Goal: Communication & Community: Answer question/provide support

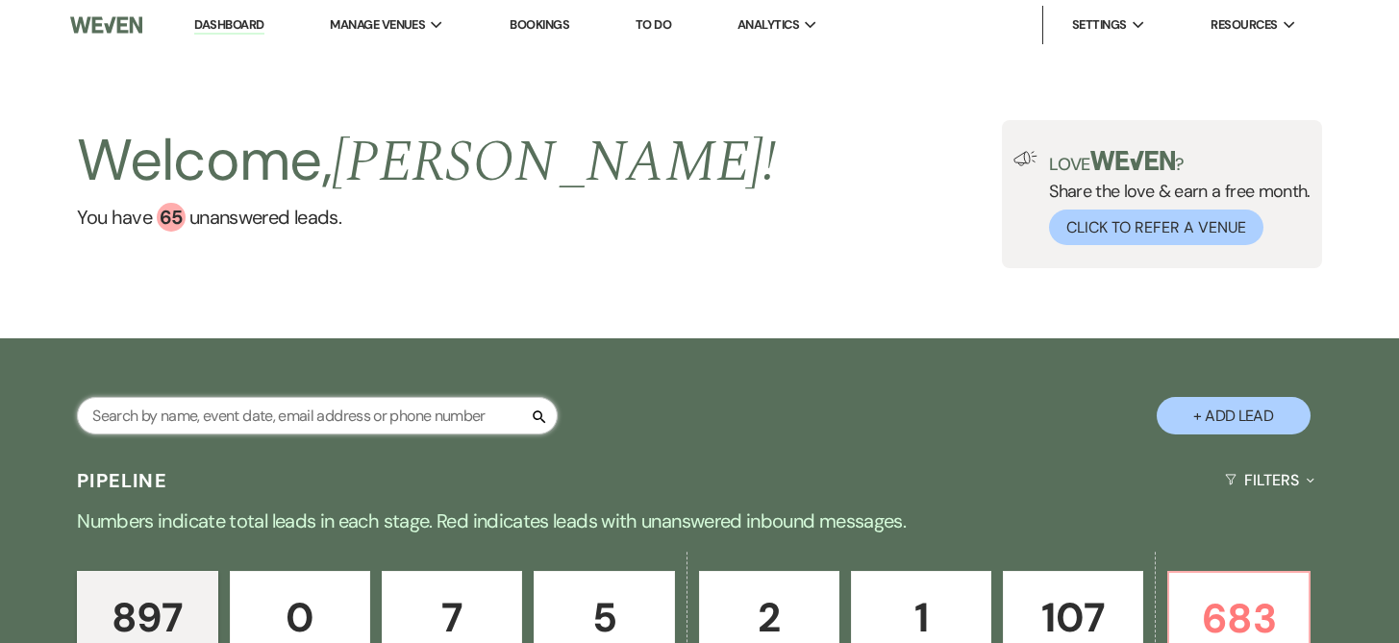
click at [458, 420] on input "text" at bounding box center [317, 415] width 481 height 37
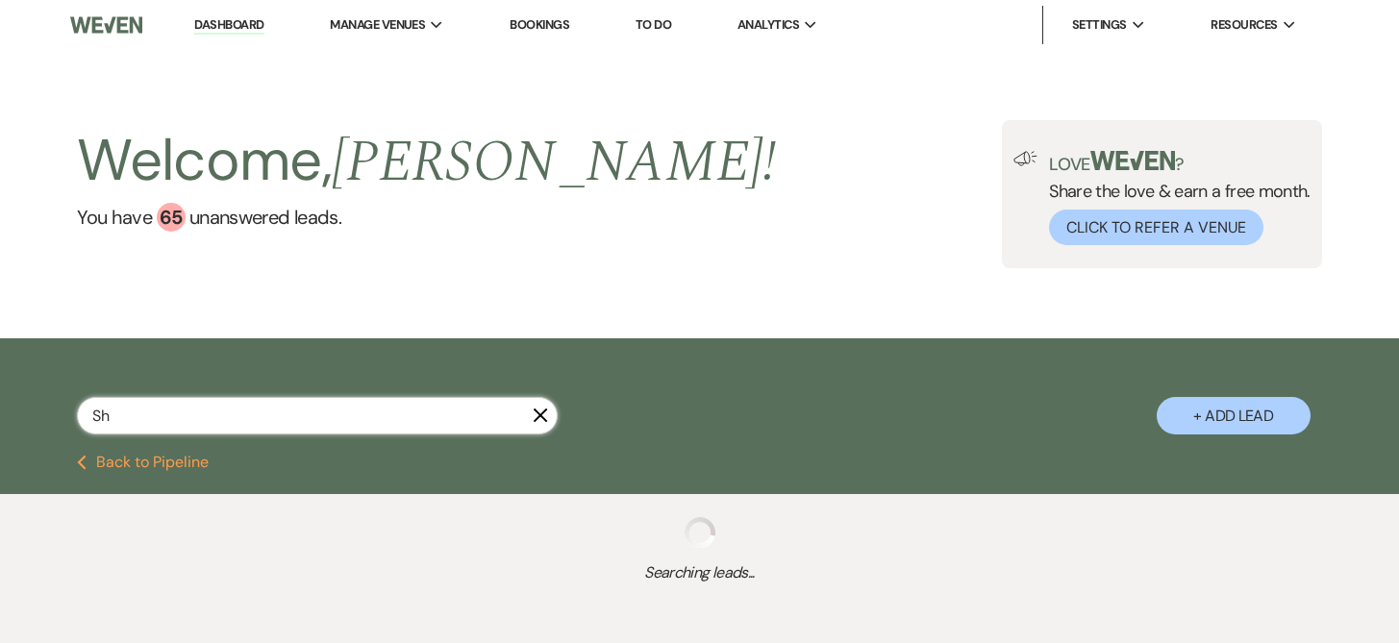
type input "Sha"
select select "8"
select select "7"
select select "8"
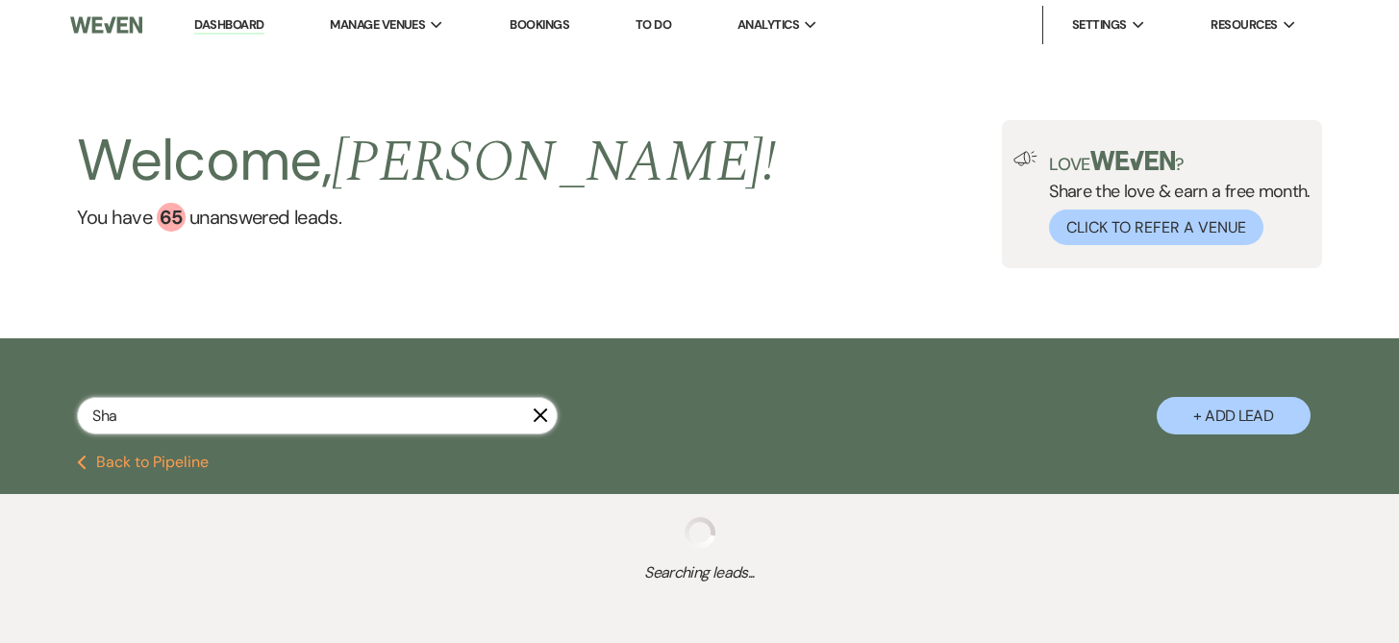
select select "8"
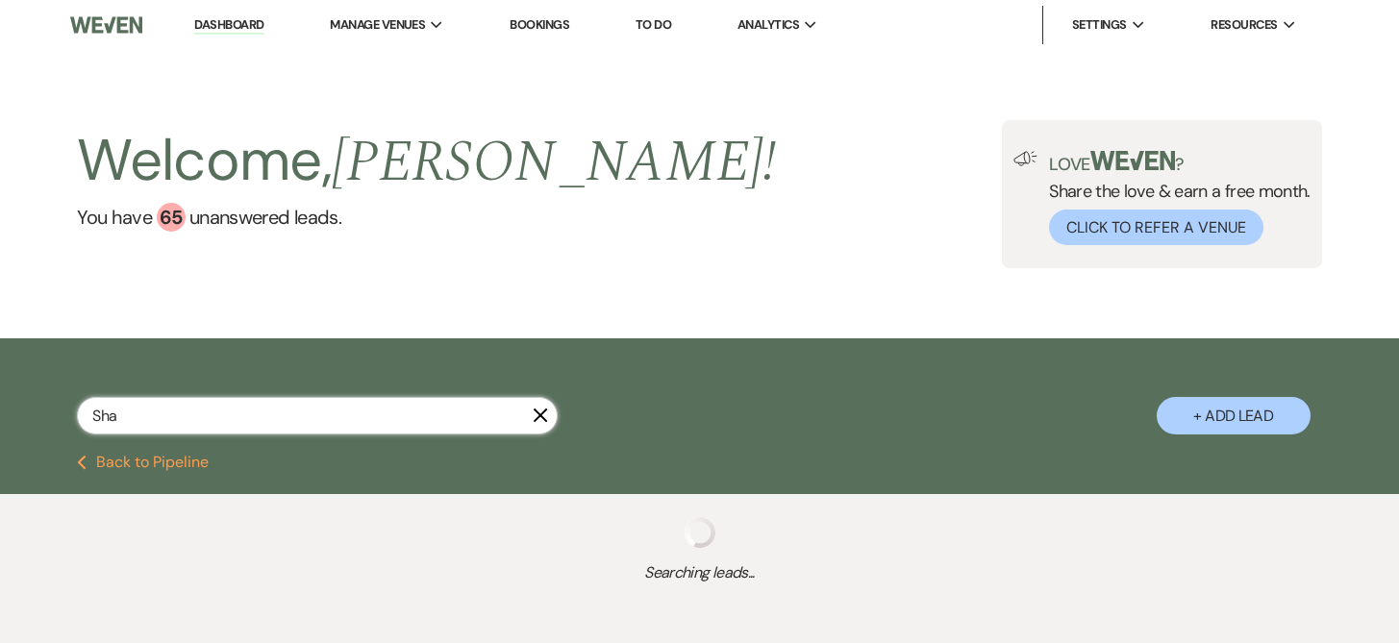
select select "8"
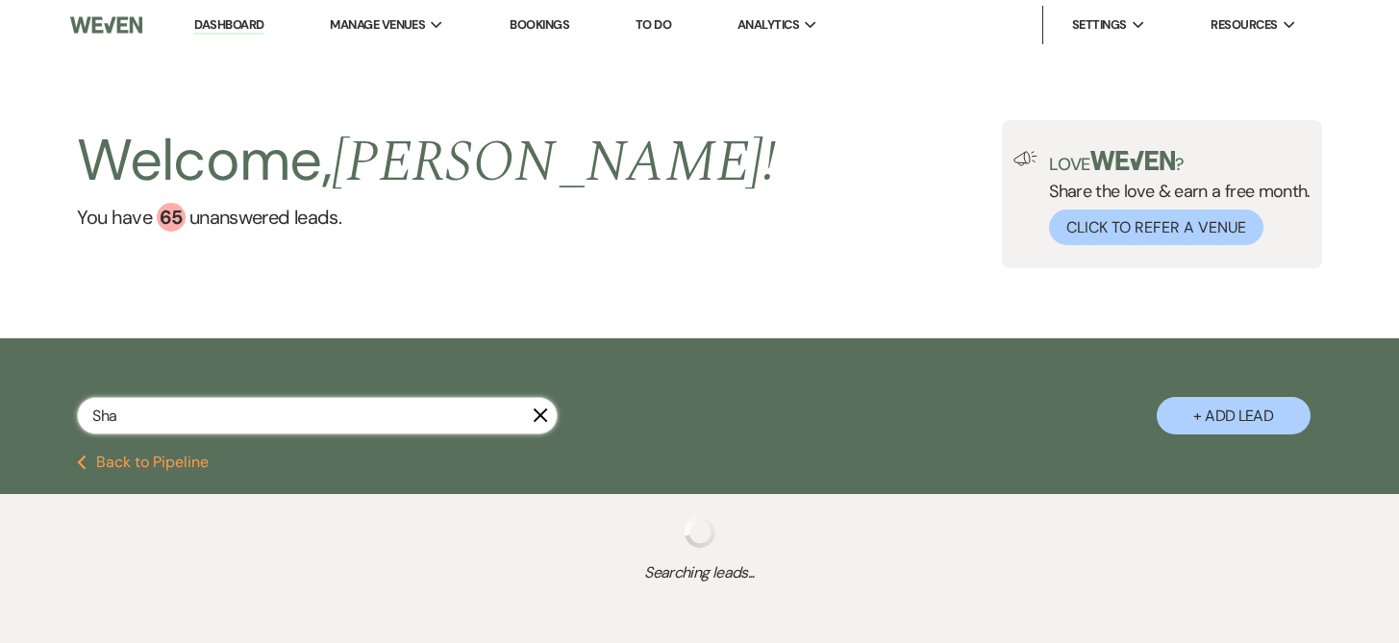
select select "8"
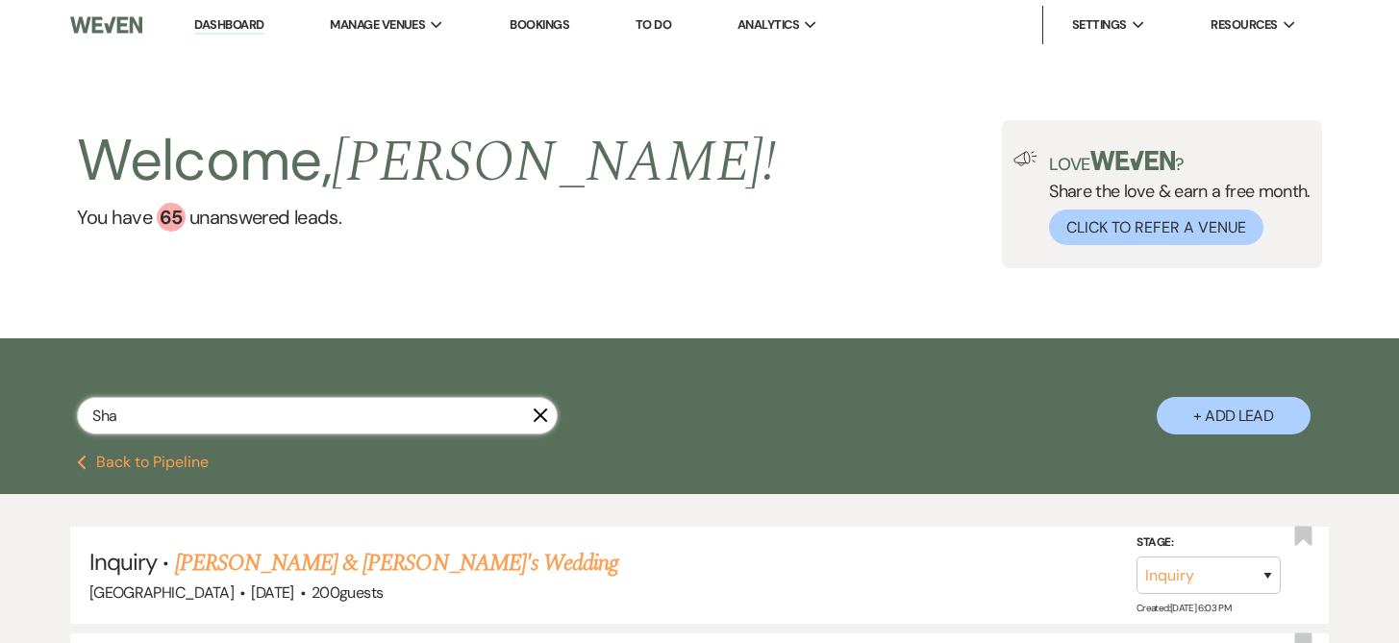
type input "[PERSON_NAME]"
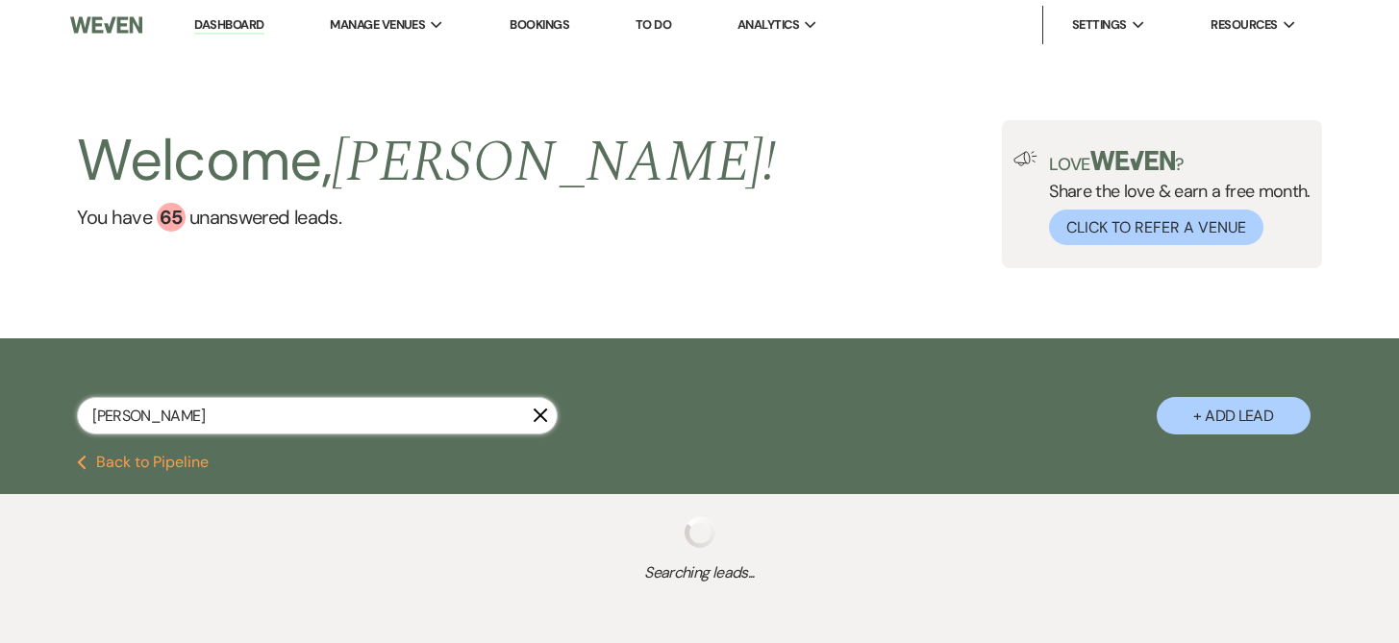
select select "8"
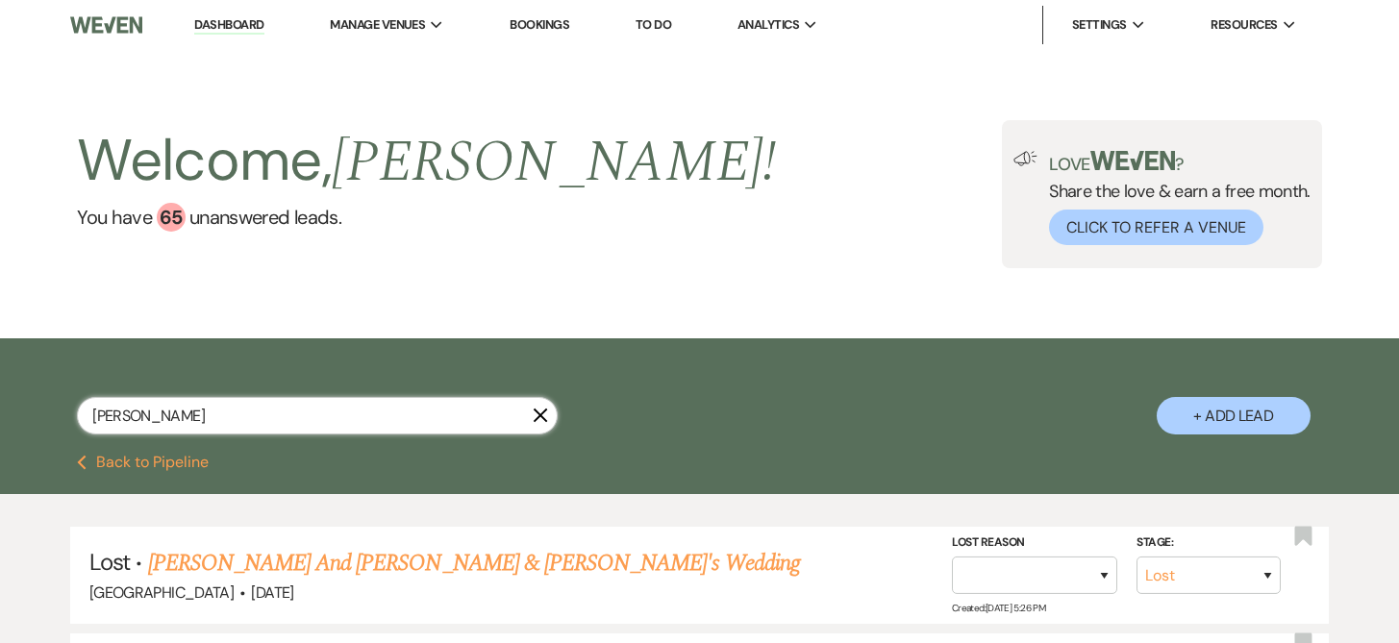
type input "[PERSON_NAME]"
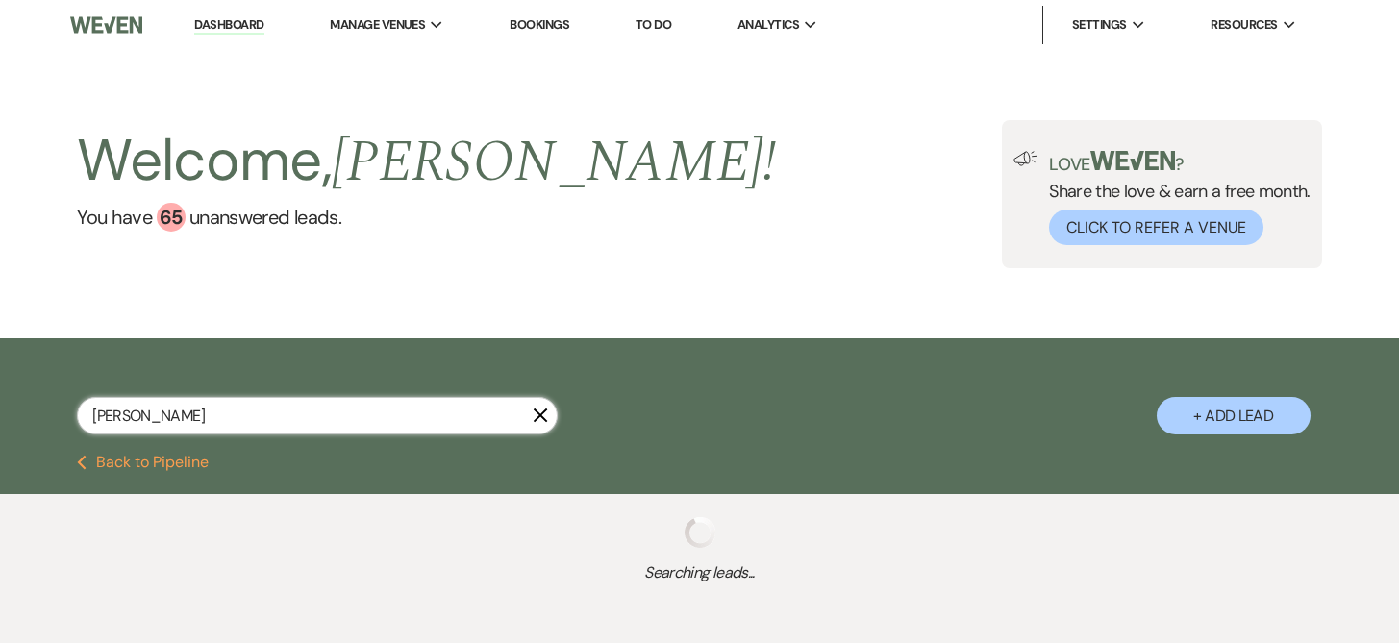
select select "8"
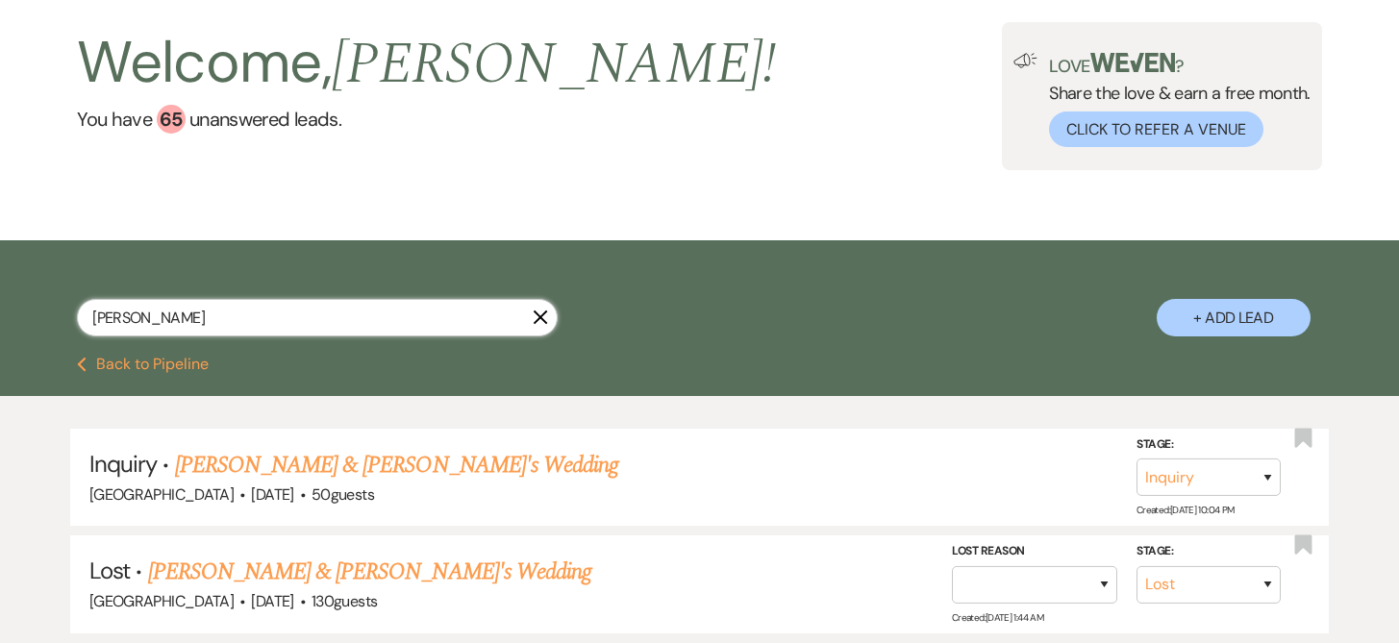
scroll to position [97, 0]
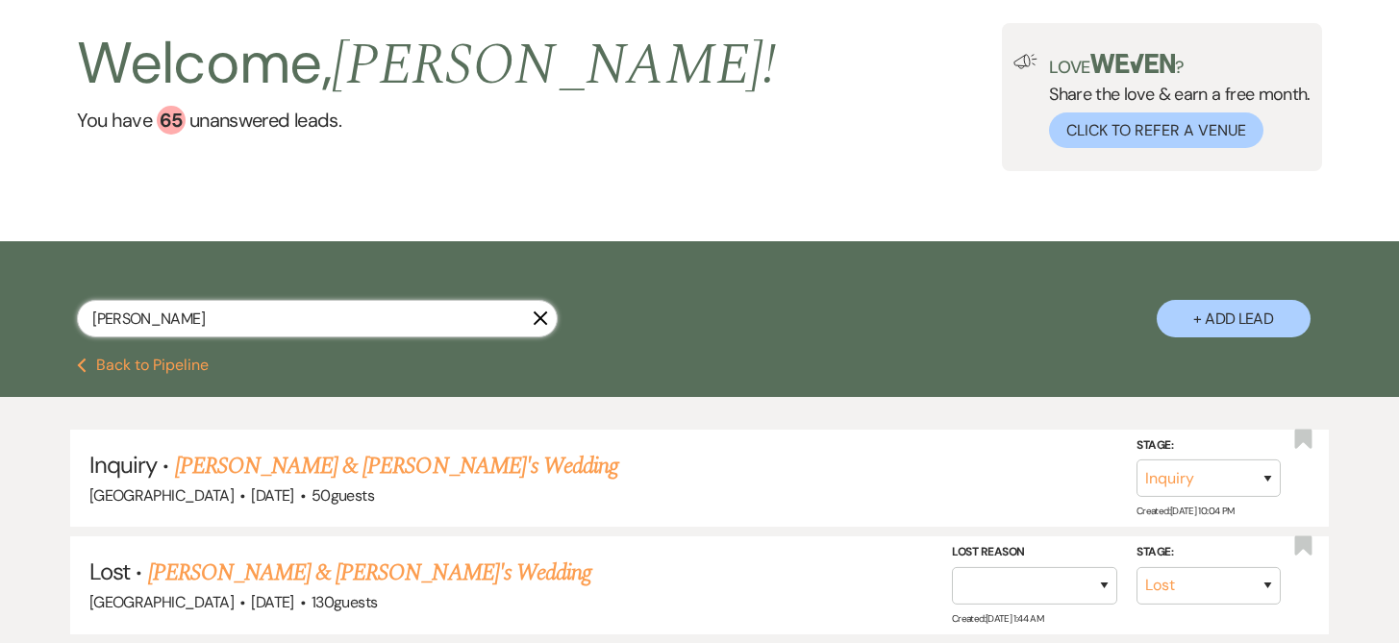
click at [422, 322] on input "[PERSON_NAME]" at bounding box center [317, 318] width 481 height 37
type input "S"
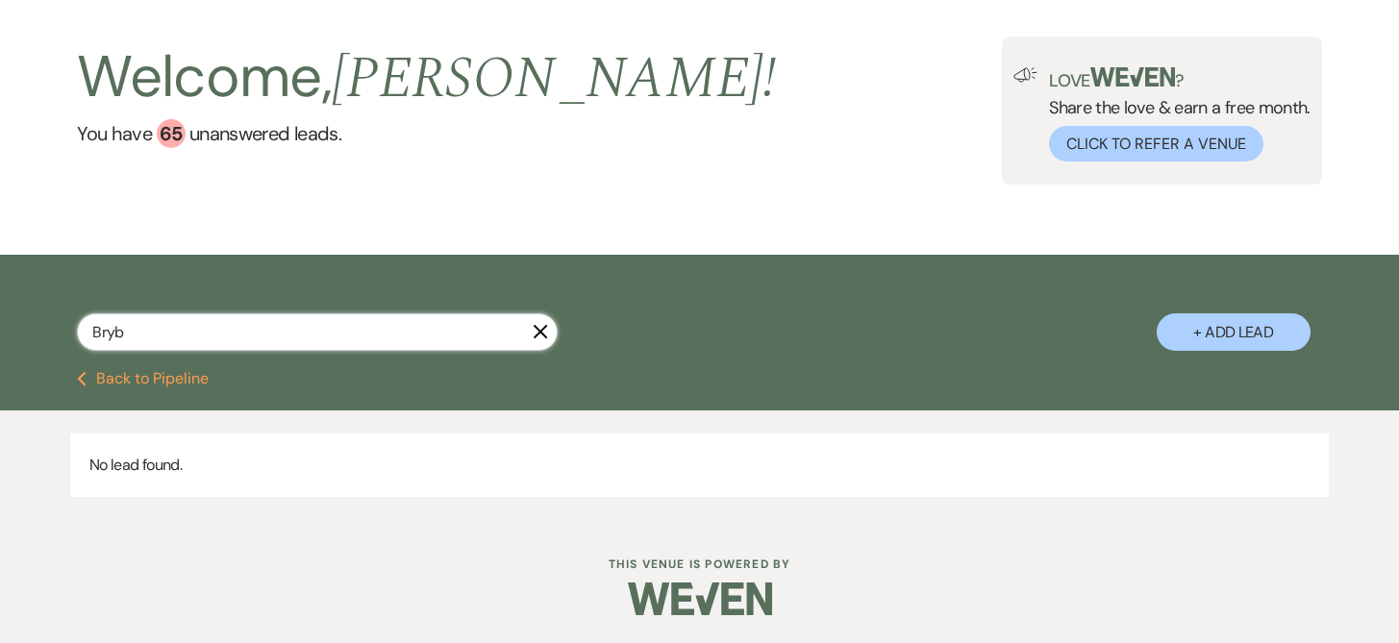
type input "Bry"
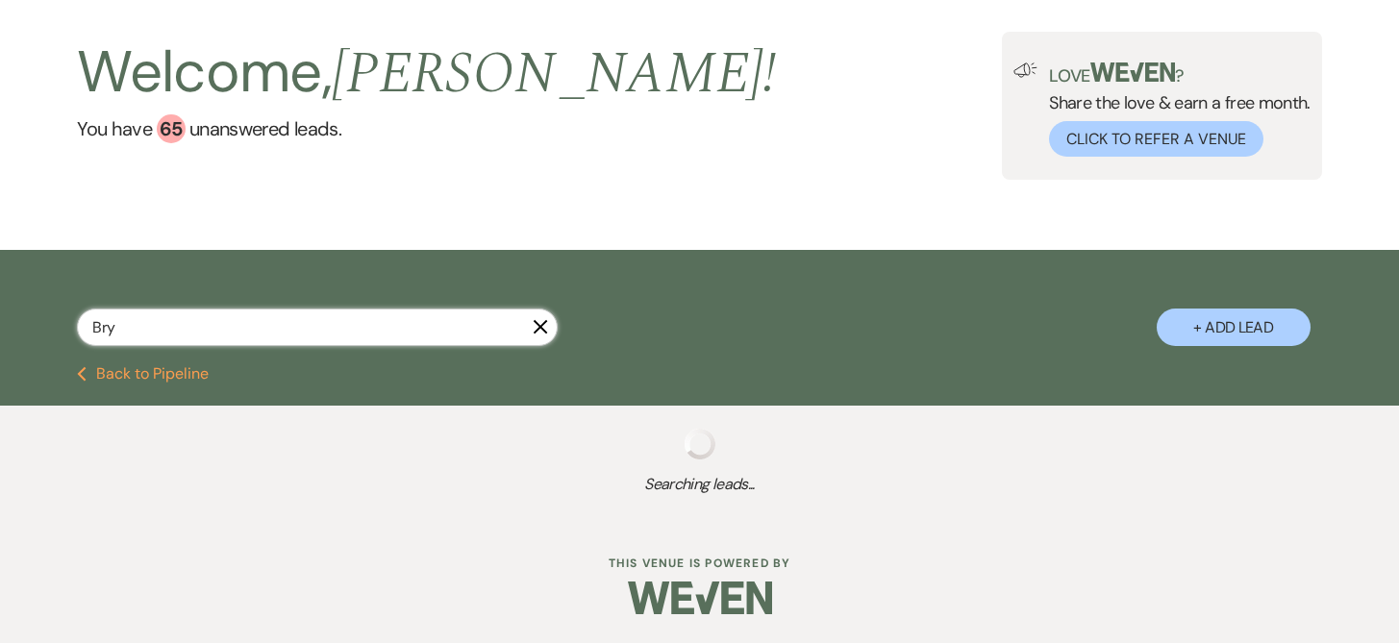
scroll to position [97, 0]
select select "4"
select select "8"
select select "10"
select select "8"
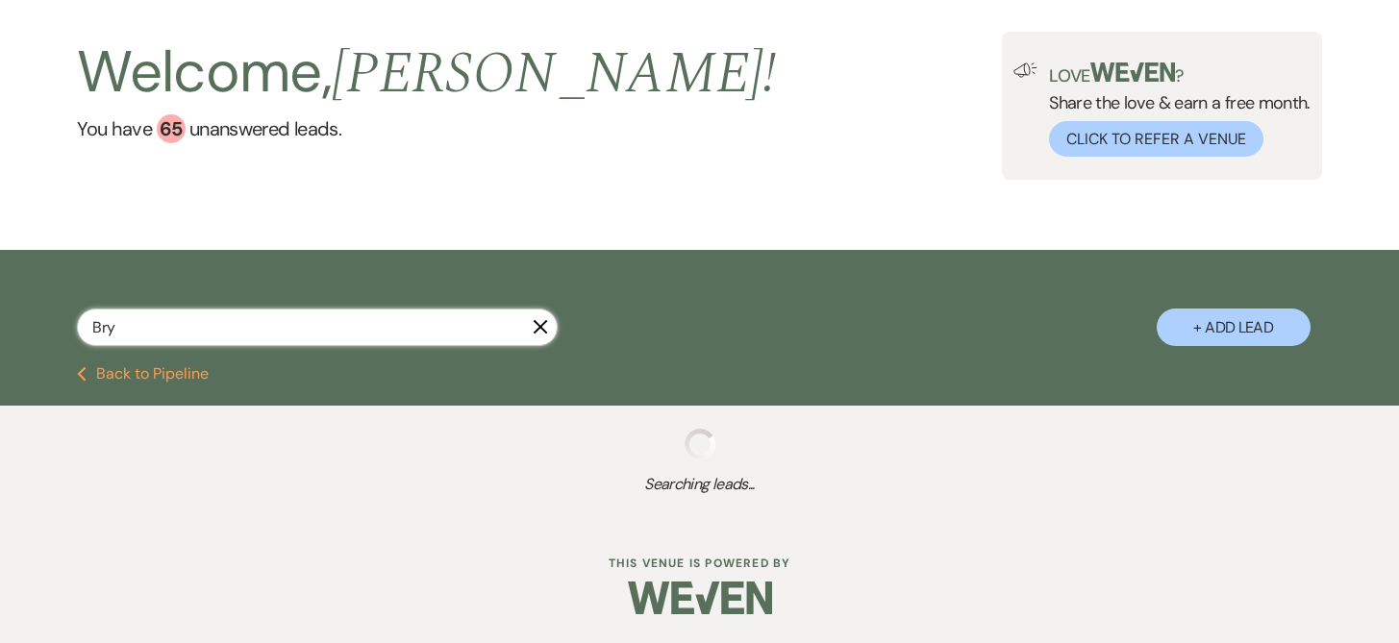
select select "8"
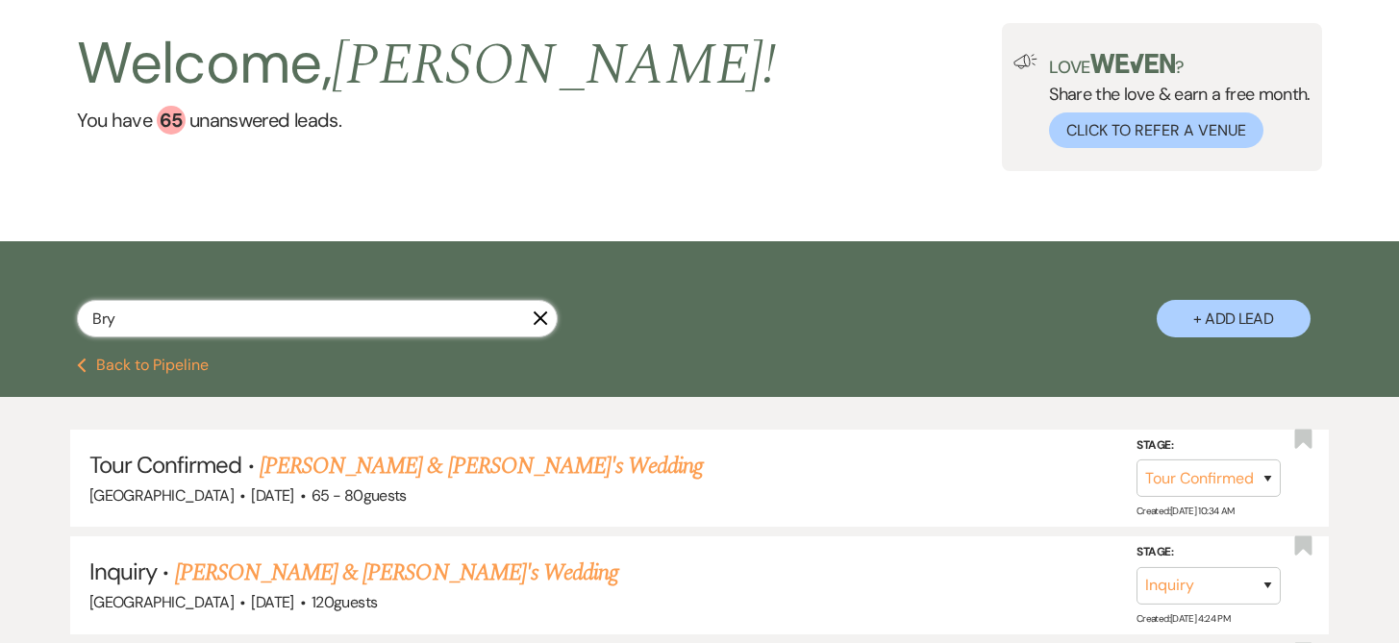
type input "Bryn"
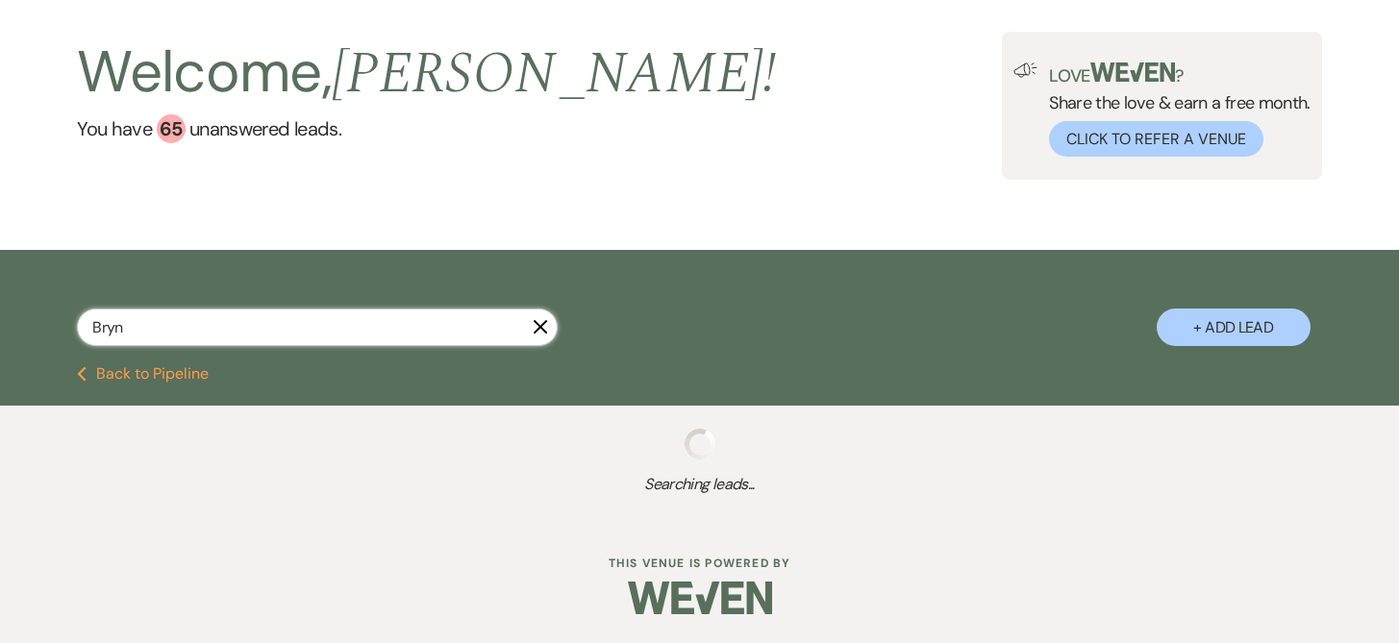
scroll to position [97, 0]
select select "4"
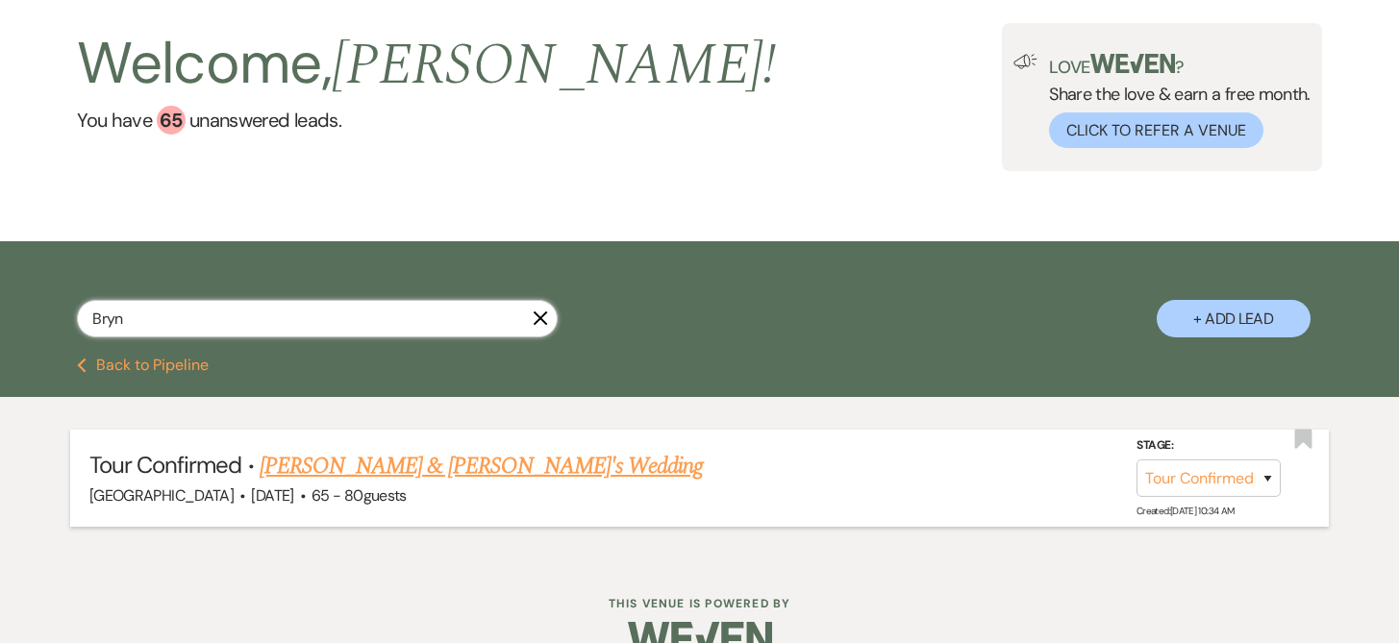
type input "Bryn"
click at [479, 466] on link "[PERSON_NAME] & [PERSON_NAME]'s Wedding" at bounding box center [482, 466] width 444 height 35
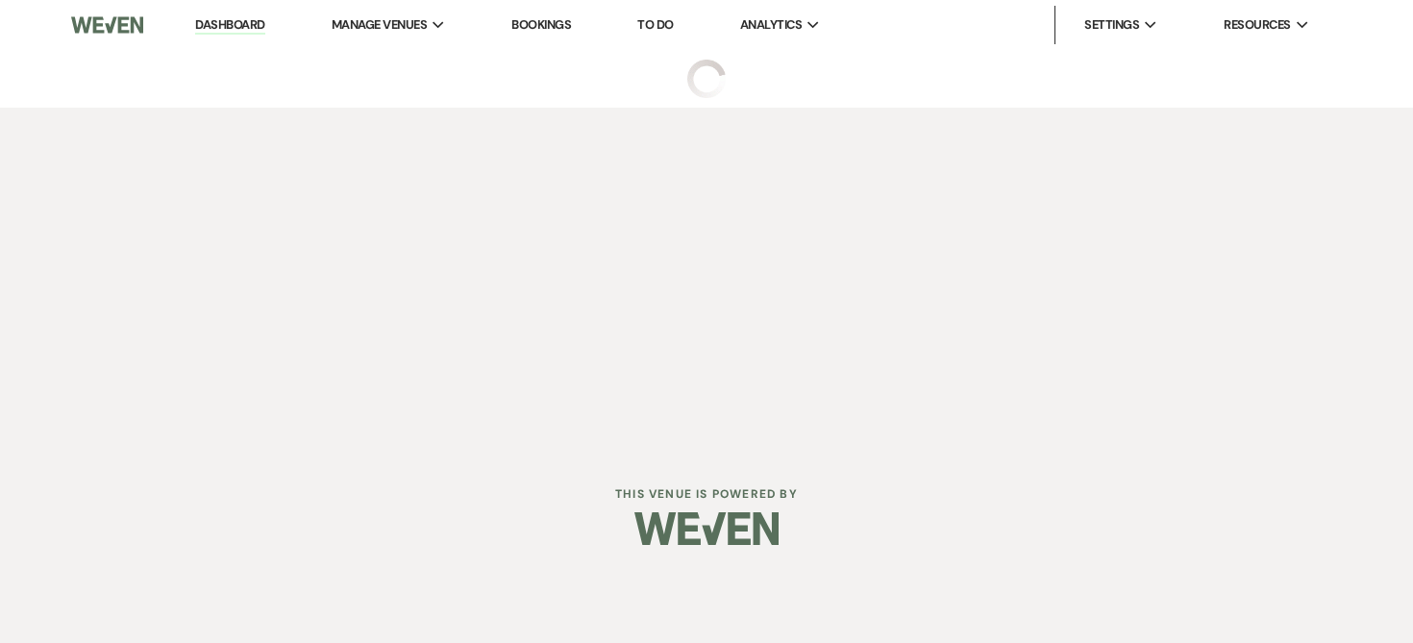
select select "4"
select select "5"
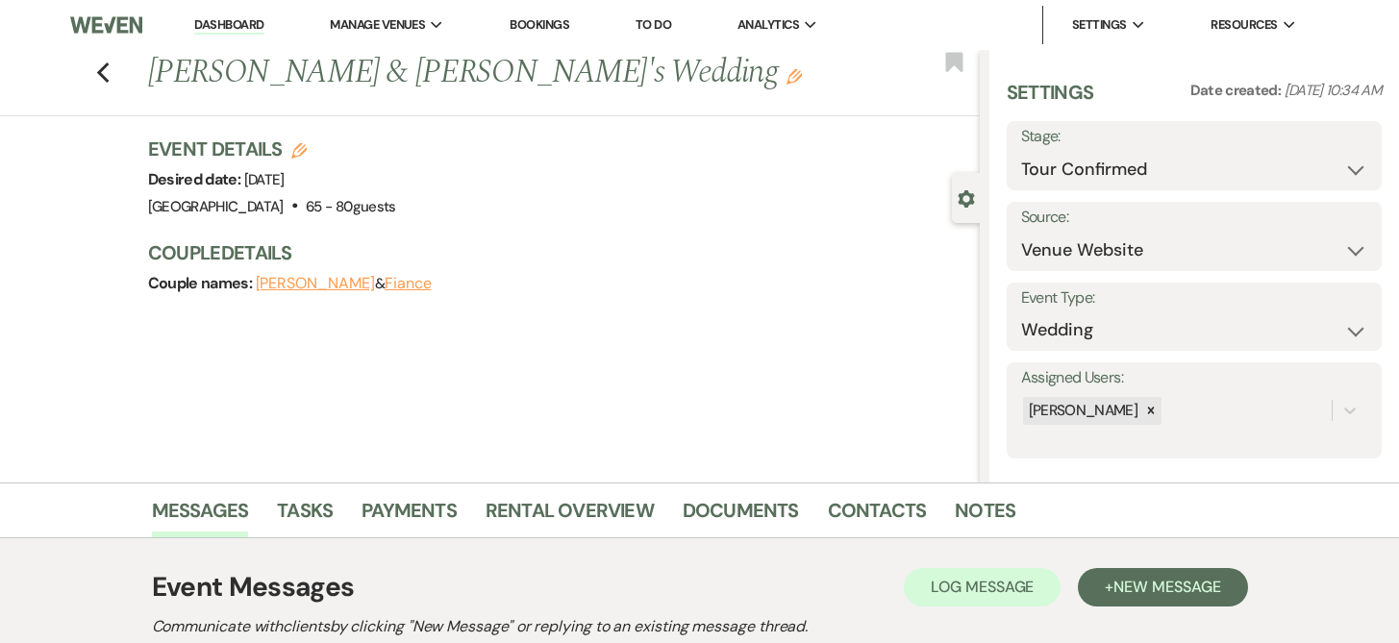
click at [285, 183] on span "[DATE]" at bounding box center [264, 179] width 40 height 19
click at [313, 145] on h3 "Event Details Edit" at bounding box center [272, 149] width 248 height 27
click at [305, 149] on icon "Edit" at bounding box center [298, 150] width 15 height 15
select select "193"
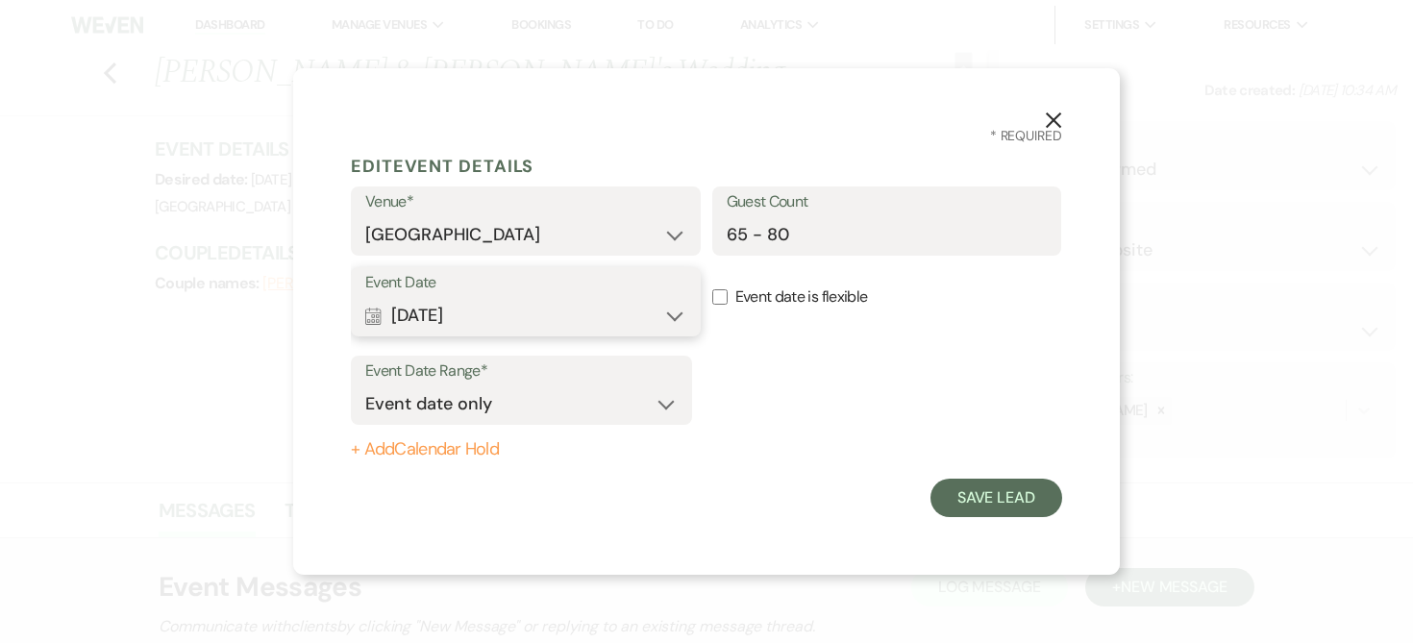
click at [679, 317] on button "Calendar [DATE] Expand" at bounding box center [525, 315] width 321 height 38
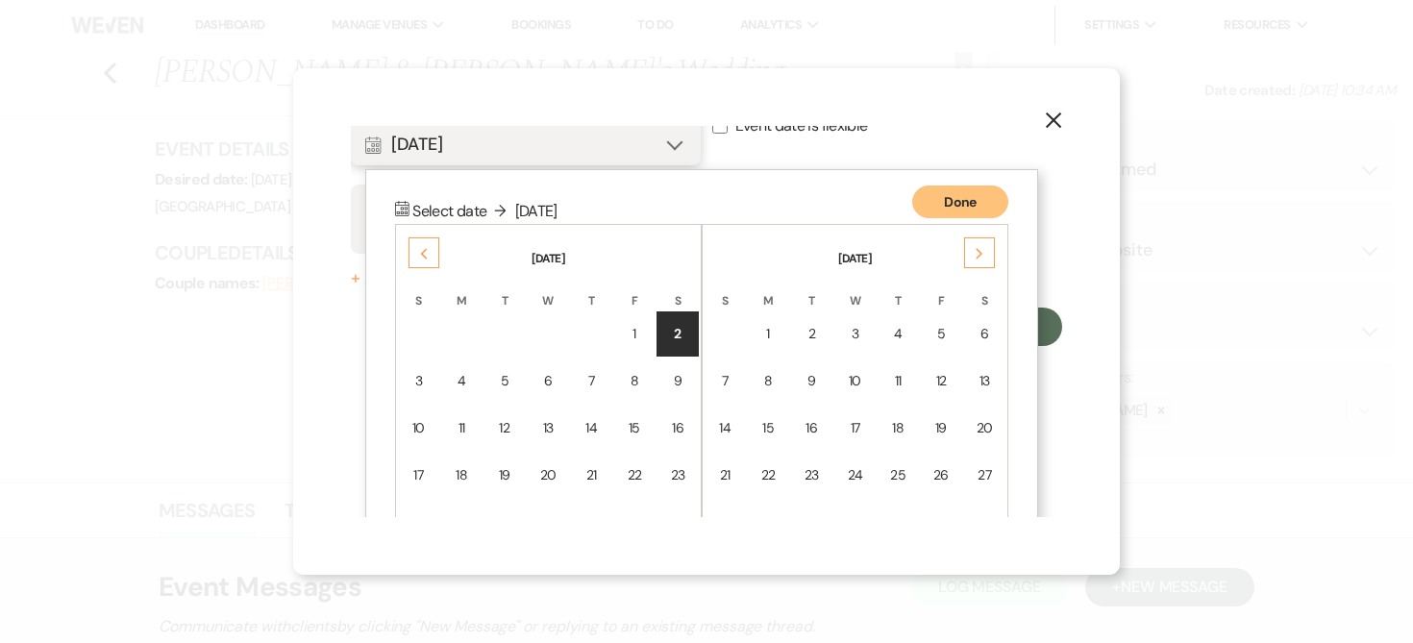
scroll to position [246, 0]
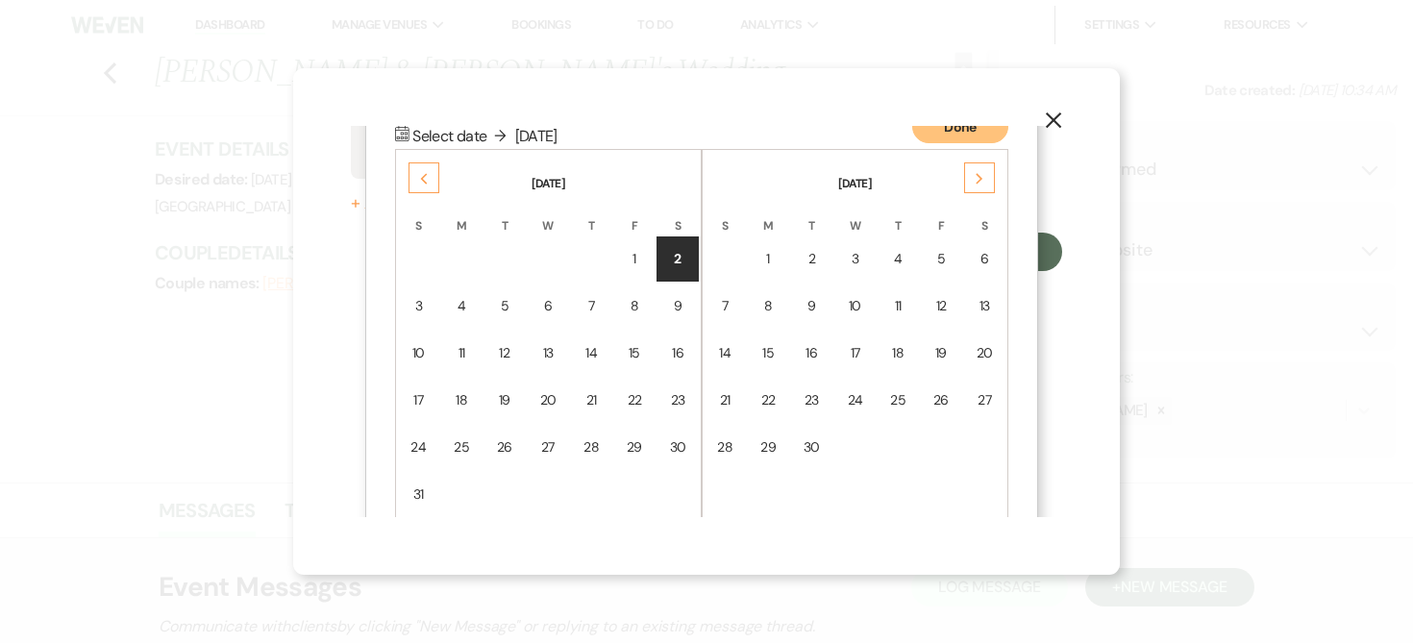
click at [422, 173] on icon "Previous" at bounding box center [424, 179] width 10 height 12
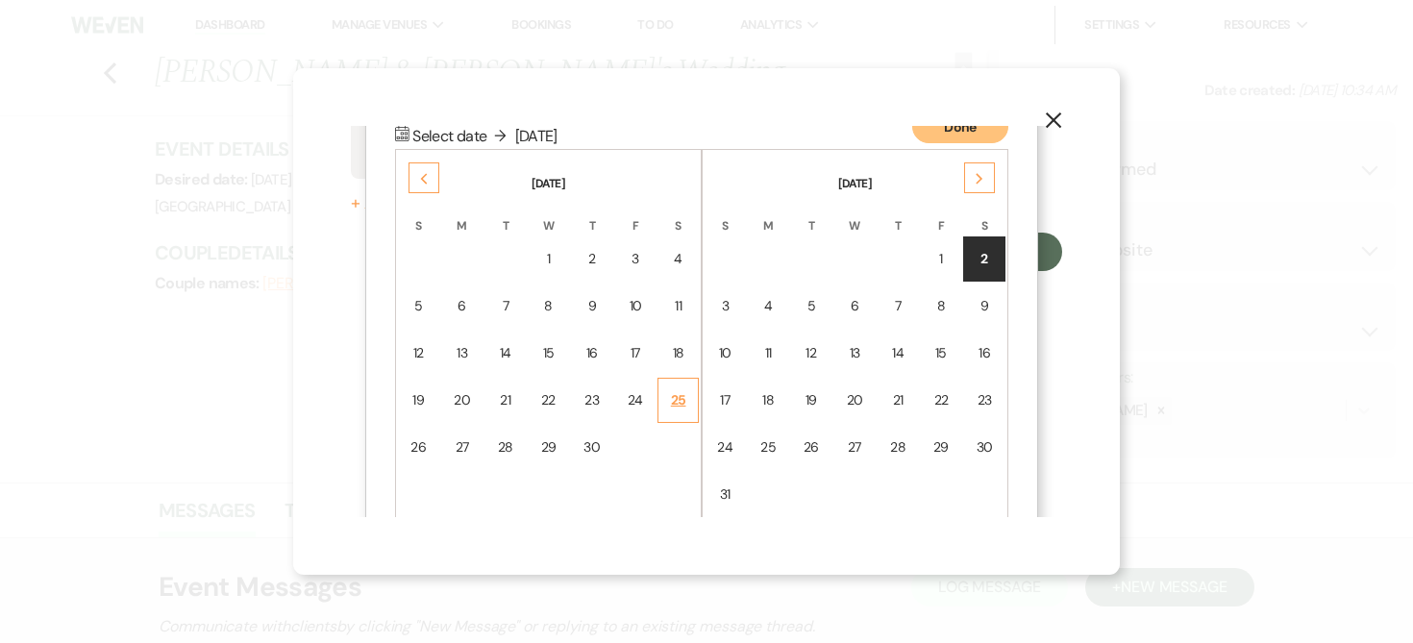
click at [680, 400] on div "25" at bounding box center [678, 400] width 16 height 20
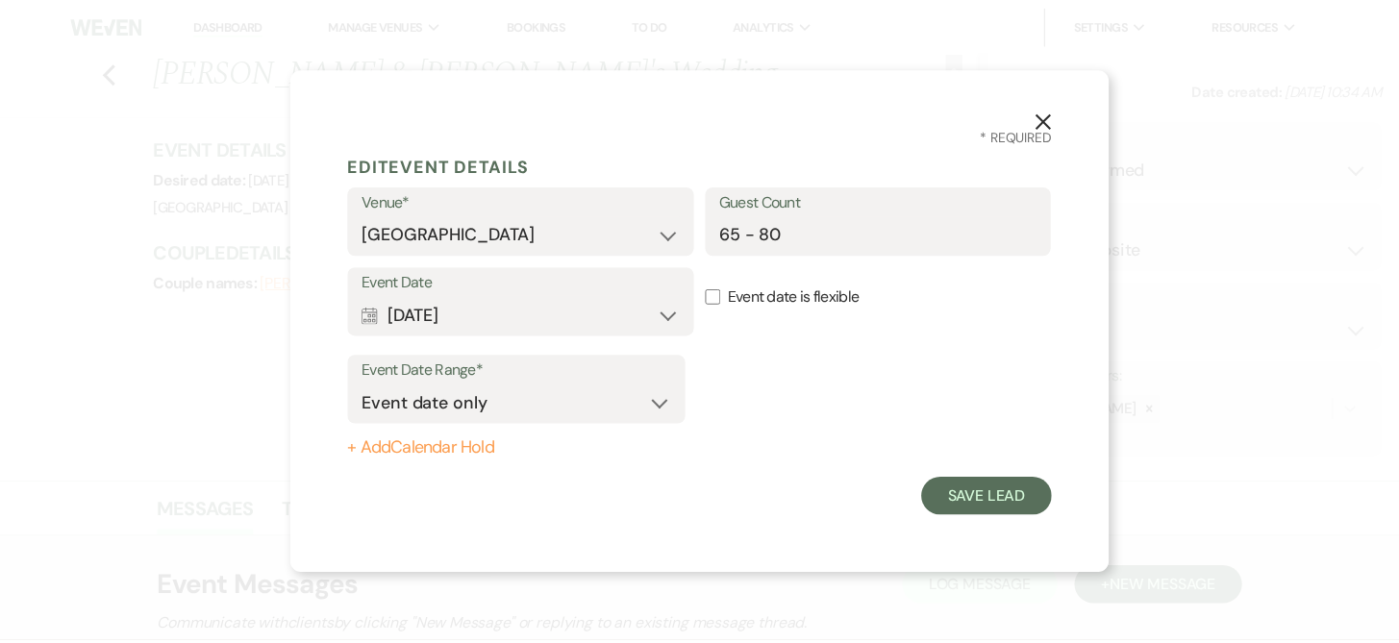
scroll to position [0, 0]
click at [972, 508] on button "Save Lead" at bounding box center [997, 498] width 132 height 38
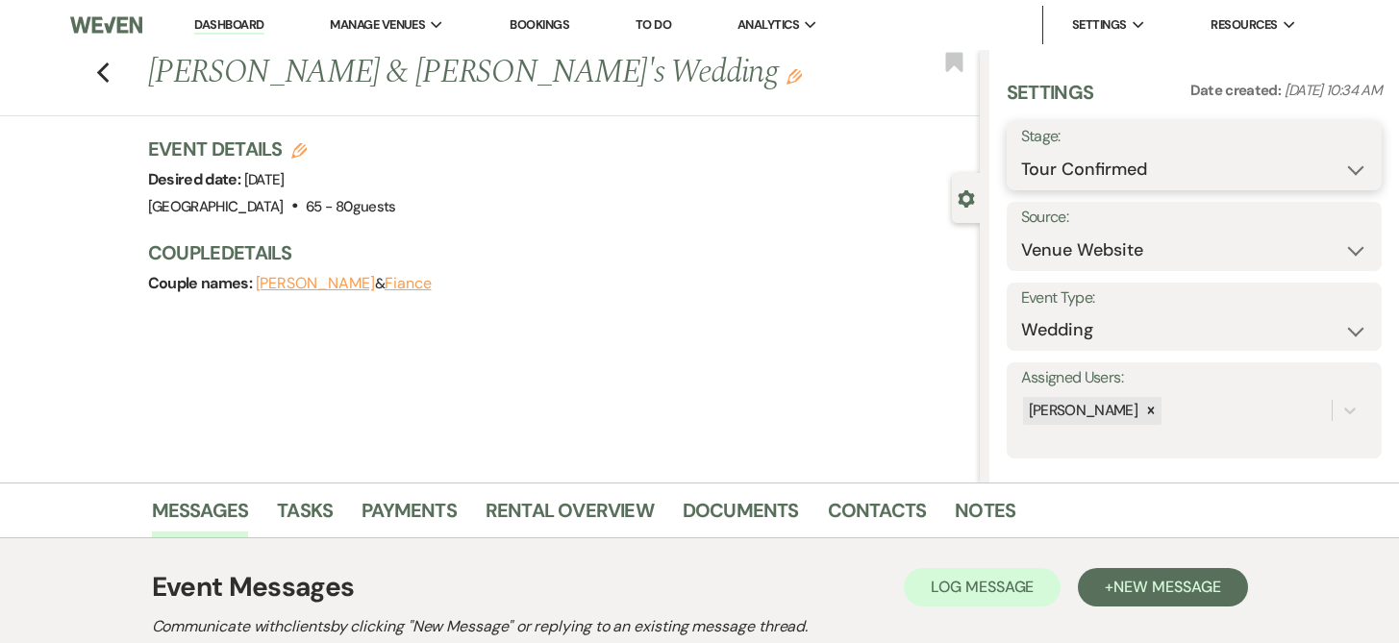
click at [1340, 169] on select "Inquiry Follow Up Tour Requested Tour Confirmed Toured Proposal Sent Booked Lost" at bounding box center [1194, 169] width 347 height 37
select select "6"
click at [1327, 160] on button "Save" at bounding box center [1343, 156] width 77 height 38
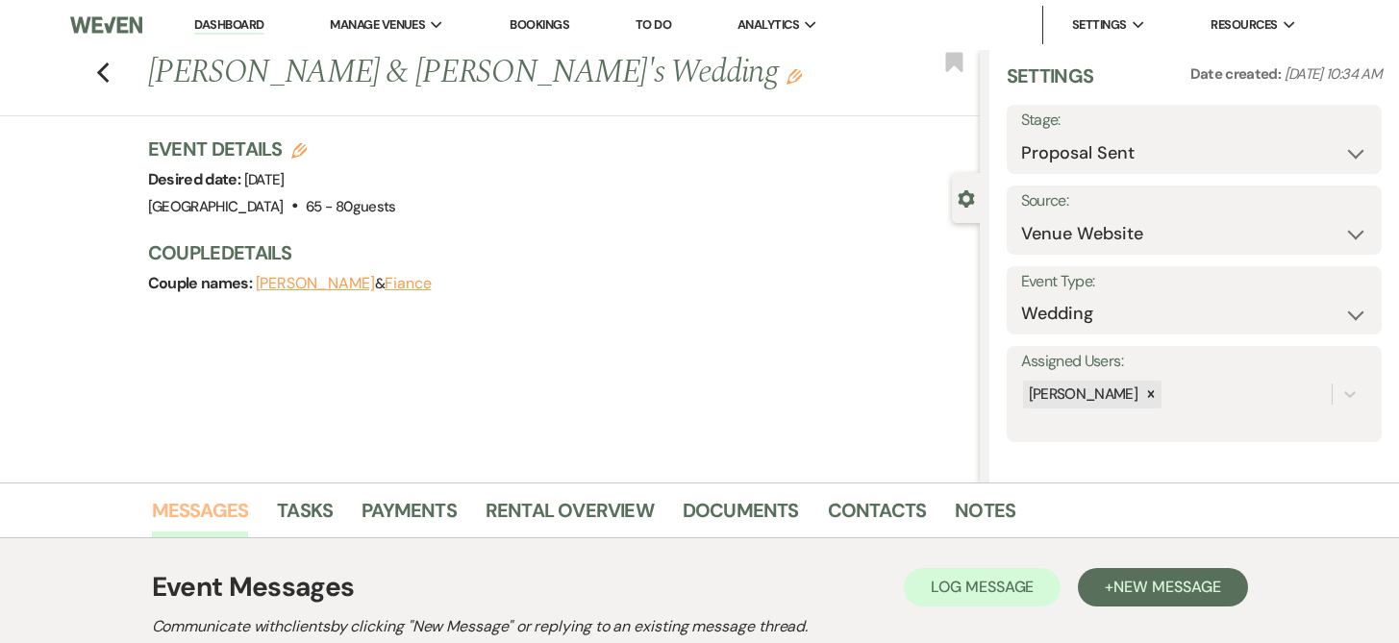
click at [233, 512] on link "Messages" at bounding box center [200, 516] width 97 height 42
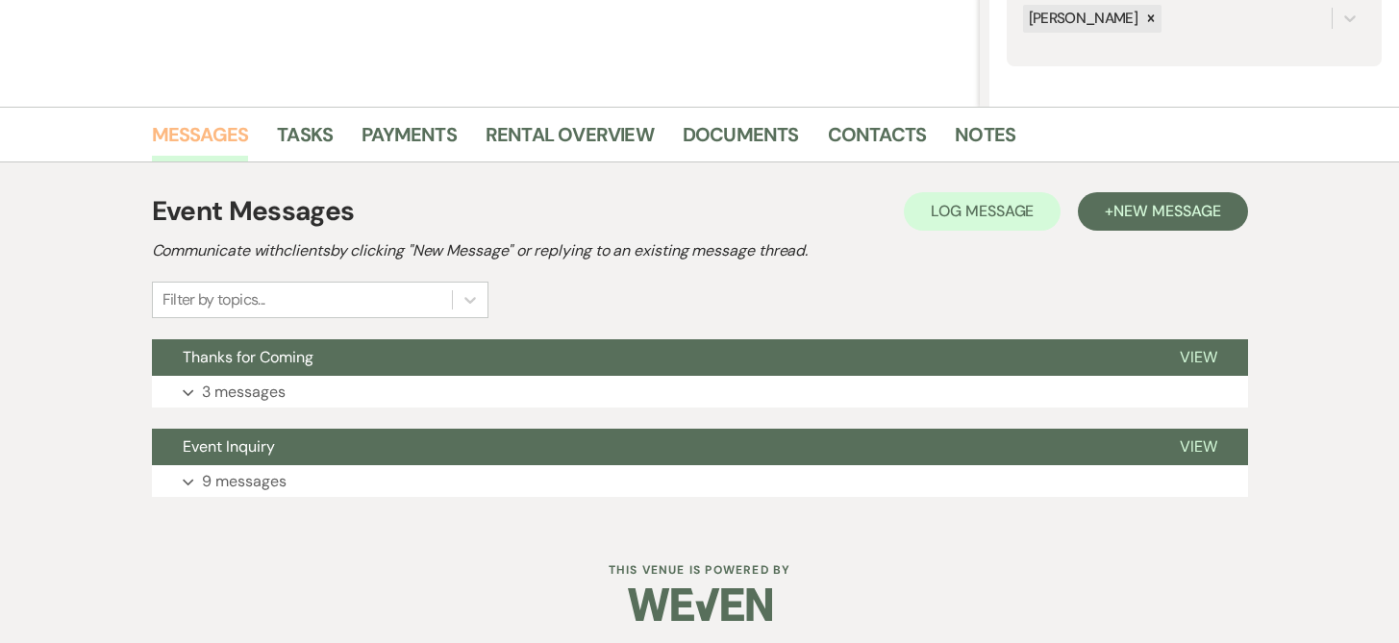
scroll to position [383, 0]
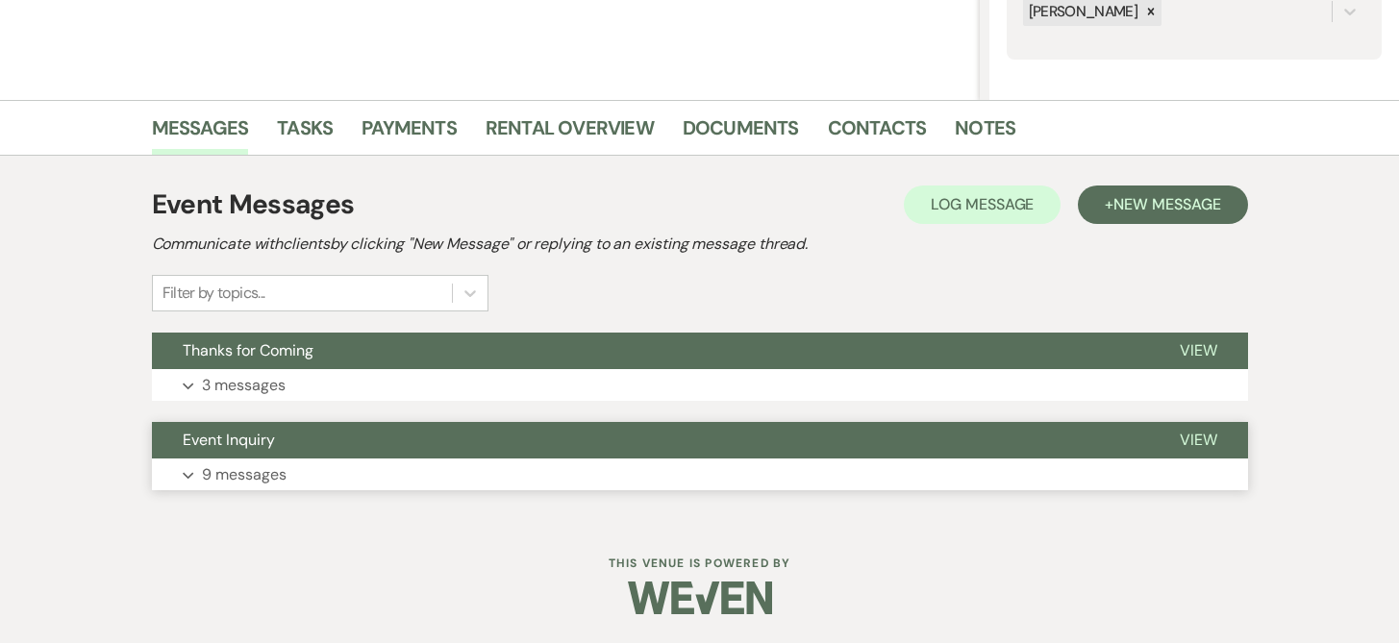
click at [316, 443] on button "Event Inquiry" at bounding box center [650, 440] width 997 height 37
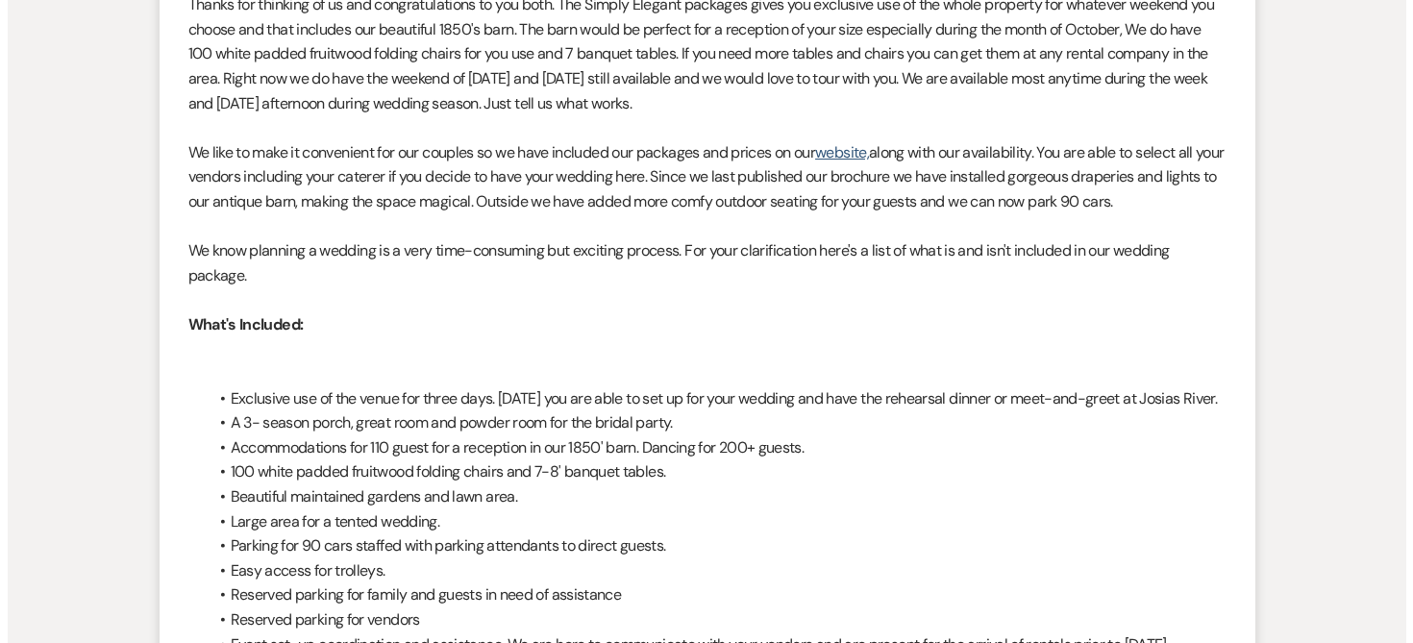
scroll to position [0, 0]
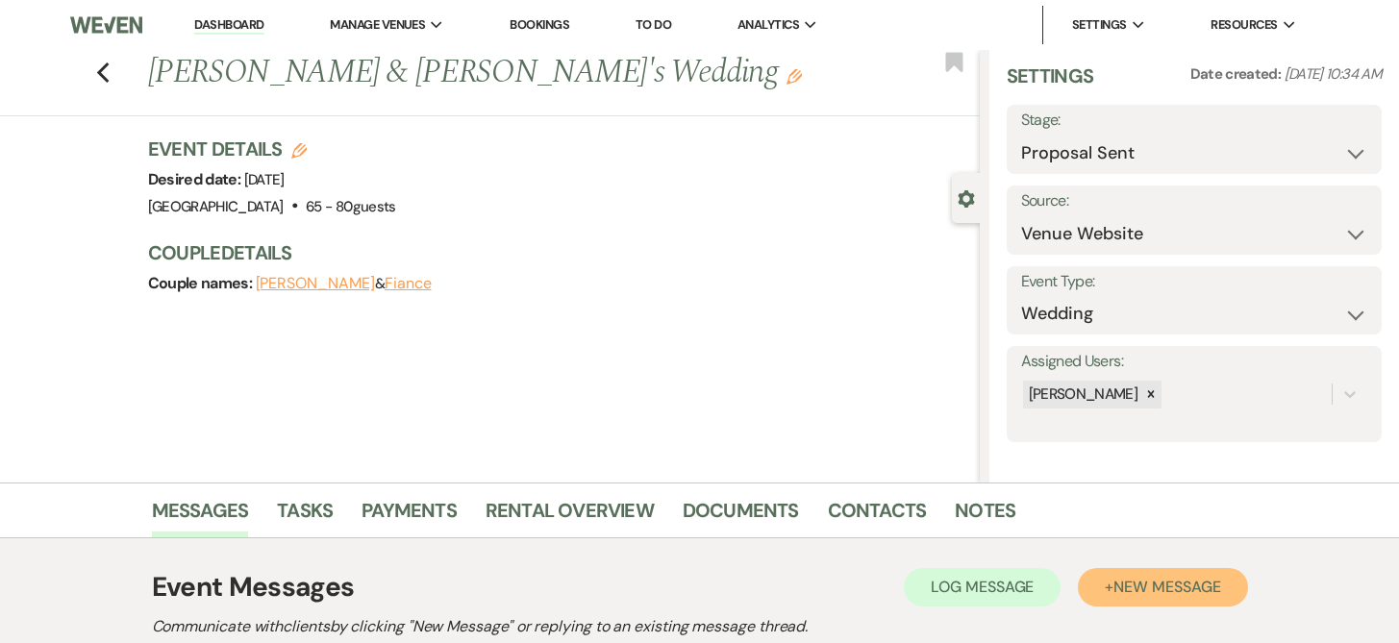
click at [1163, 584] on span "New Message" at bounding box center [1166, 587] width 107 height 20
click at [417, 284] on button "Fiance" at bounding box center [408, 283] width 47 height 15
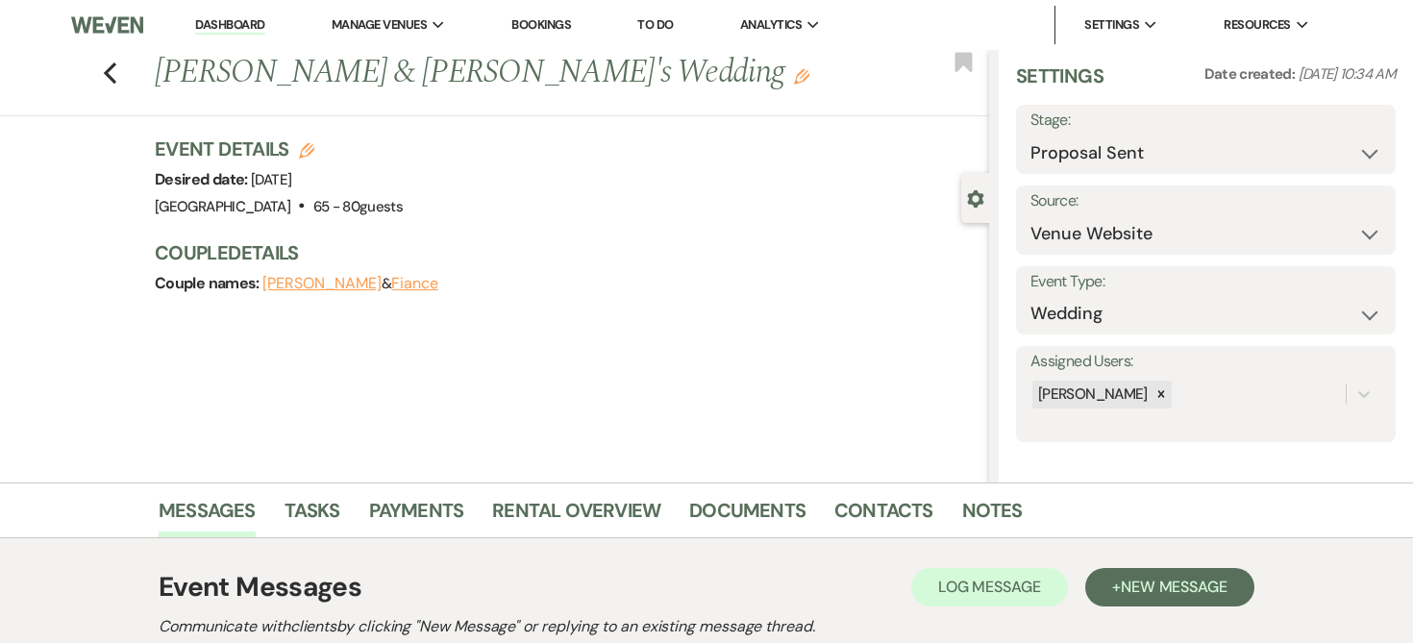
select select "1"
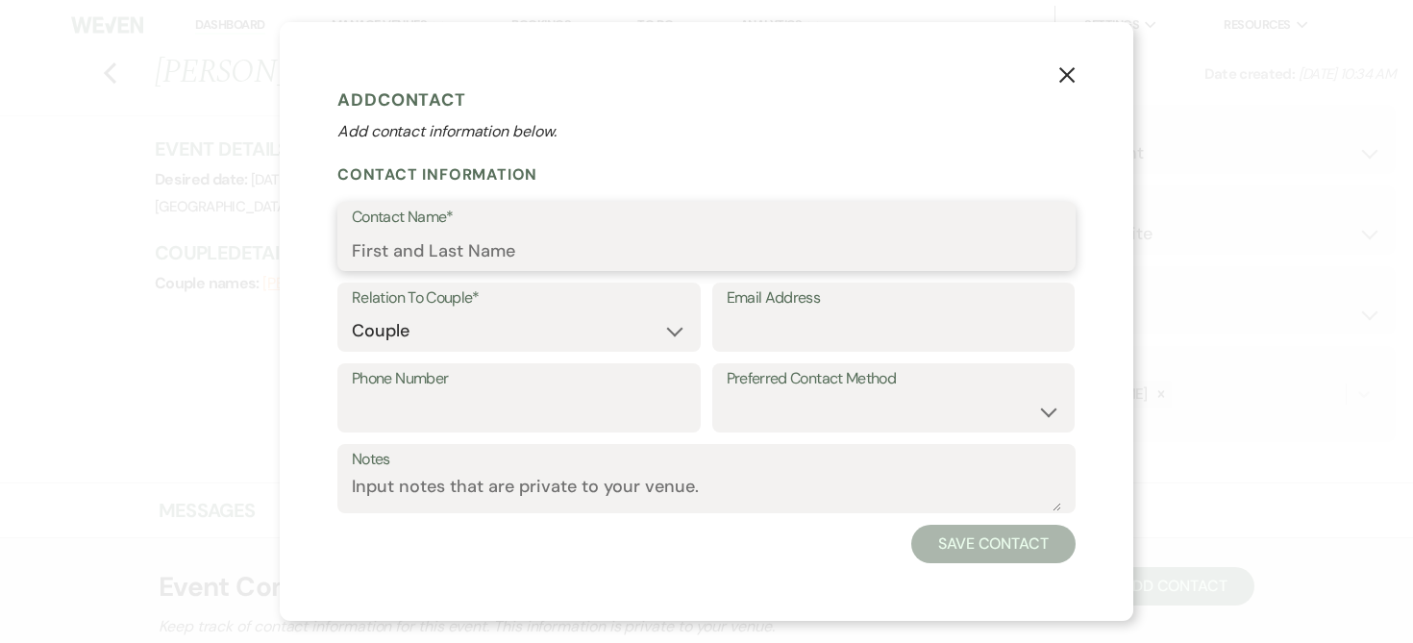
click at [552, 258] on input "Contact Name*" at bounding box center [707, 250] width 710 height 37
type input "[PERSON_NAME]"
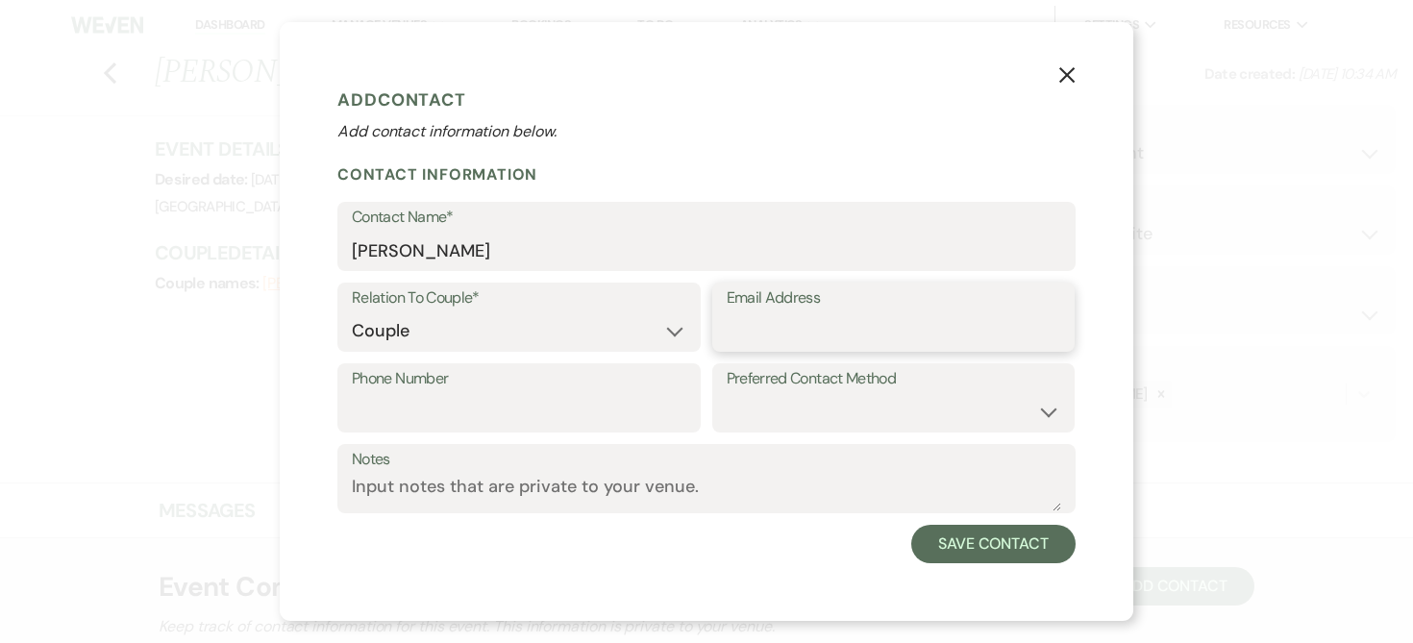
click at [747, 322] on input "Email Address" at bounding box center [894, 330] width 335 height 37
type input "[EMAIL_ADDRESS][DOMAIN_NAME]"
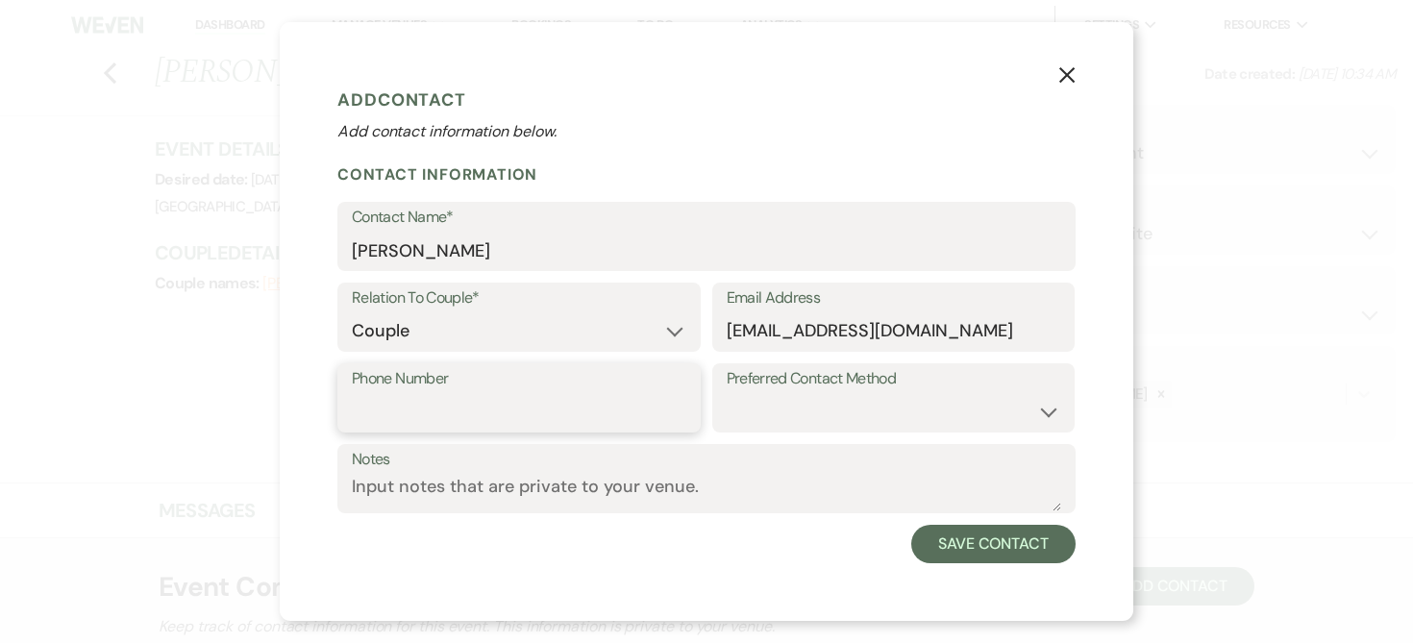
click at [444, 393] on input "Phone Number" at bounding box center [519, 411] width 335 height 37
type input "[PHONE_NUMBER]"
click at [1044, 410] on select "Email Phone Text" at bounding box center [894, 411] width 335 height 37
select select "email"
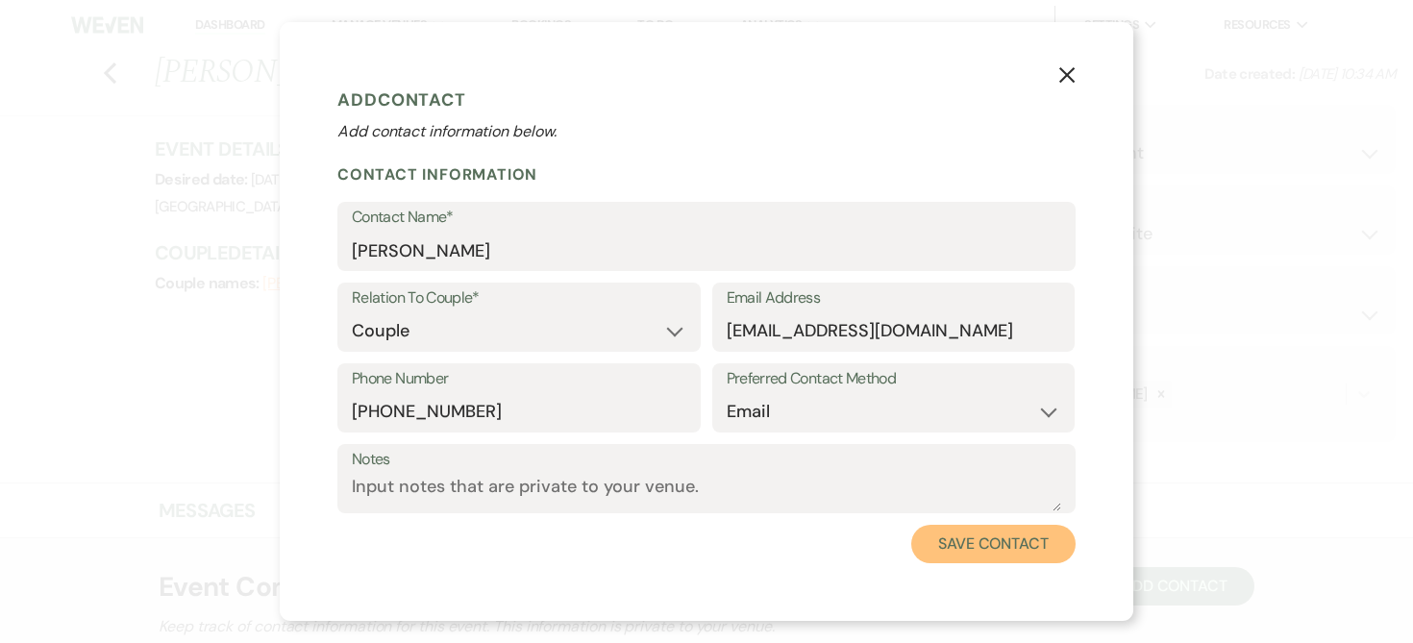
click at [967, 538] on button "Save Contact" at bounding box center [994, 544] width 164 height 38
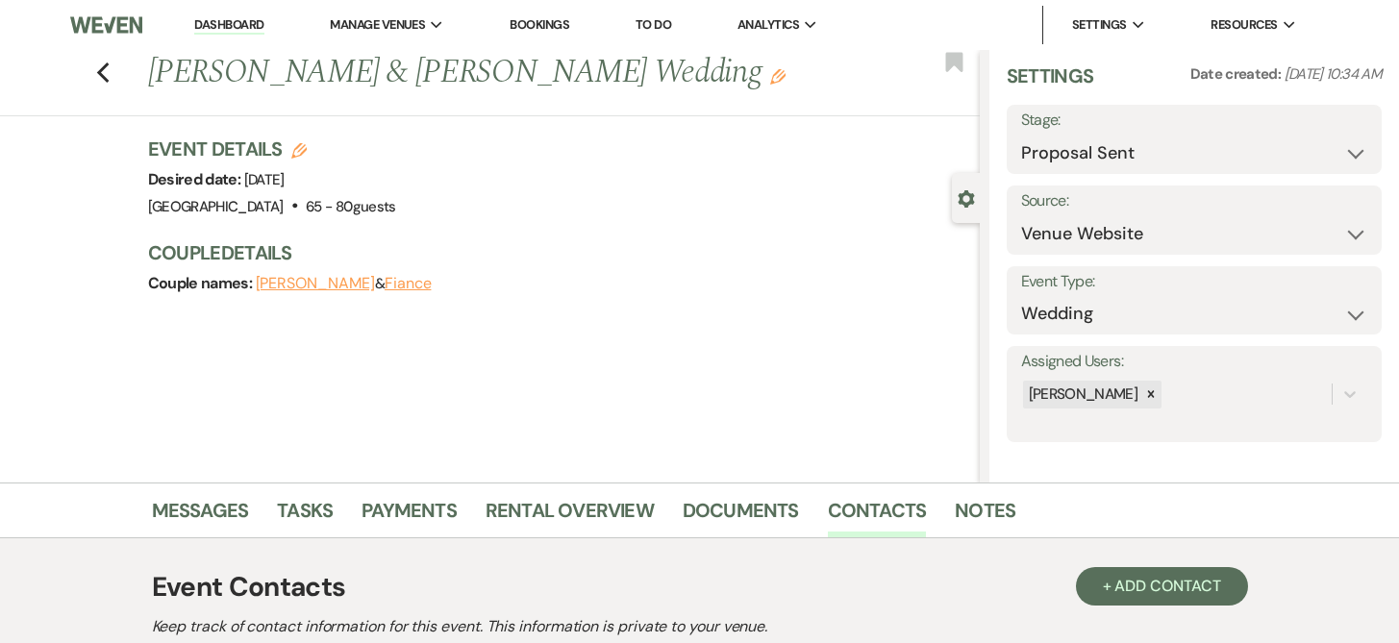
click at [431, 281] on button "Fiance" at bounding box center [408, 283] width 47 height 15
select select "1"
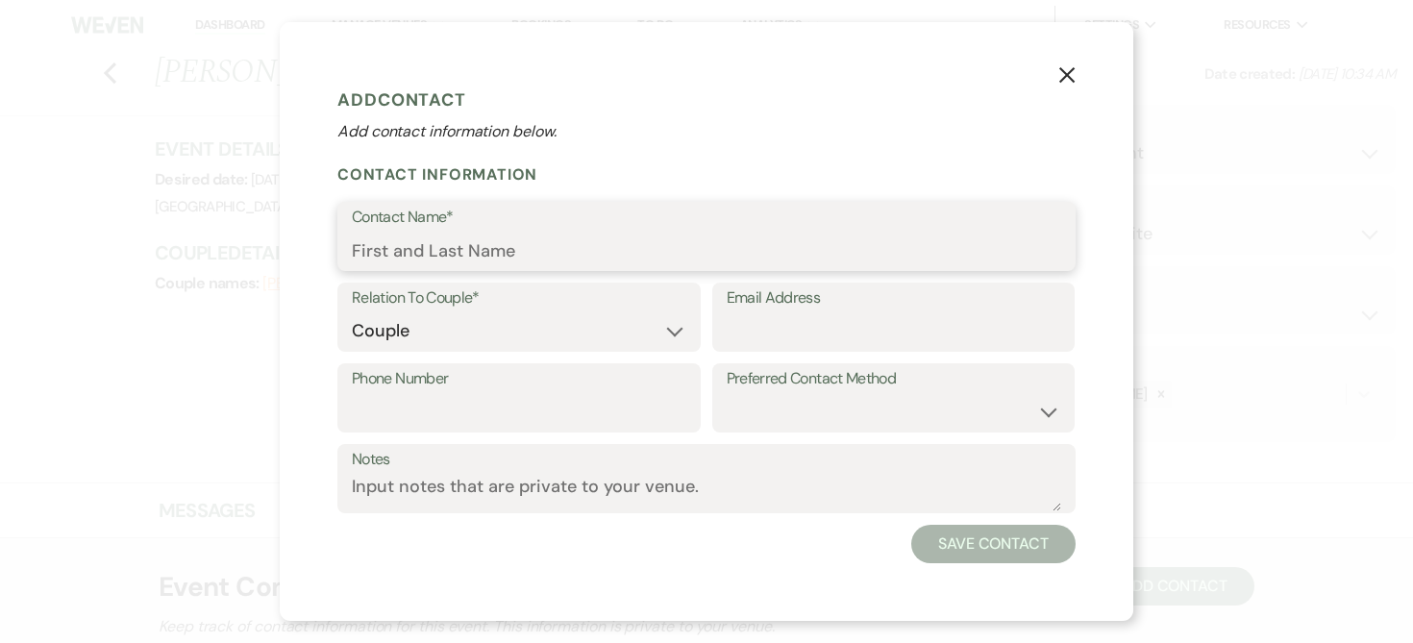
click at [402, 249] on input "Contact Name*" at bounding box center [707, 250] width 710 height 37
type input "[PERSON_NAME]"
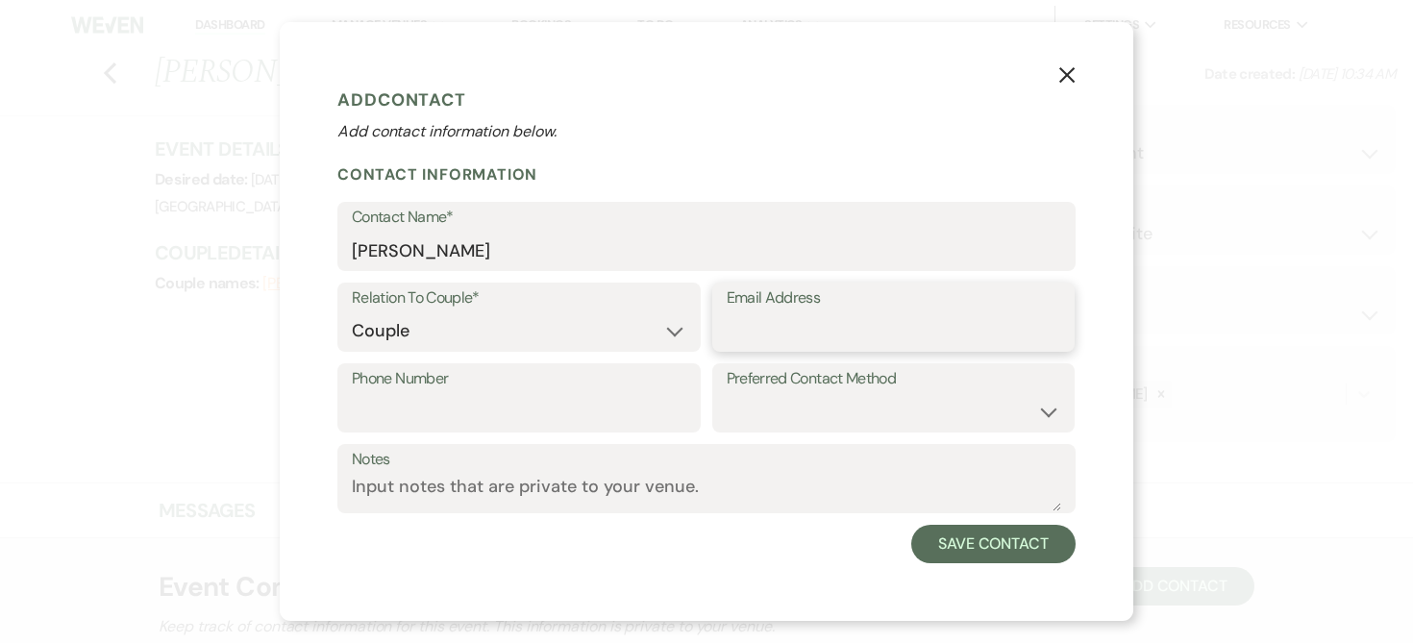
click at [738, 319] on input "Email Address" at bounding box center [894, 330] width 335 height 37
type input "[EMAIL_ADDRESS][DOMAIN_NAME]"
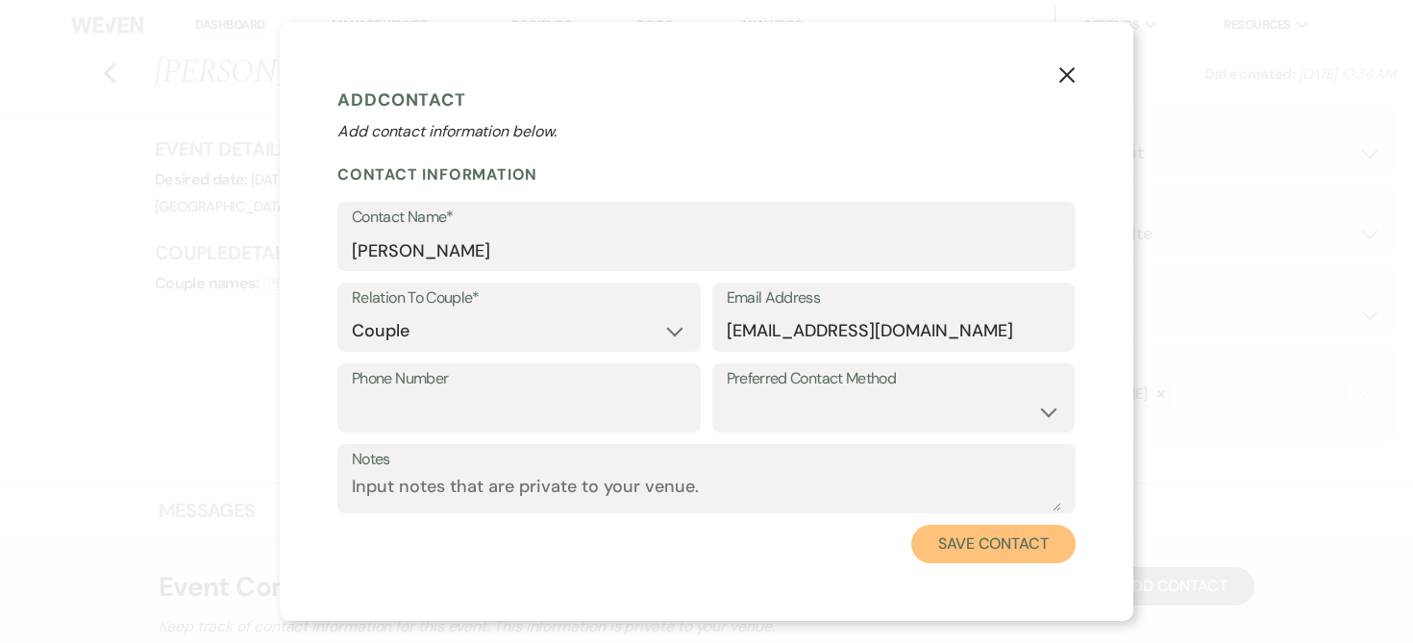
click at [991, 547] on button "Save Contact" at bounding box center [994, 544] width 164 height 38
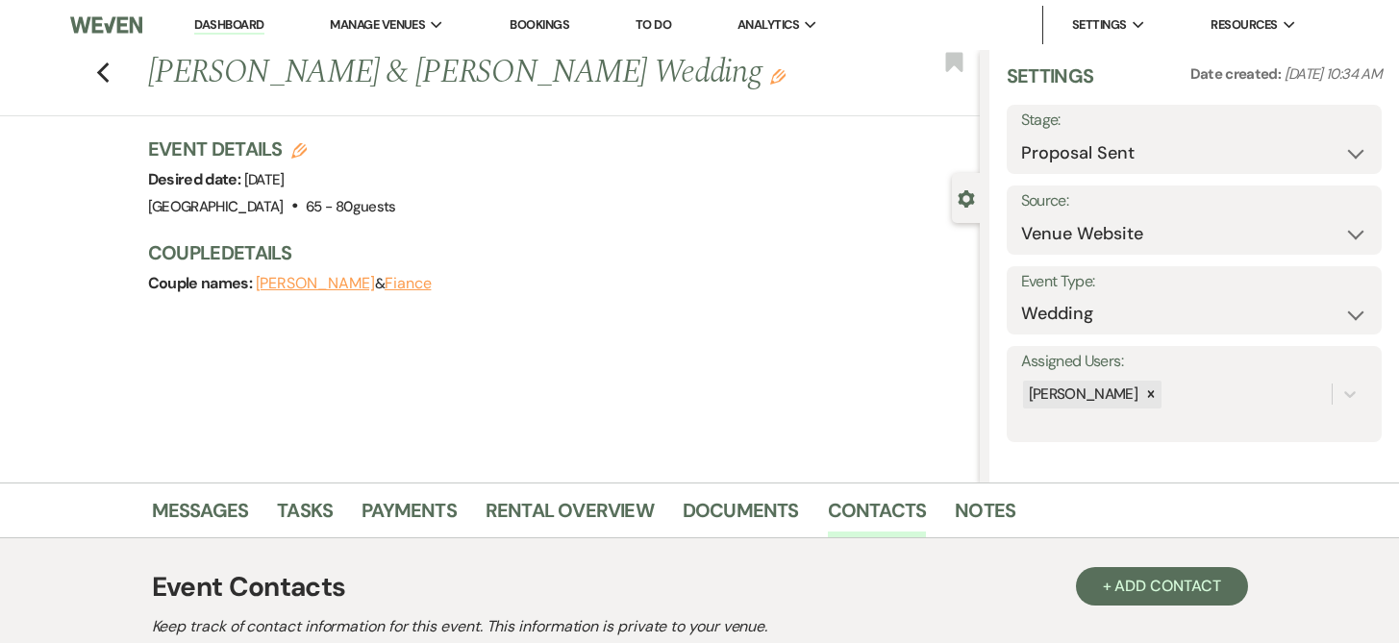
click at [430, 285] on button "Fiance" at bounding box center [408, 283] width 47 height 15
select select "1"
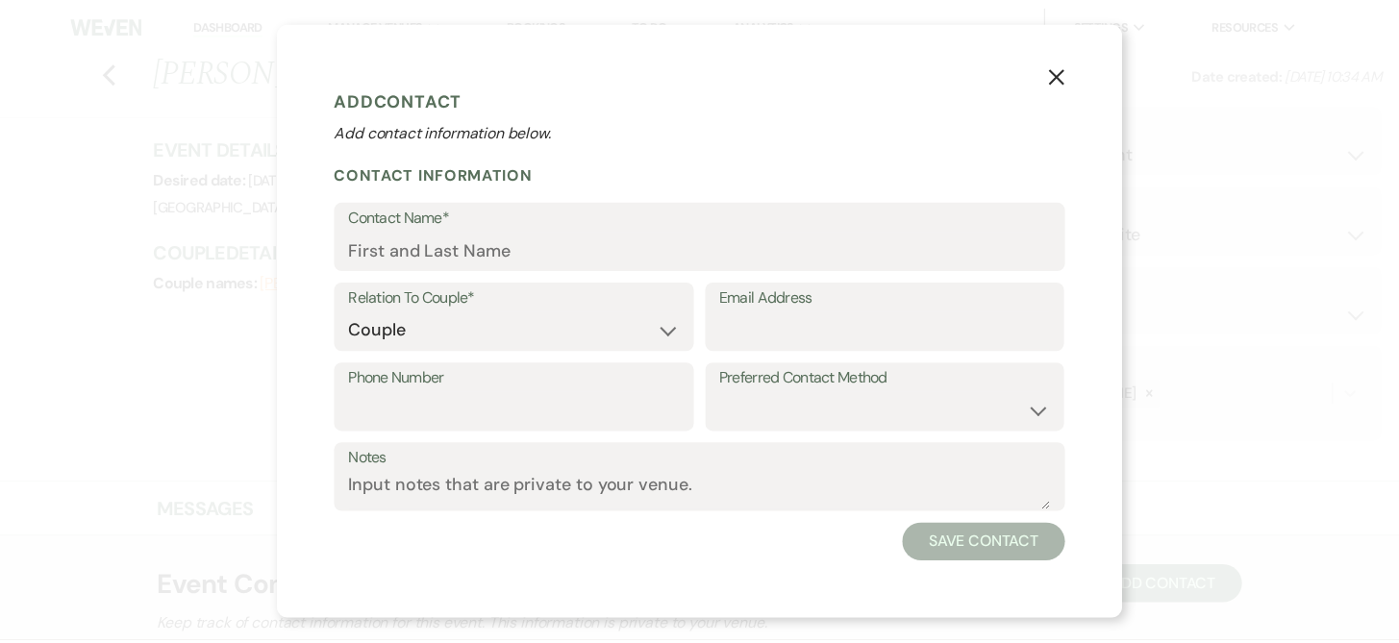
scroll to position [97, 0]
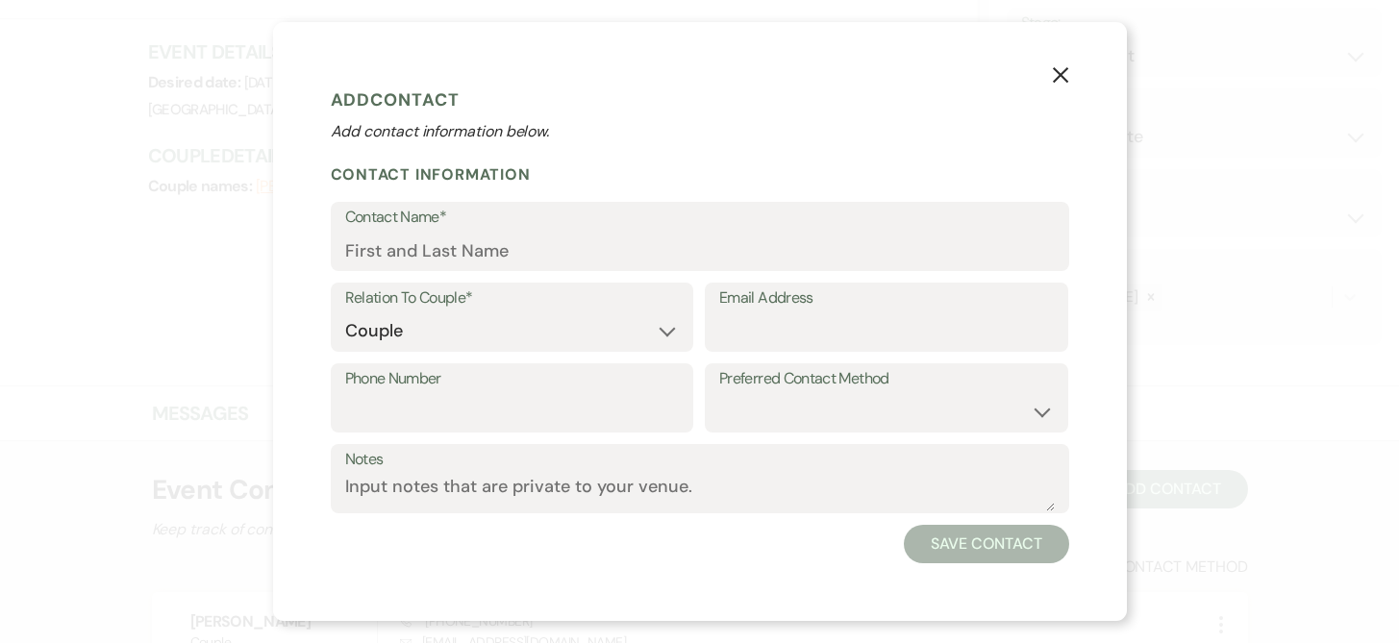
select select "6"
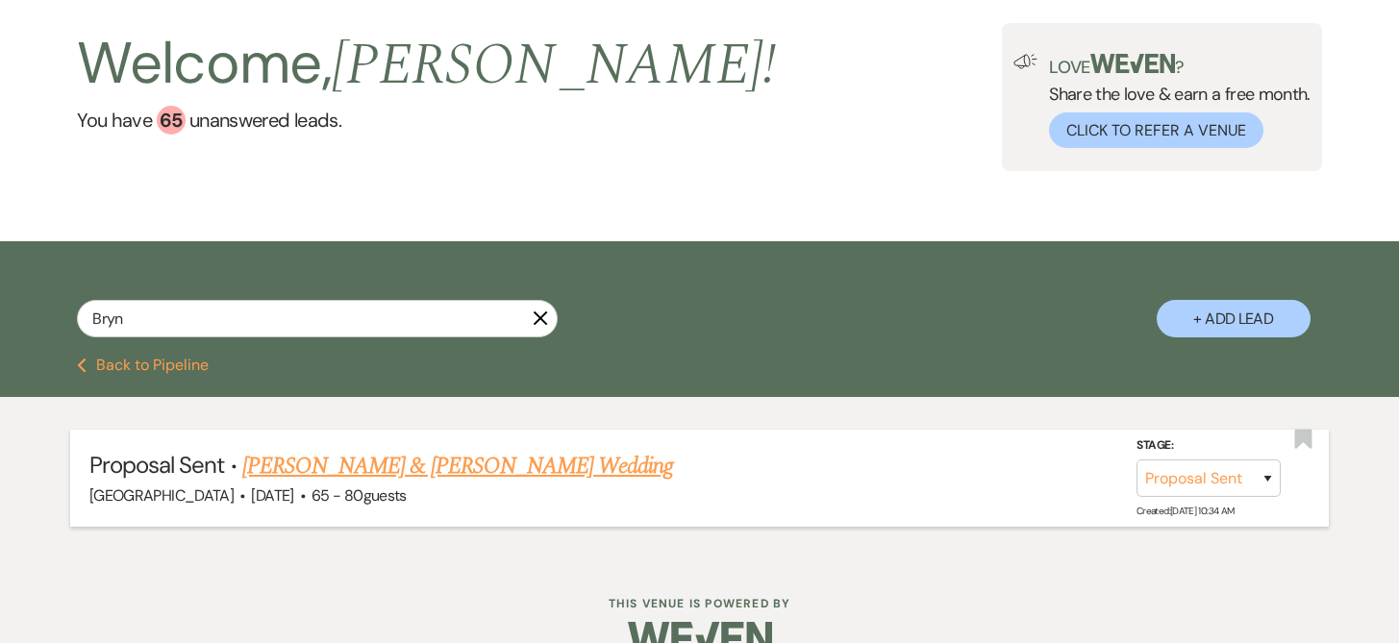
click at [383, 465] on link "[PERSON_NAME] & [PERSON_NAME] Wedding" at bounding box center [457, 466] width 431 height 35
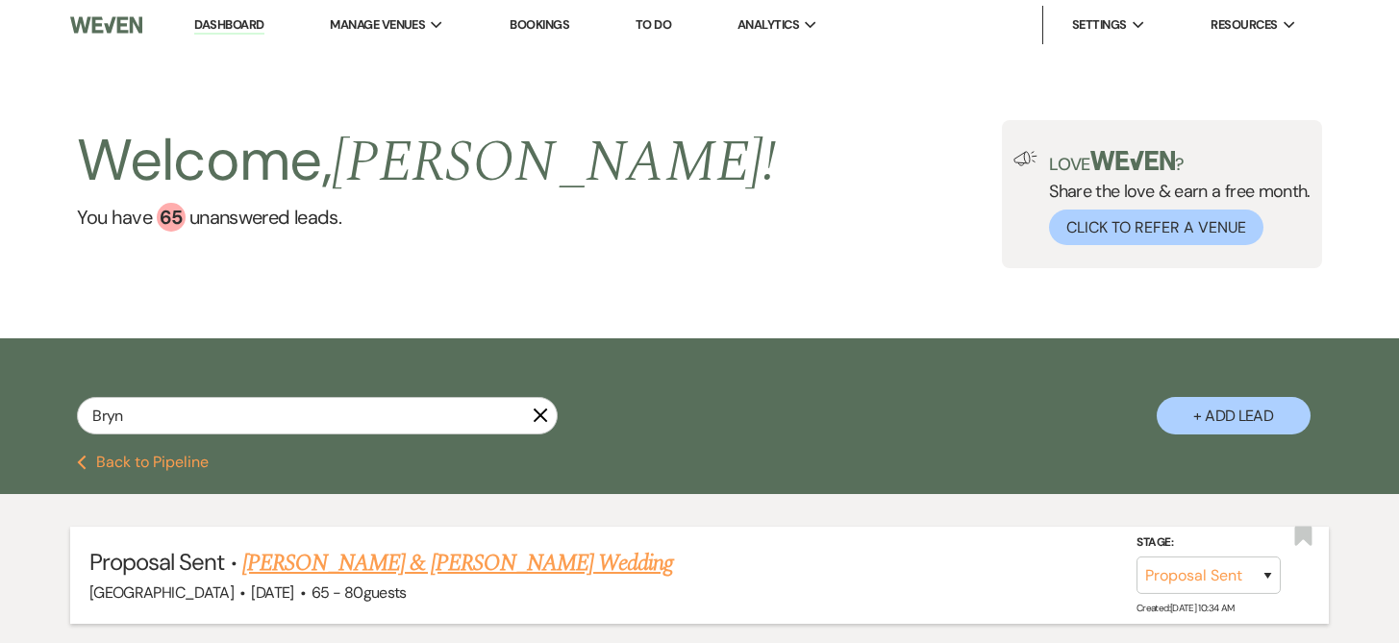
select select "6"
select select "5"
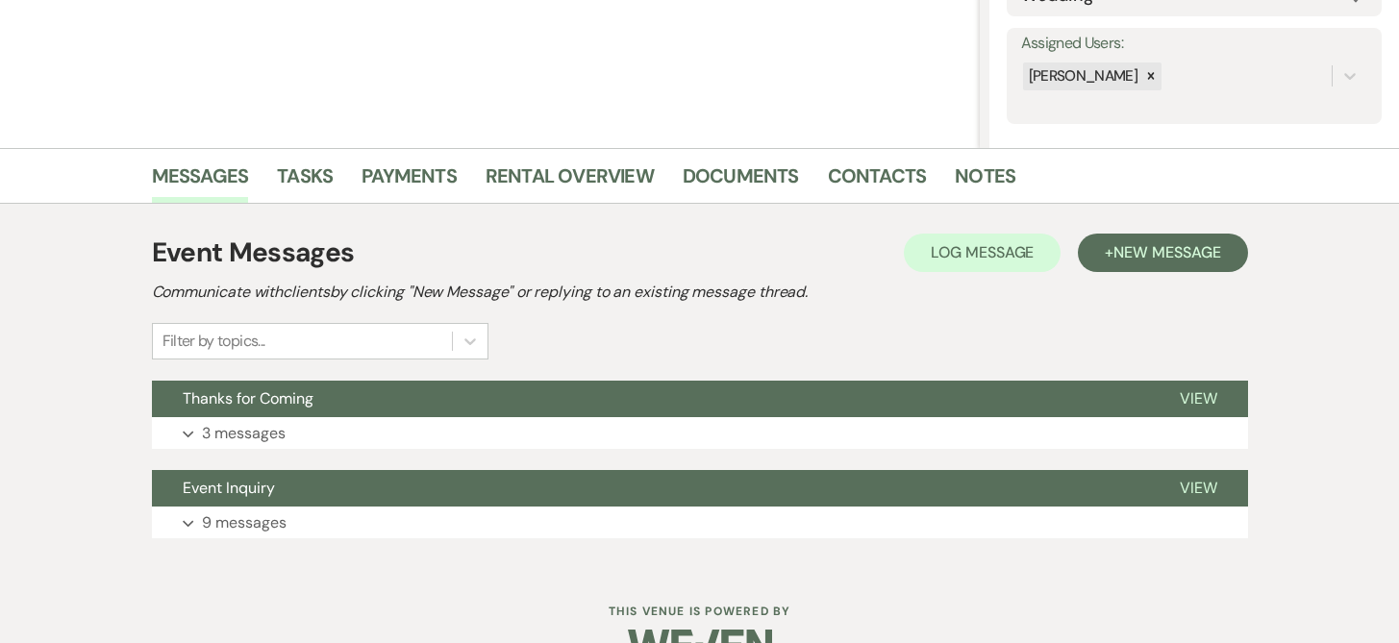
scroll to position [383, 0]
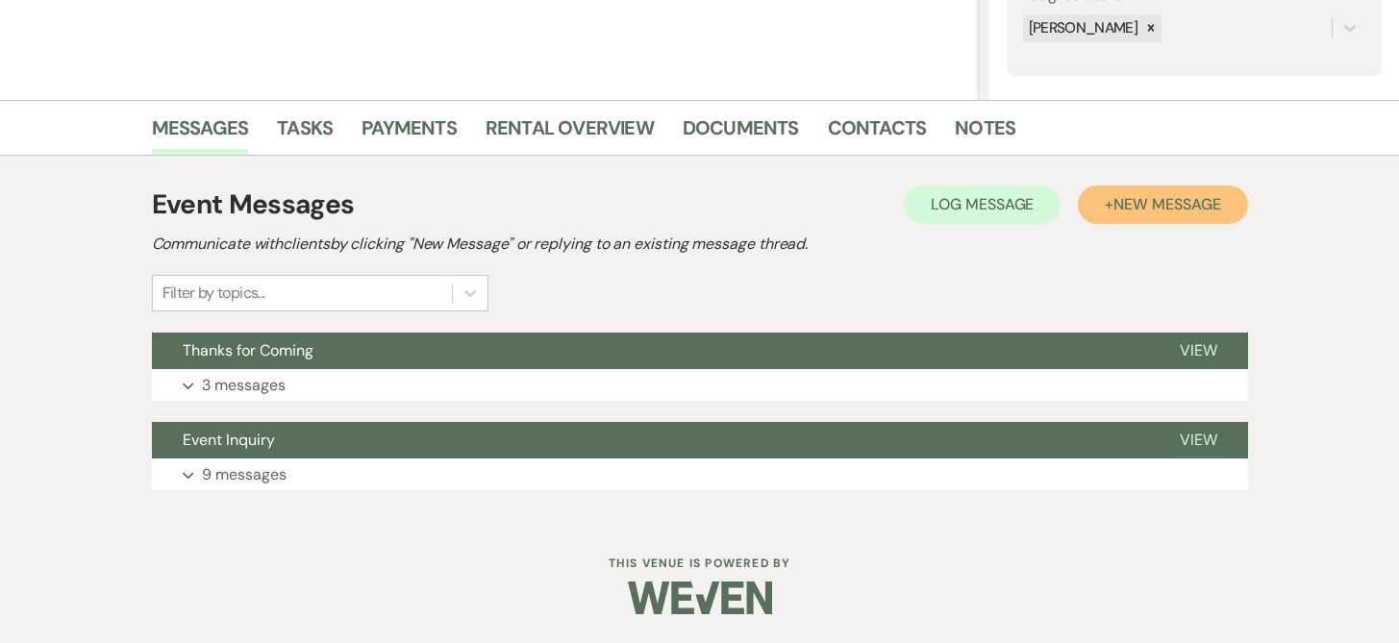
click at [1111, 210] on button "+ New Message" at bounding box center [1162, 205] width 169 height 38
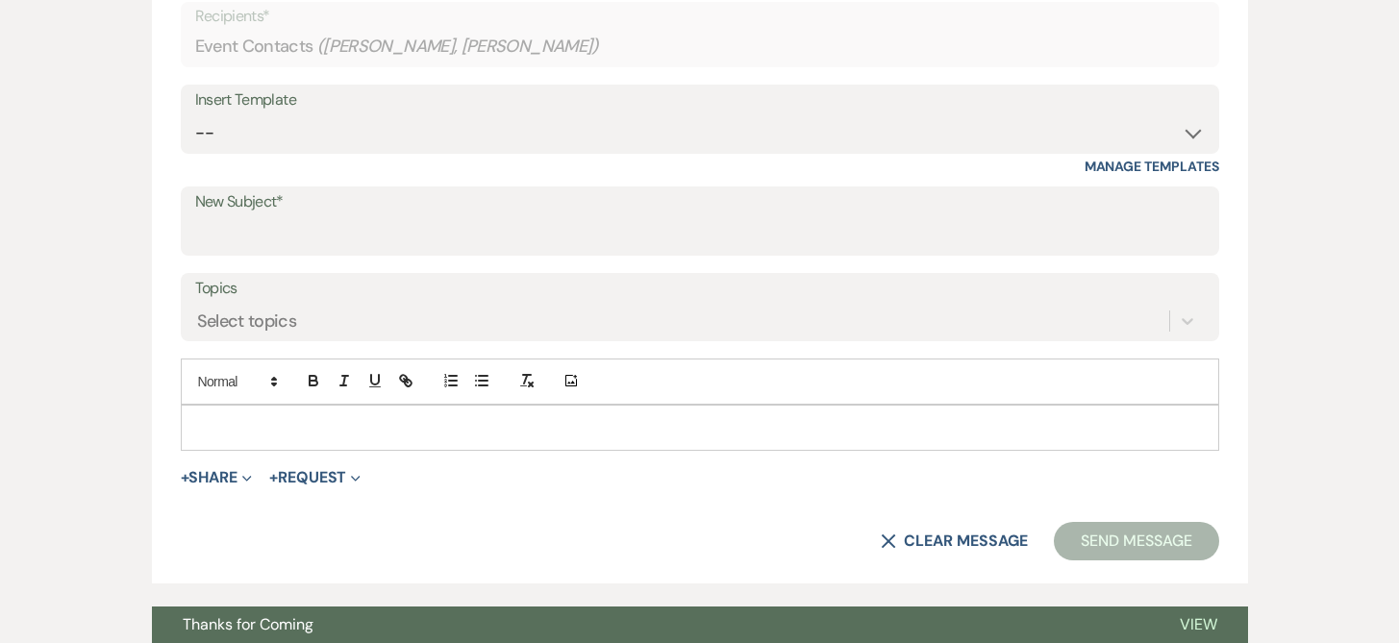
scroll to position [828, 0]
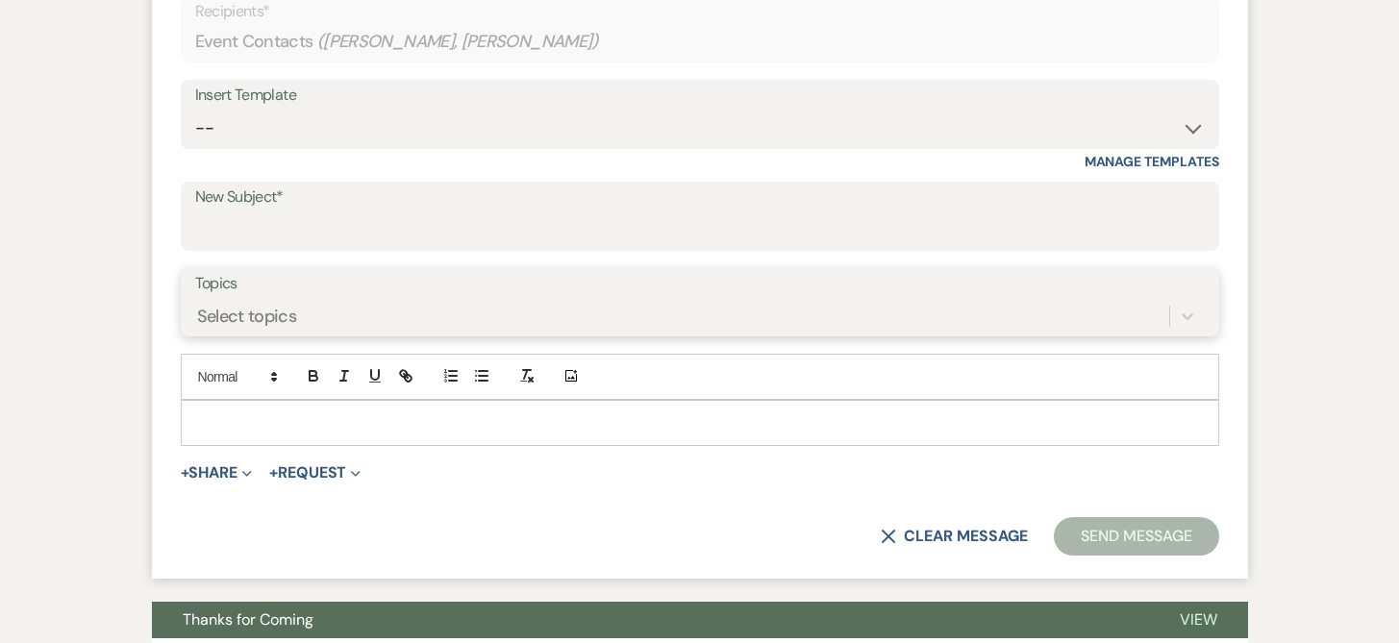
click at [240, 302] on div "Select topics" at bounding box center [682, 316] width 974 height 34
type input "Pay"
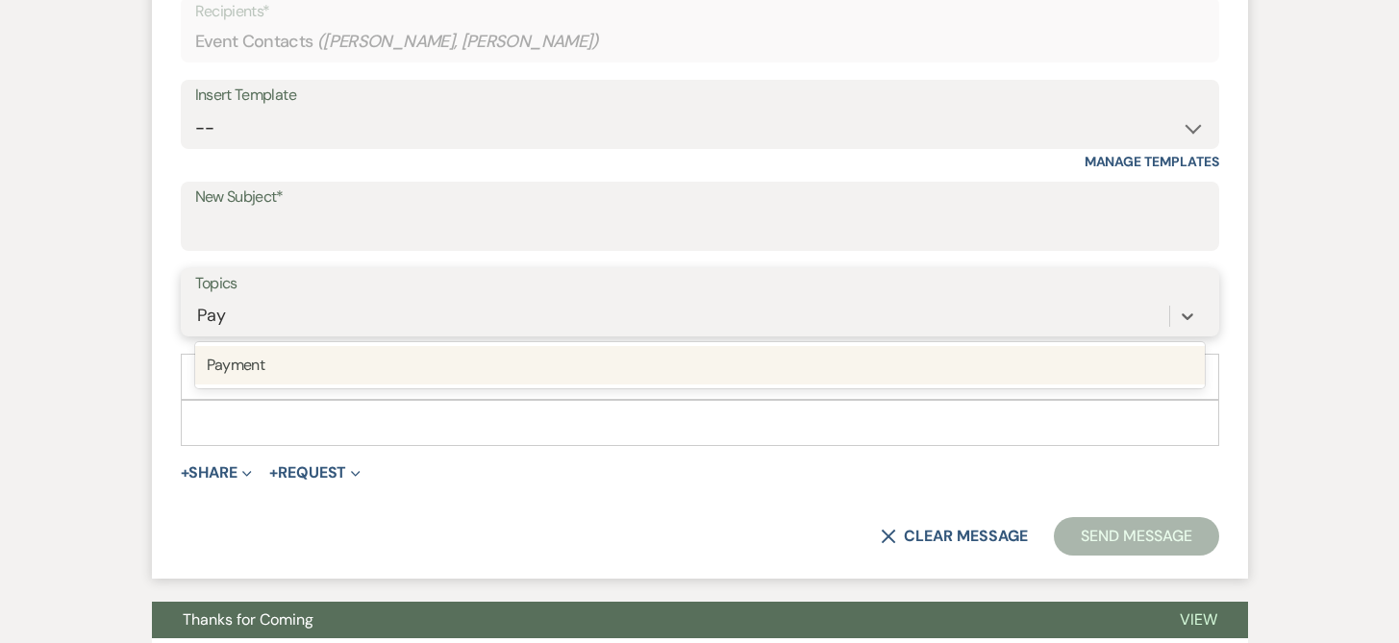
click at [237, 365] on div "Payment" at bounding box center [700, 365] width 1010 height 38
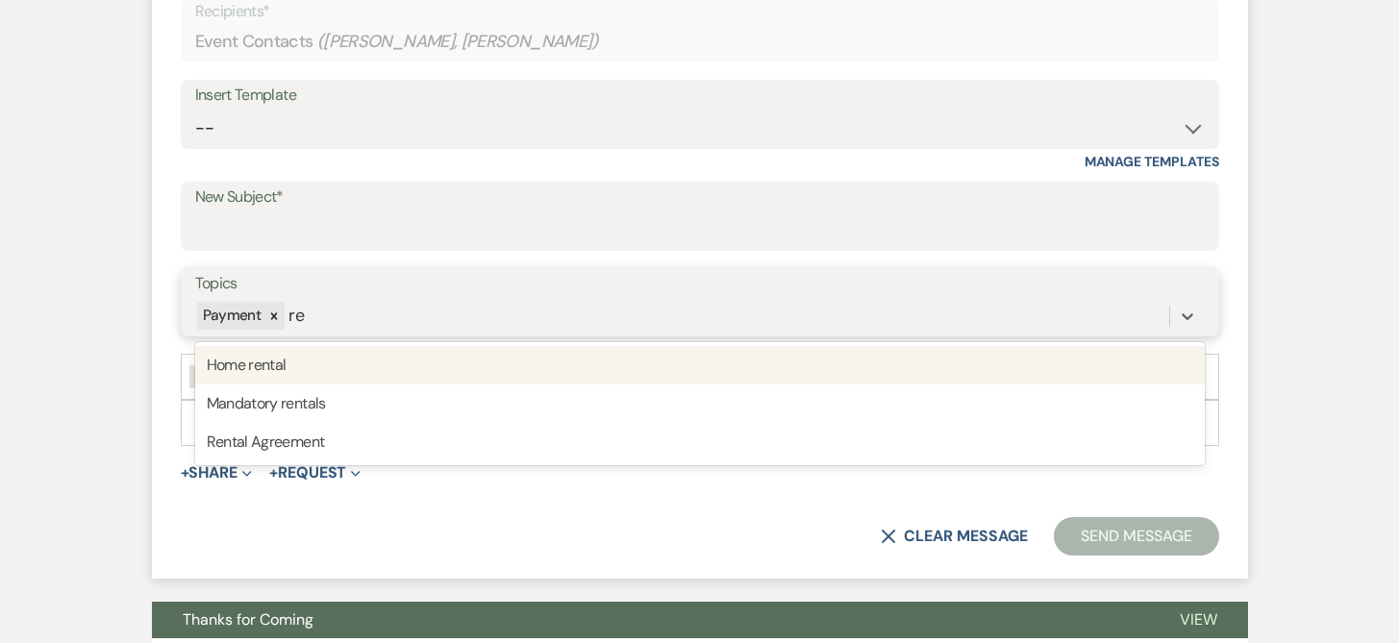
type input "ren"
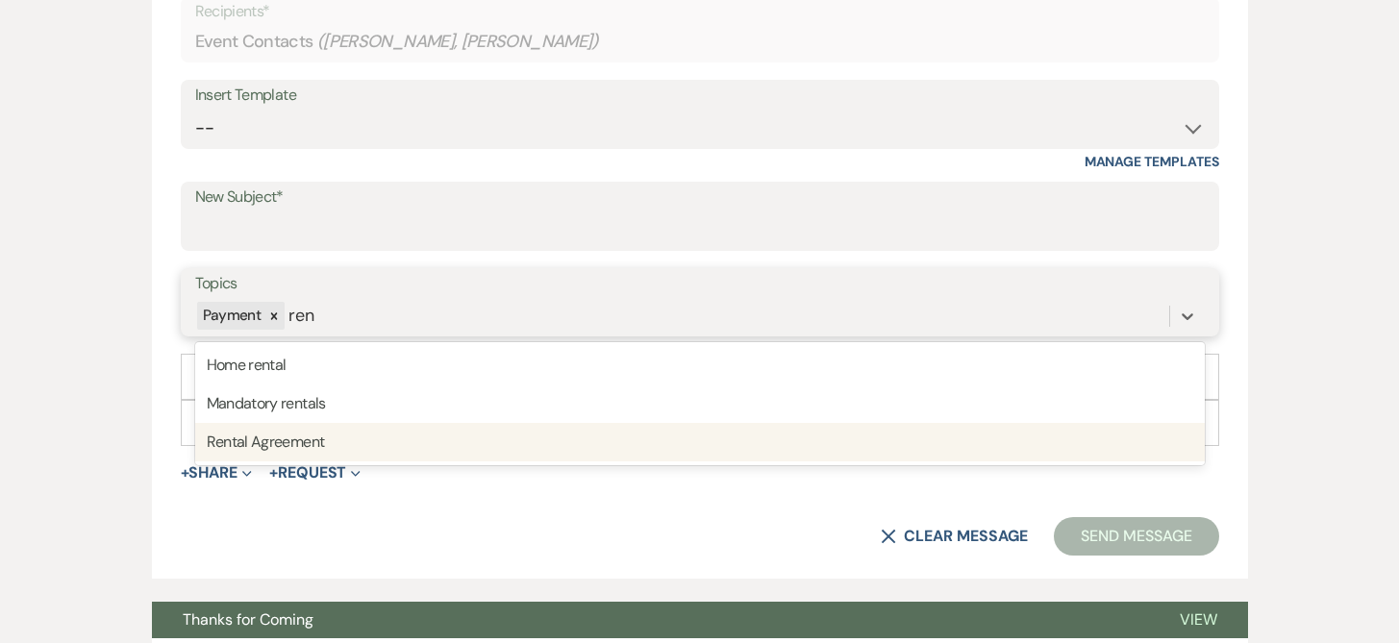
click at [250, 445] on div "Rental Agreement" at bounding box center [700, 442] width 1010 height 38
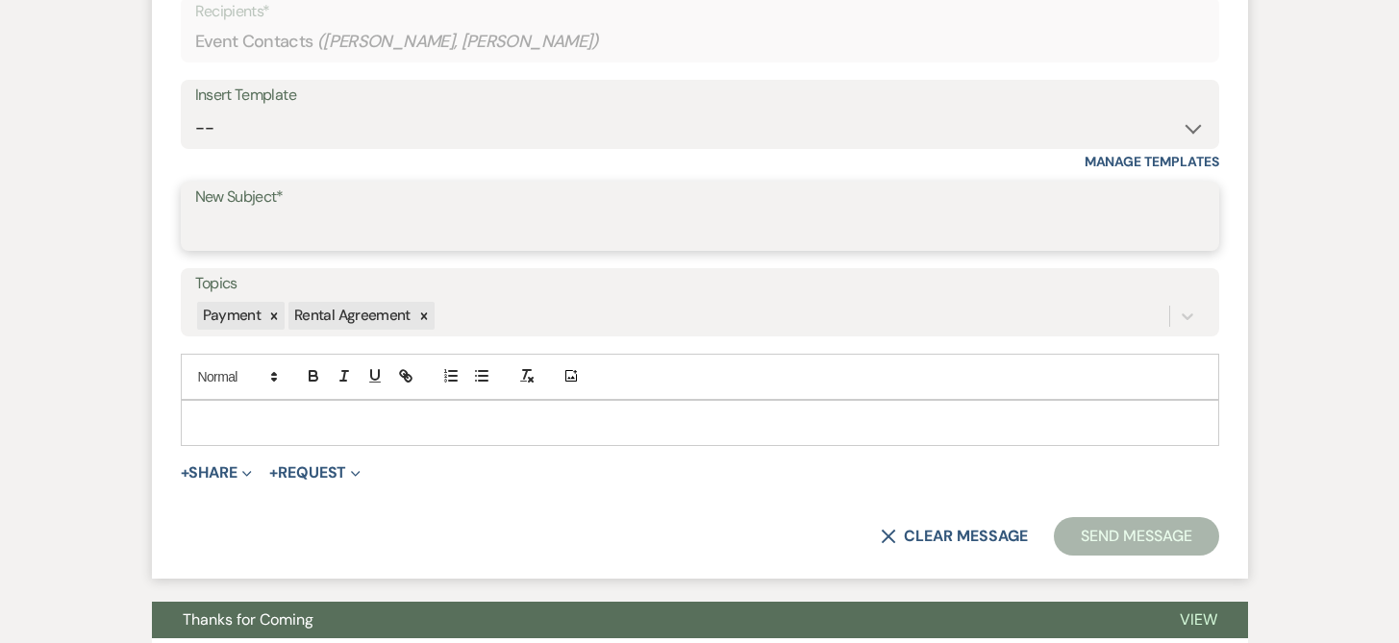
click at [231, 227] on input "New Subject*" at bounding box center [700, 230] width 1010 height 37
type input "Rental Agreement [GEOGRAPHIC_DATA]"
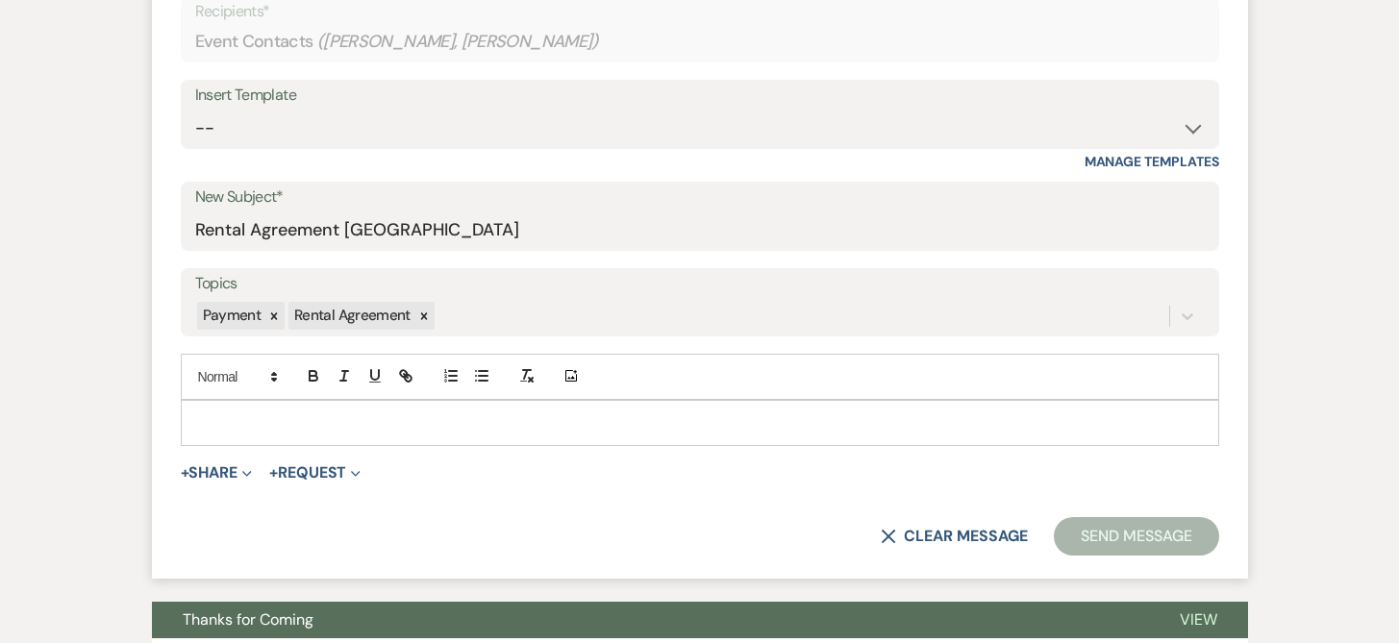
click at [203, 419] on p at bounding box center [700, 422] width 1008 height 21
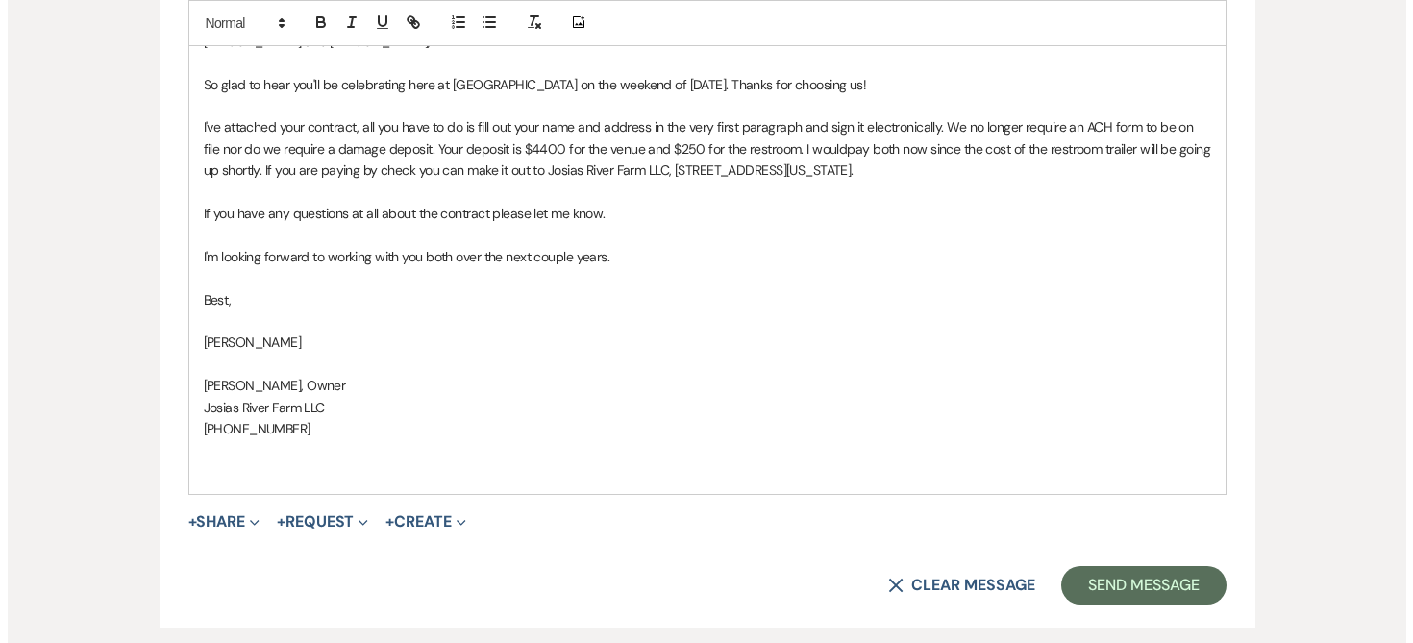
scroll to position [1219, 0]
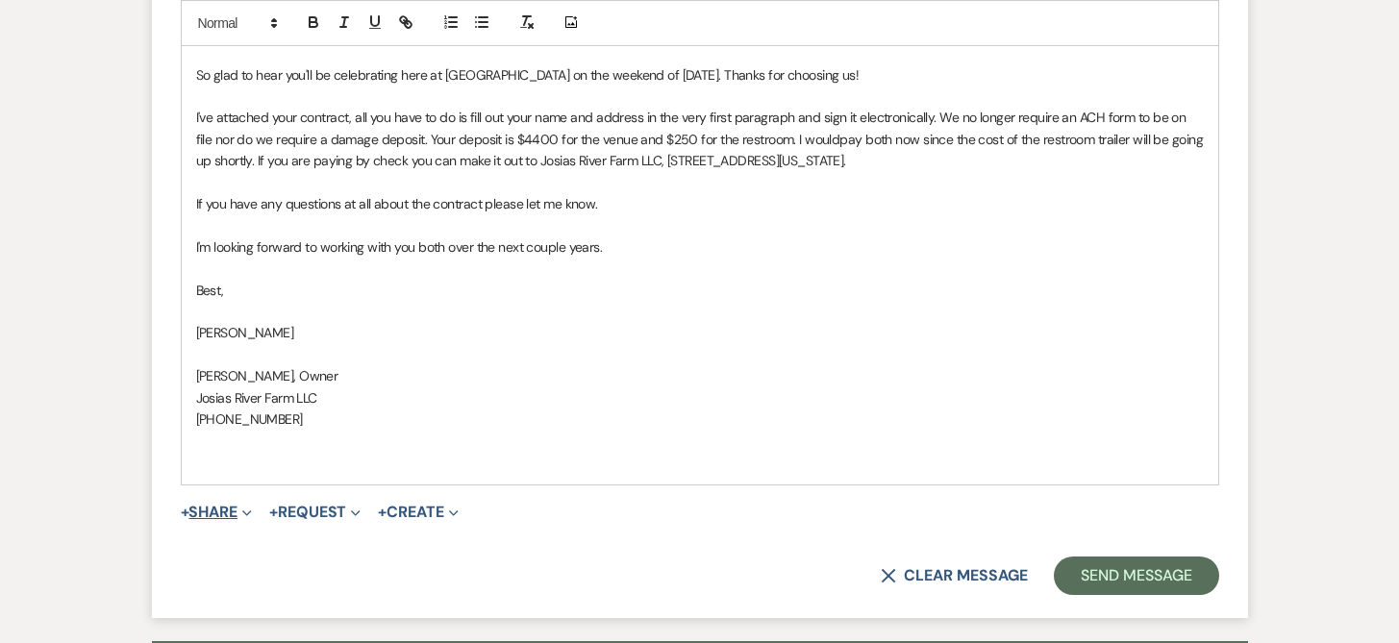
click at [252, 512] on icon "Expand" at bounding box center [247, 514] width 10 height 10
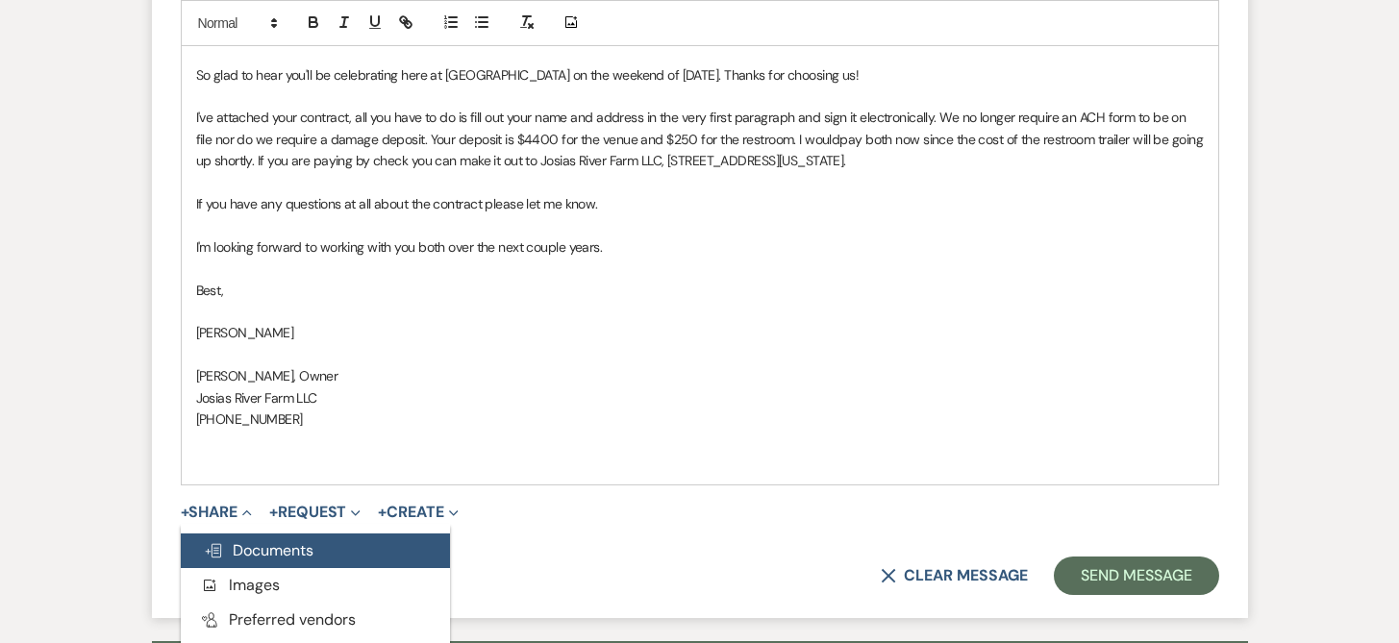
click at [263, 551] on span "Doc Upload Documents" at bounding box center [259, 550] width 110 height 20
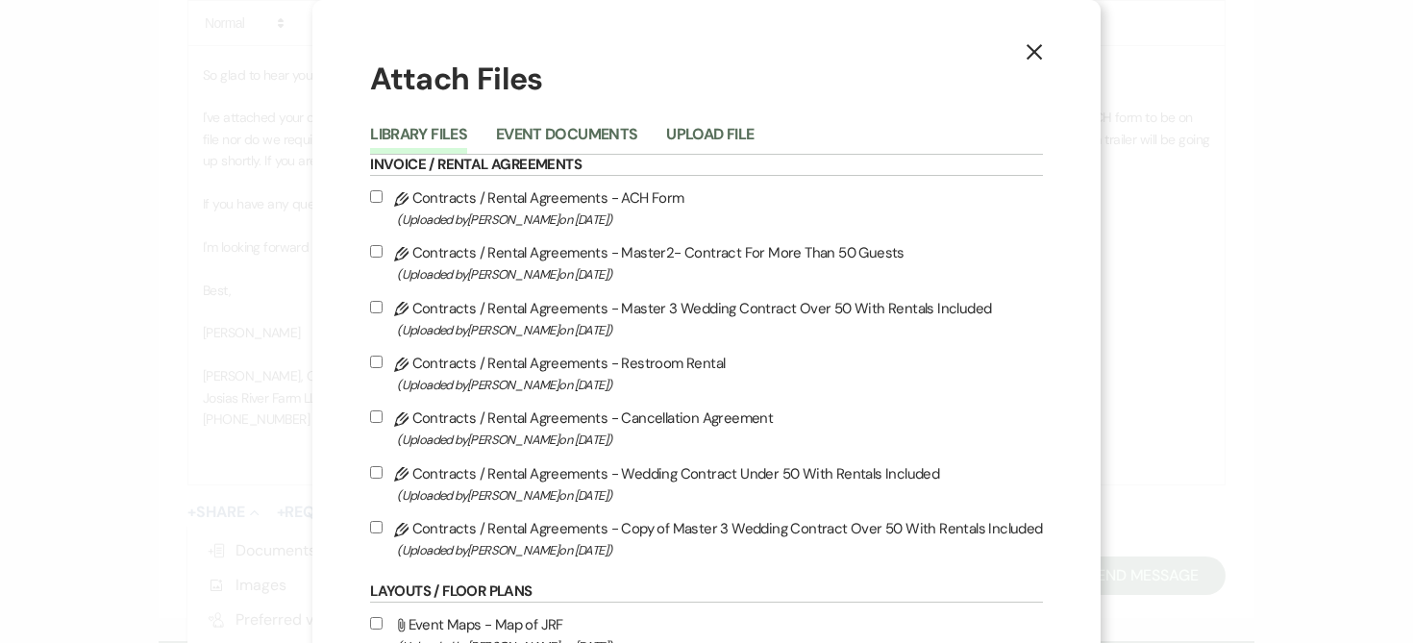
click at [376, 528] on input "Pencil Contracts / Rental Agreements - Copy of Master 3 Wedding Contract Over 5…" at bounding box center [376, 527] width 12 height 12
checkbox input "true"
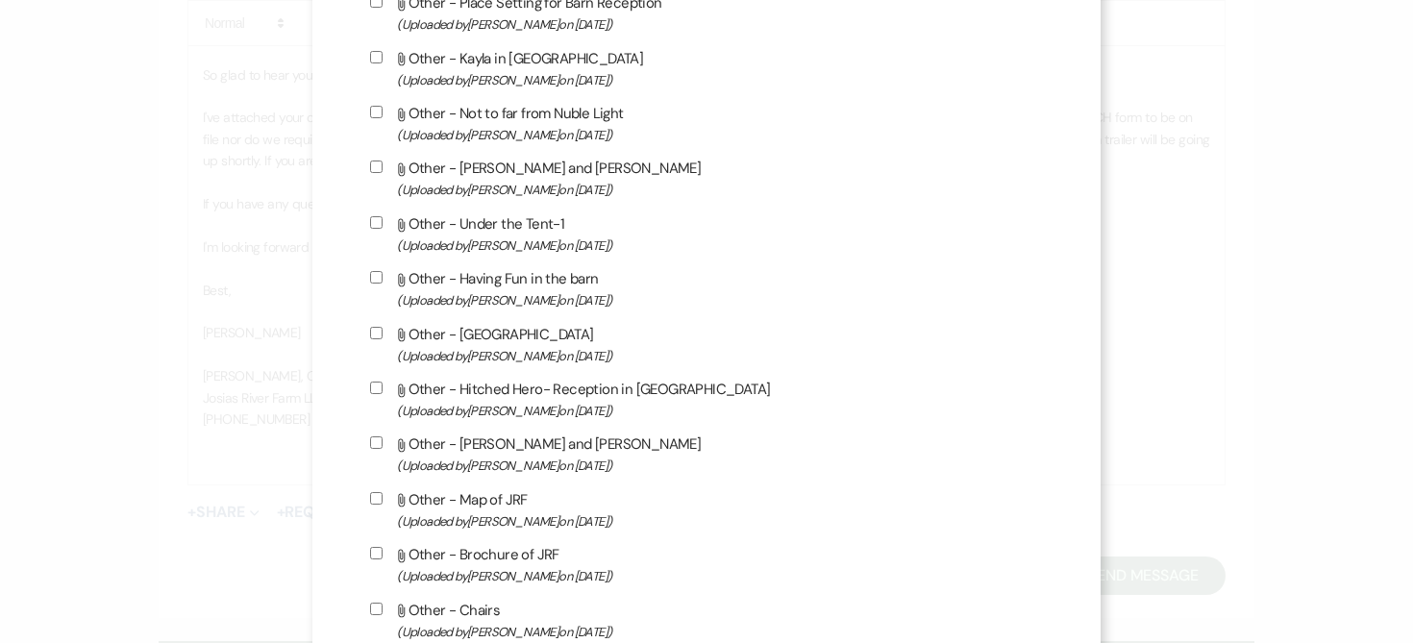
scroll to position [1494, 0]
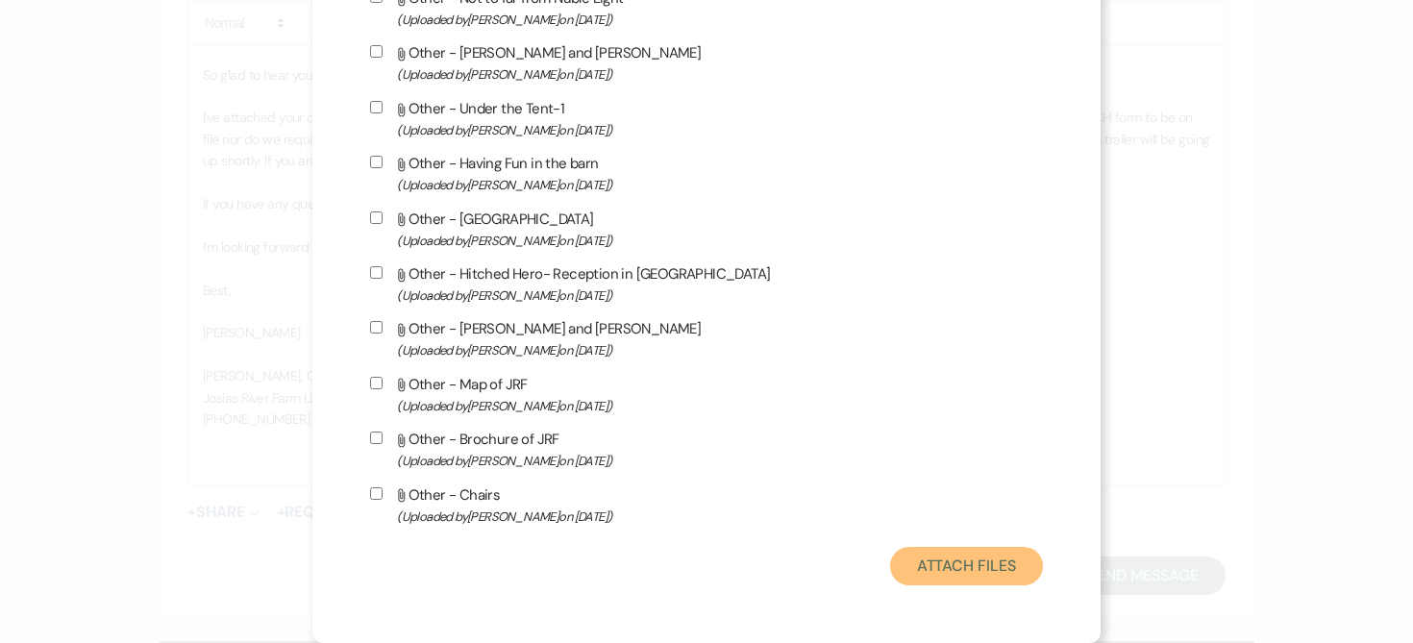
click at [978, 567] on button "Attach Files" at bounding box center [966, 566] width 153 height 38
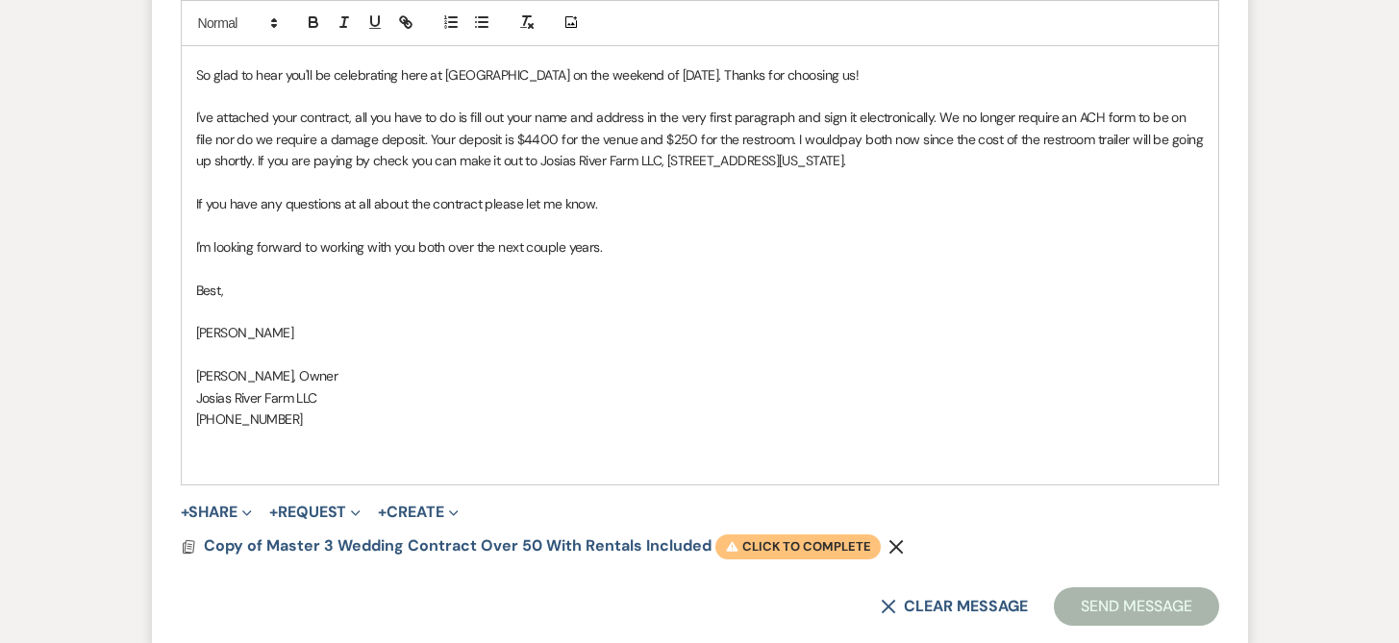
click at [787, 552] on span "Warning Click to complete" at bounding box center [797, 547] width 165 height 25
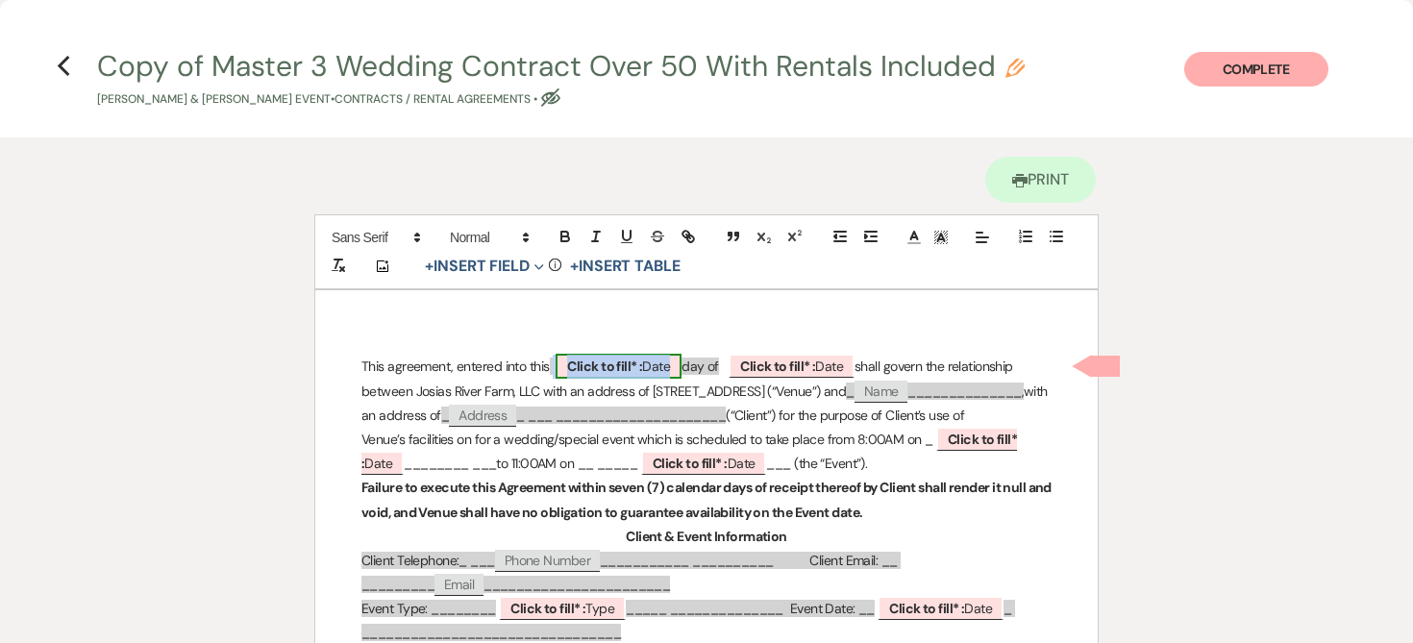
click at [667, 358] on span "Click to fill* : Date" at bounding box center [619, 366] width 126 height 25
select select "owner"
select select "Date"
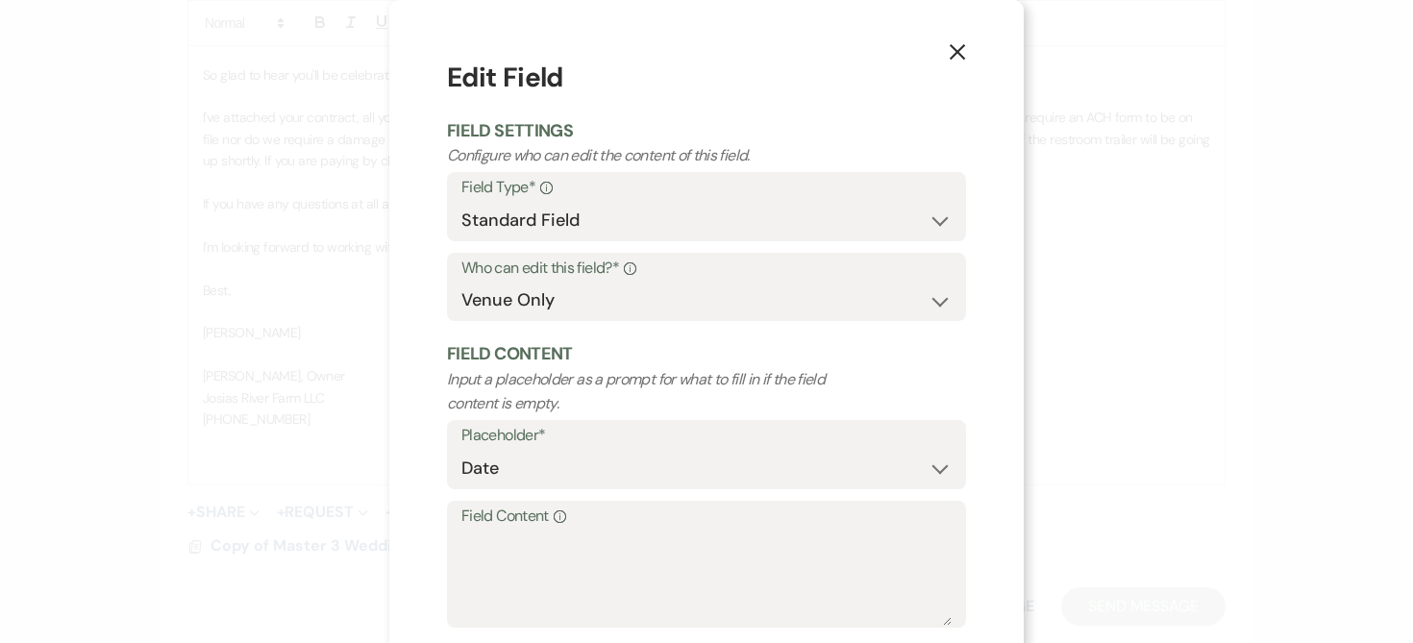
click at [504, 523] on label "Field Content Info" at bounding box center [707, 517] width 490 height 28
click at [504, 530] on textarea "Field Content Info" at bounding box center [707, 578] width 490 height 96
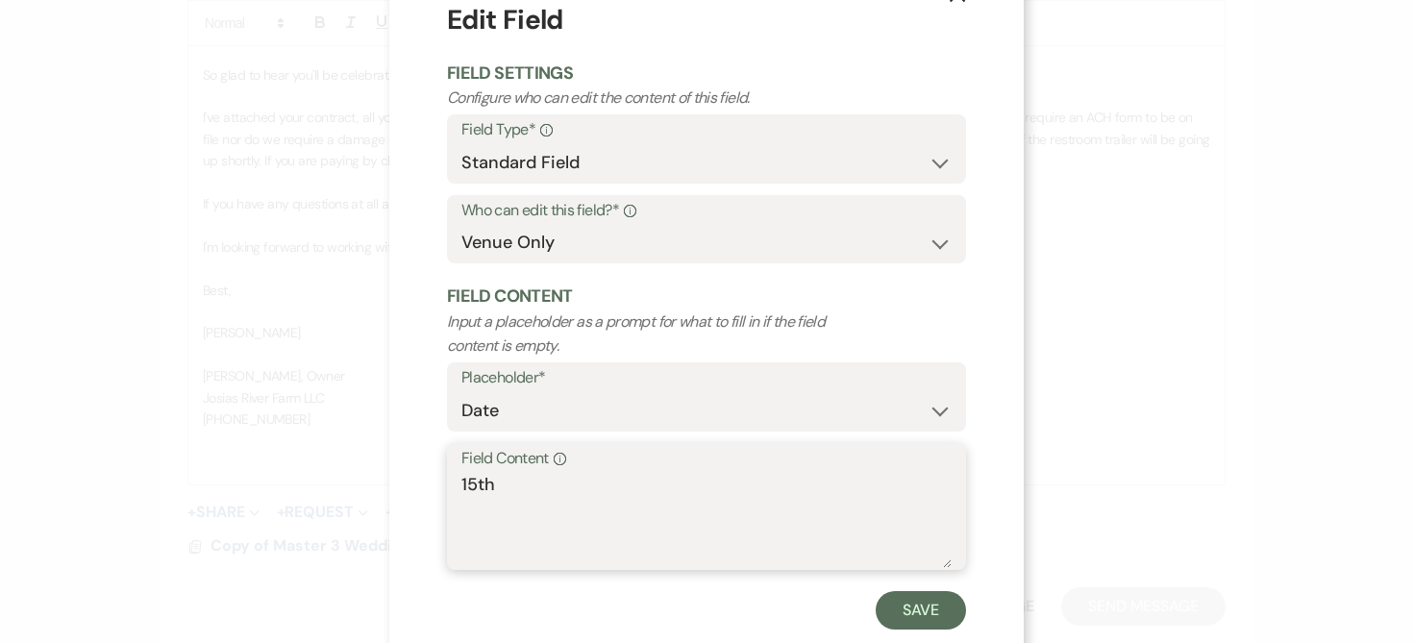
scroll to position [102, 0]
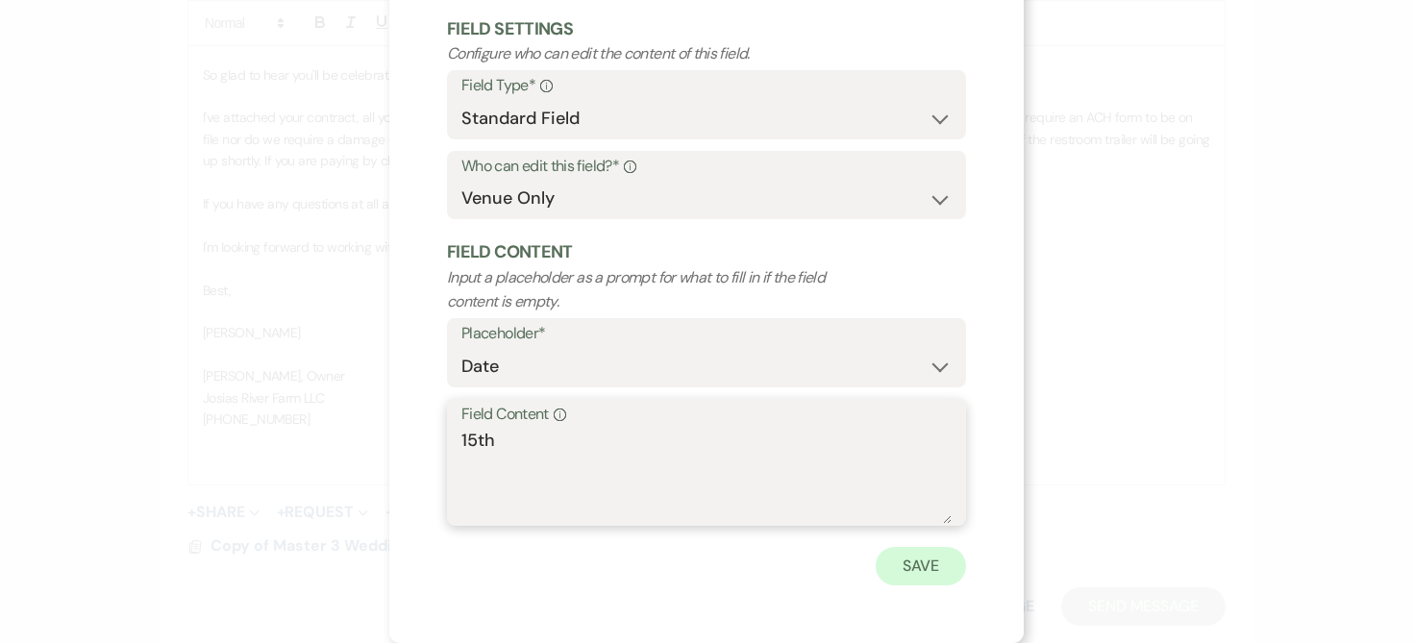
type textarea "15th"
click at [937, 559] on button "Save" at bounding box center [921, 566] width 90 height 38
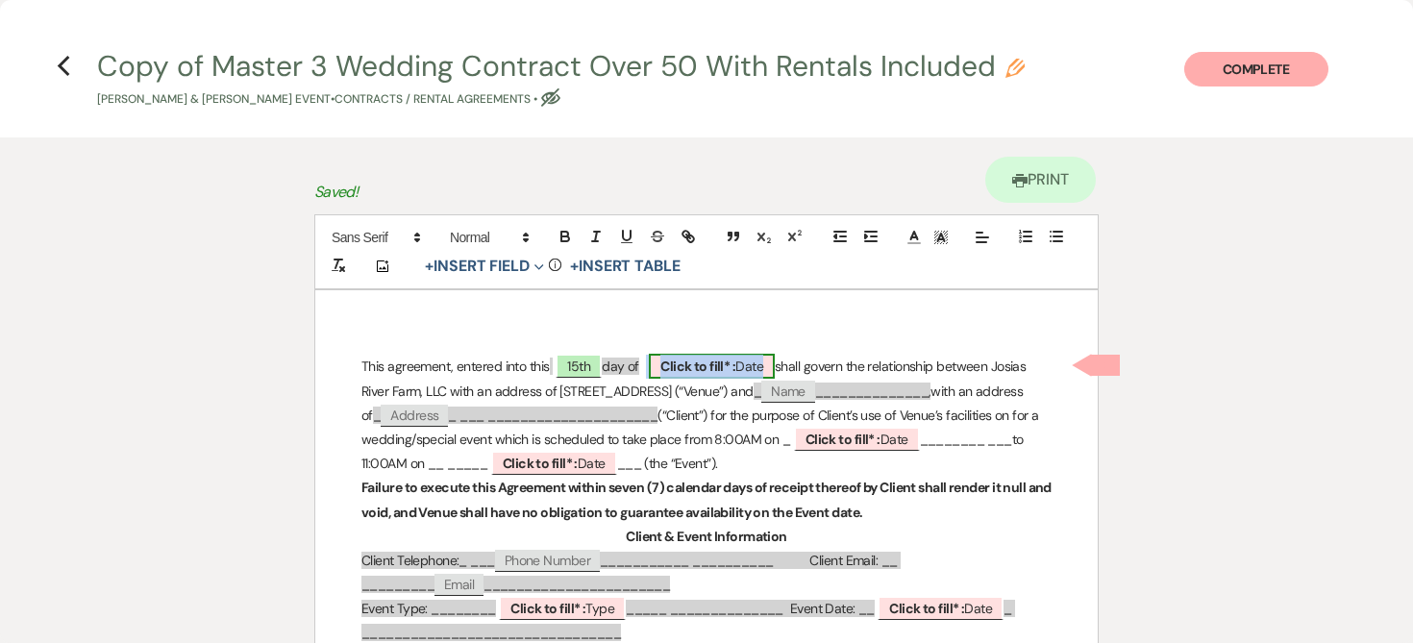
click at [759, 362] on span "Click to fill* : Date" at bounding box center [712, 366] width 126 height 25
select select "owner"
select select "Date"
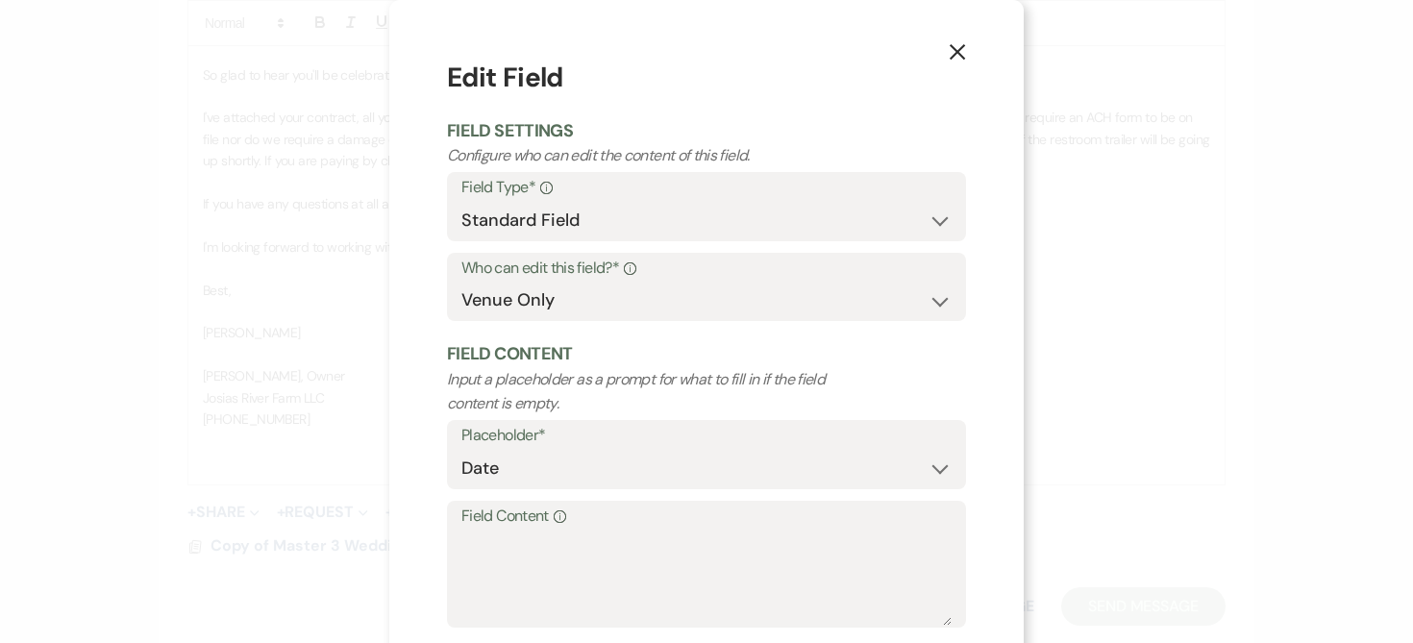
click at [477, 515] on label "Field Content Info" at bounding box center [707, 517] width 490 height 28
click at [477, 530] on textarea "Field Content Info" at bounding box center [707, 578] width 490 height 96
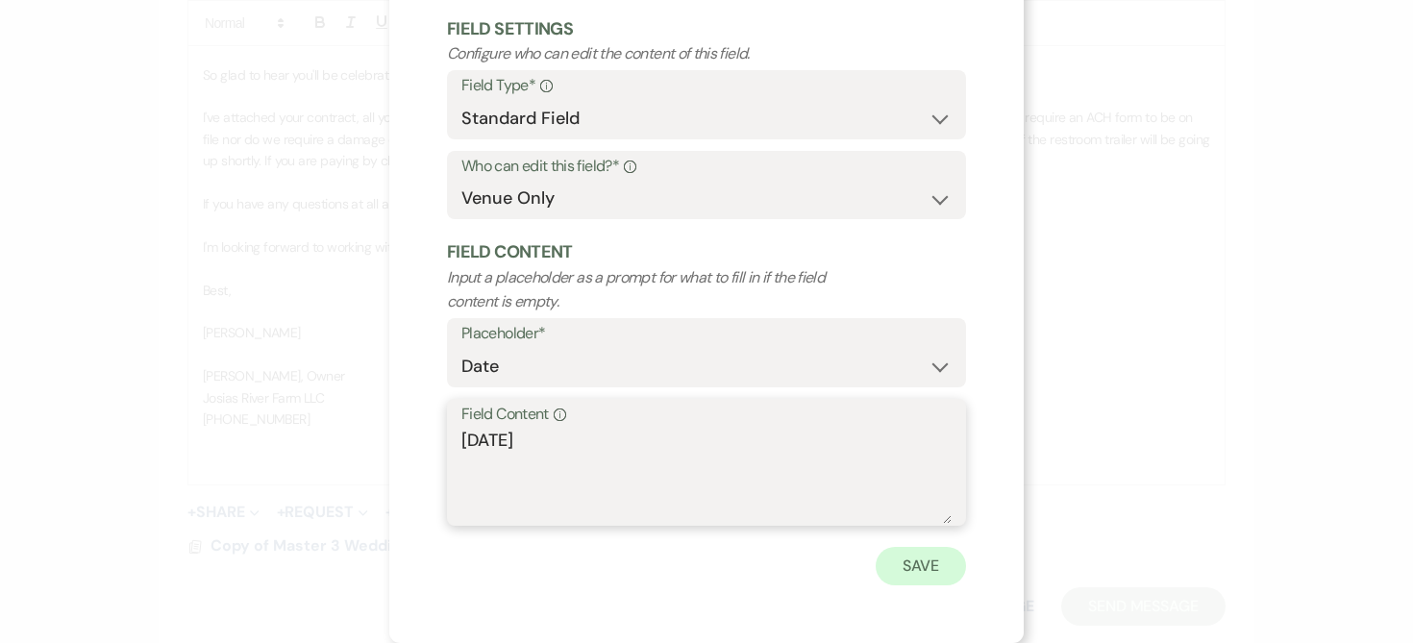
type textarea "[DATE]"
click at [927, 562] on button "Save" at bounding box center [921, 566] width 90 height 38
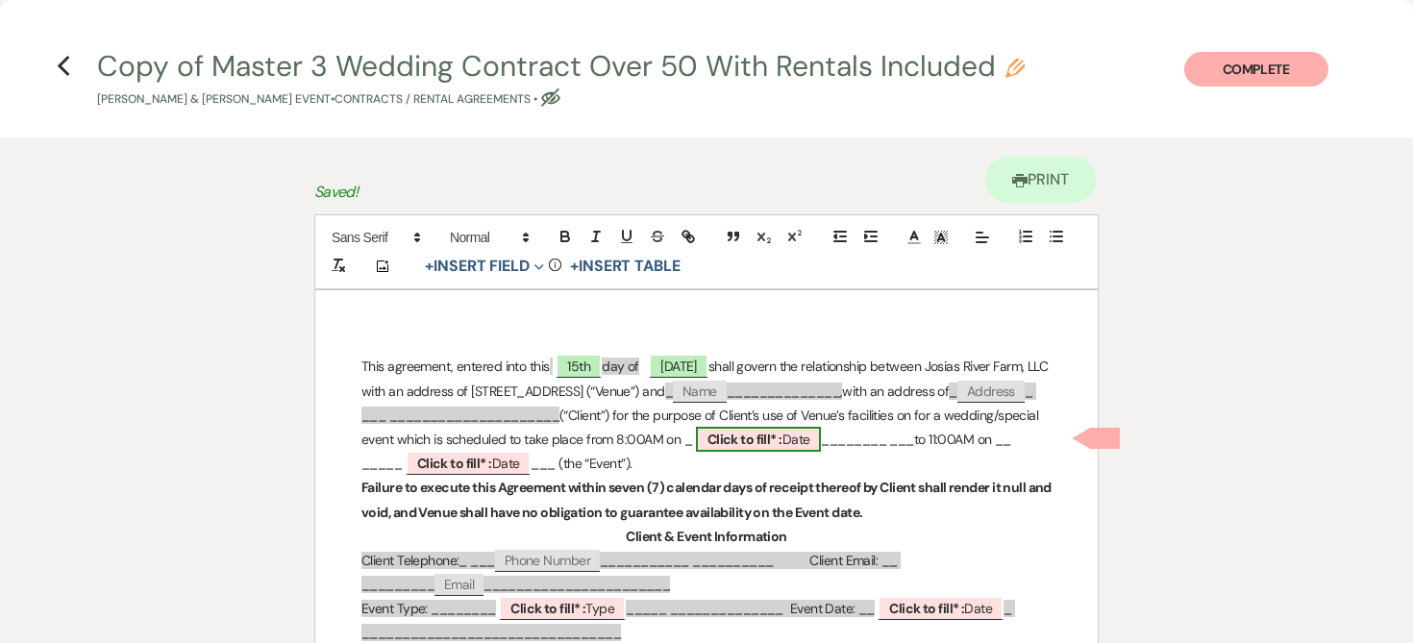
click at [783, 437] on b "Click to fill* :" at bounding box center [745, 439] width 75 height 17
select select "owner"
select select "Date"
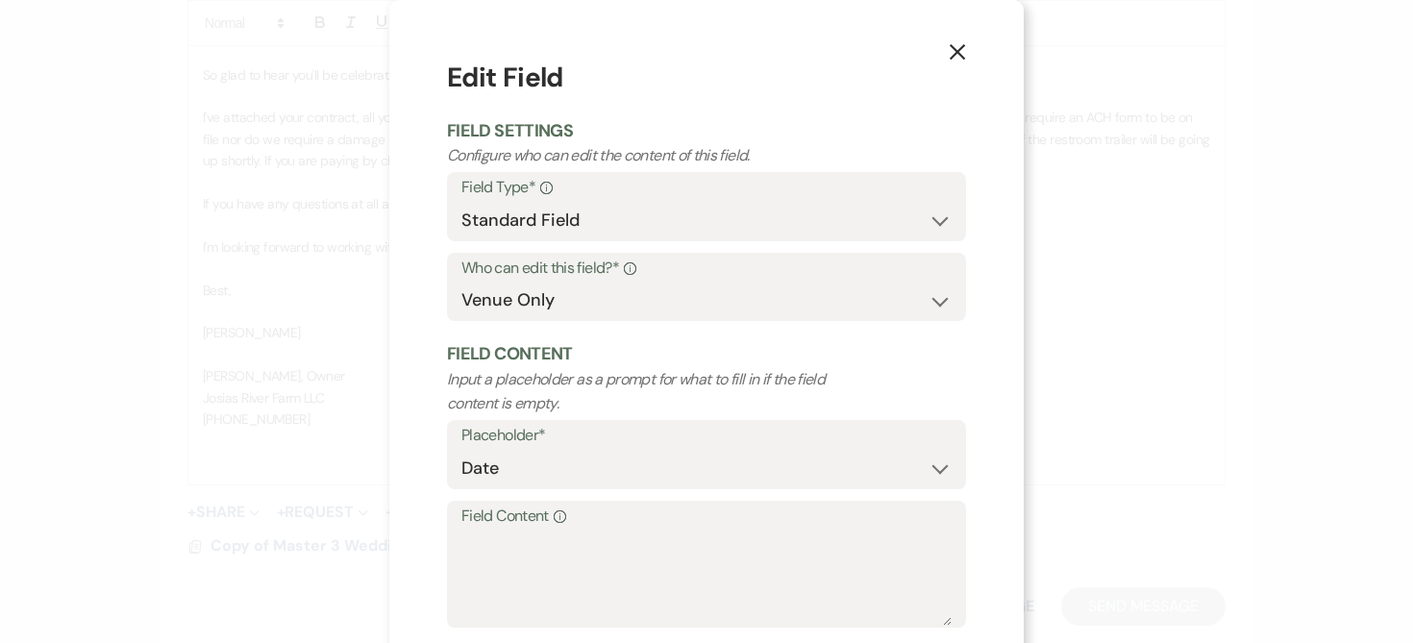
click at [473, 520] on label "Field Content Info" at bounding box center [707, 517] width 490 height 28
click at [473, 530] on textarea "Field Content Info" at bounding box center [707, 578] width 490 height 96
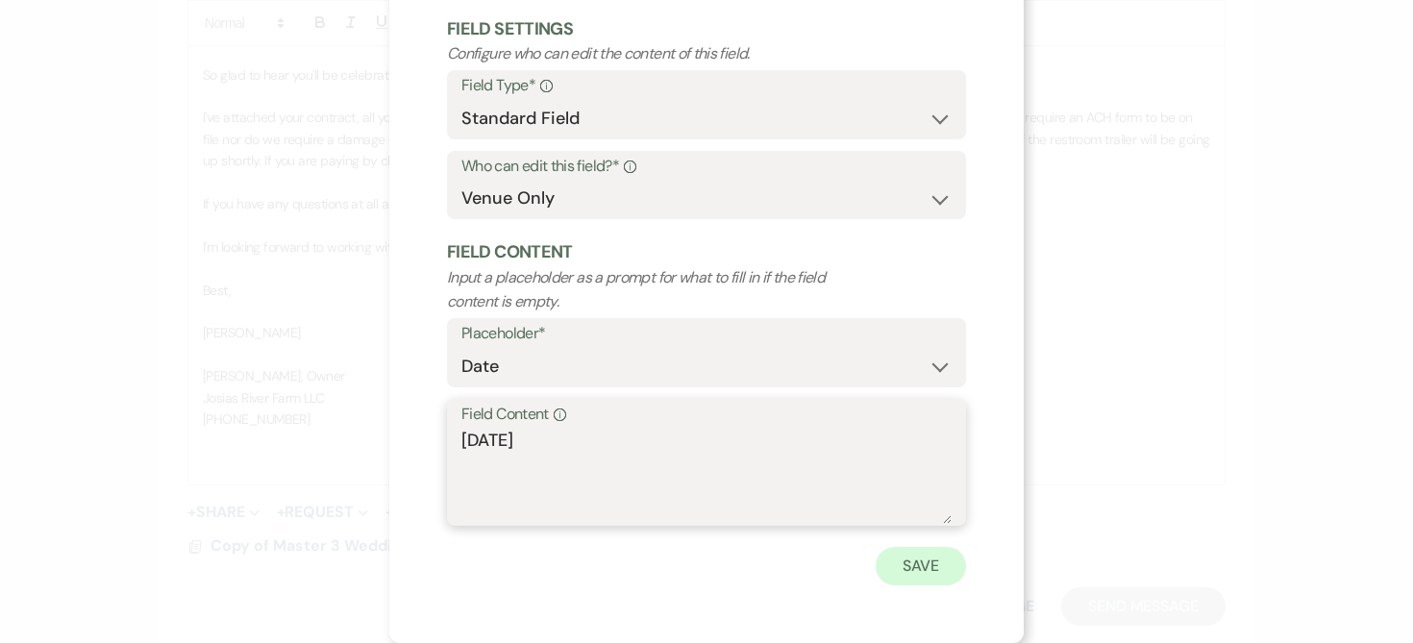
type textarea "[DATE]"
click at [933, 567] on button "Save" at bounding box center [921, 566] width 90 height 38
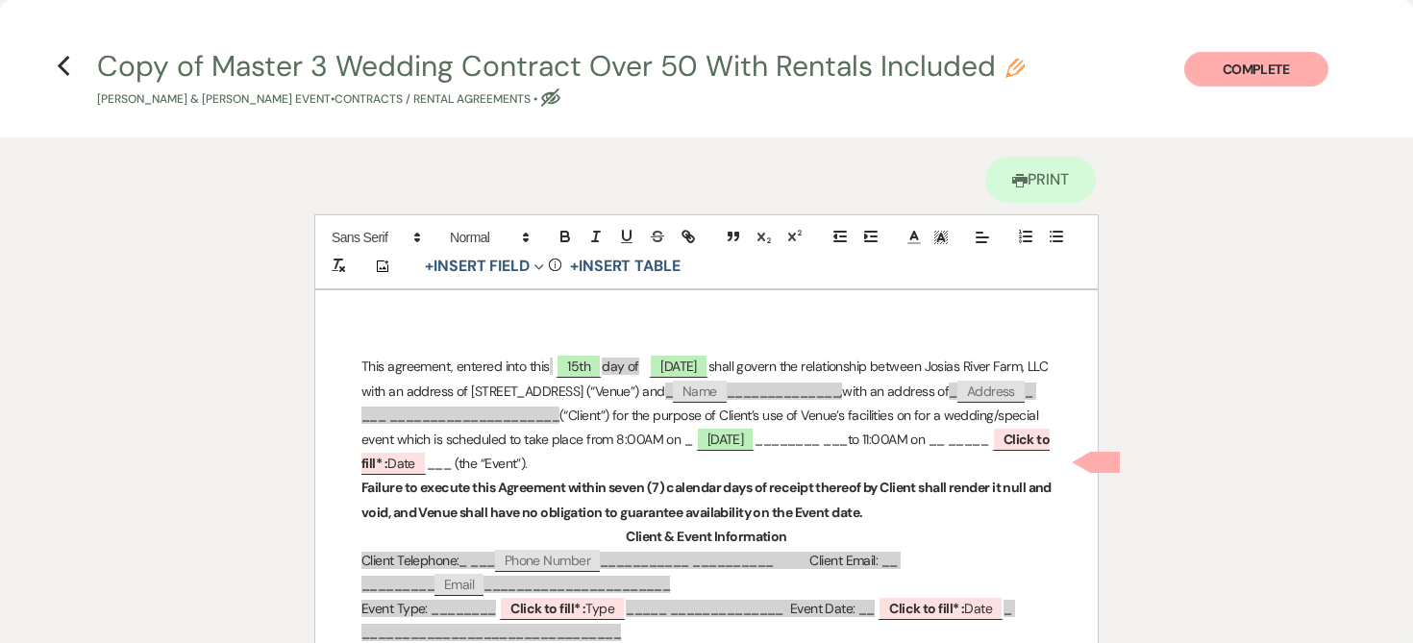
click at [529, 459] on p "This agreement, entered into this 15th day of [DATE] shall govern the relations…" at bounding box center [707, 415] width 690 height 121
click at [557, 461] on p "This agreement, entered into this 15th day of [DATE] shall govern the relations…" at bounding box center [707, 415] width 690 height 121
click at [739, 460] on b "Click to fill* :" at bounding box center [700, 451] width 677 height 41
select select "owner"
select select "Date"
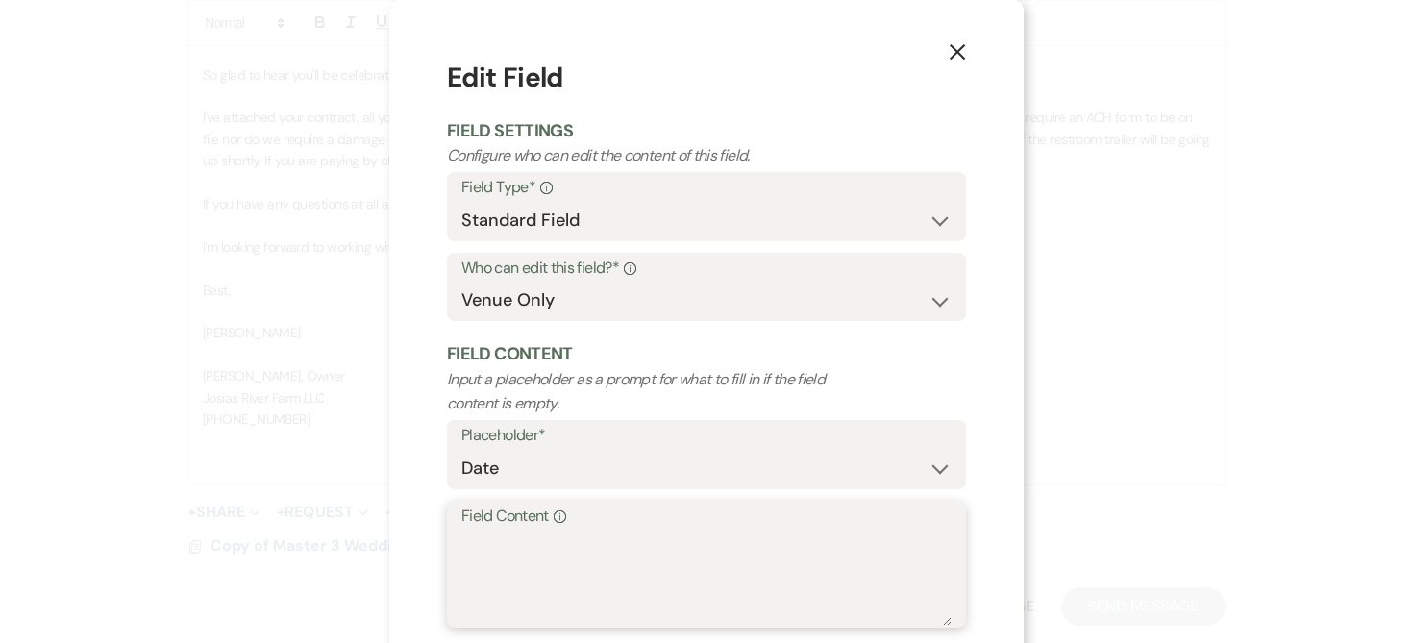
click at [494, 533] on textarea "Field Content Info" at bounding box center [707, 578] width 490 height 96
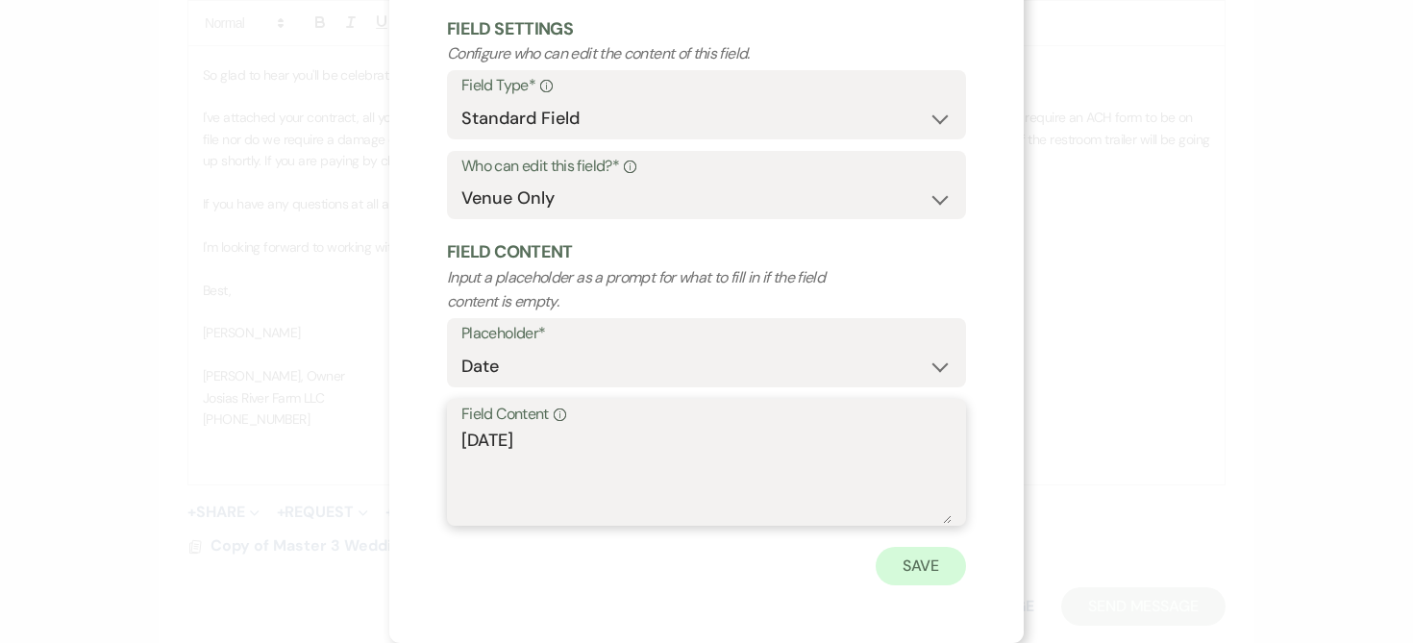
type textarea "[DATE]"
click at [936, 568] on button "Save" at bounding box center [921, 566] width 90 height 38
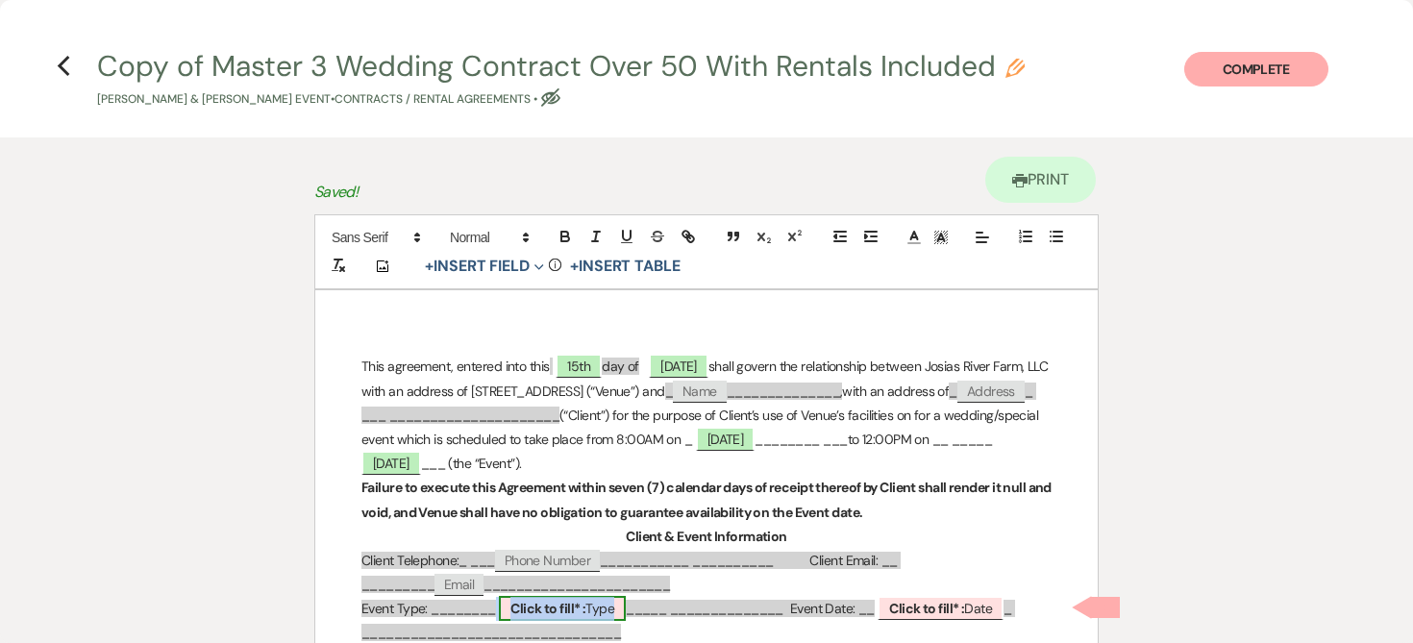
click at [596, 612] on span "Click to fill* : Type" at bounding box center [562, 608] width 127 height 25
select select "owner"
select select "Type"
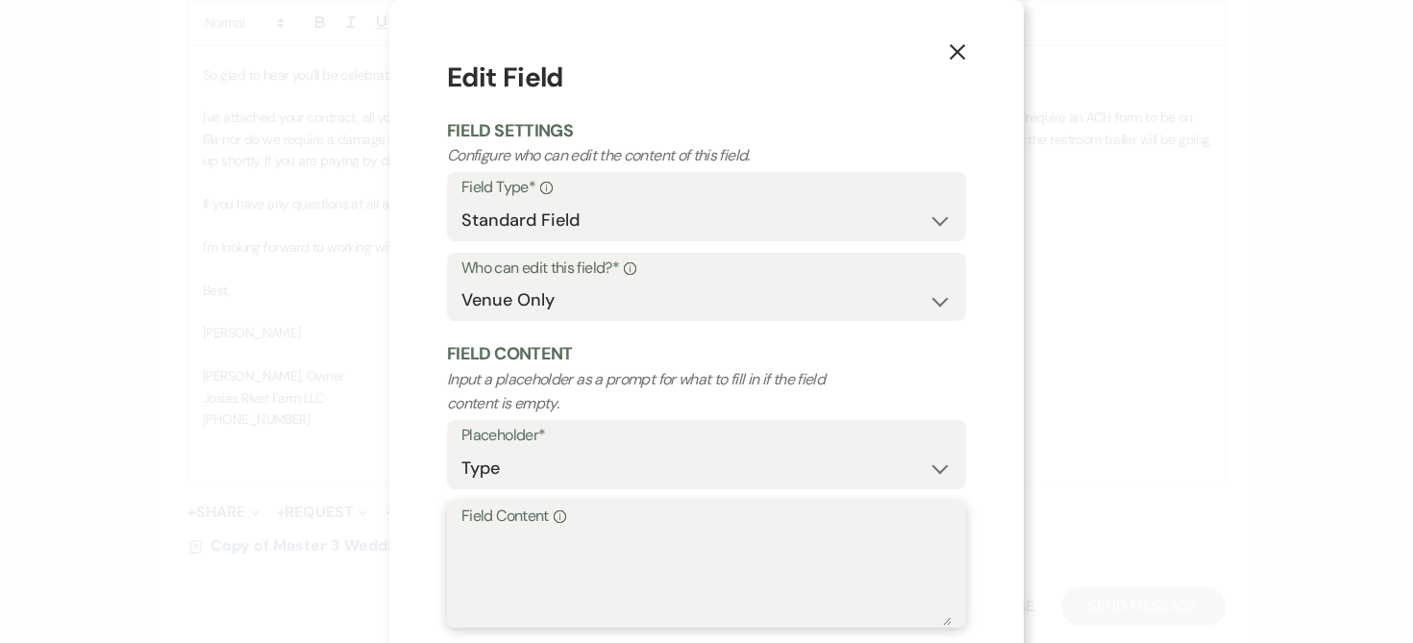
click at [492, 541] on textarea "Field Content Info" at bounding box center [707, 578] width 490 height 96
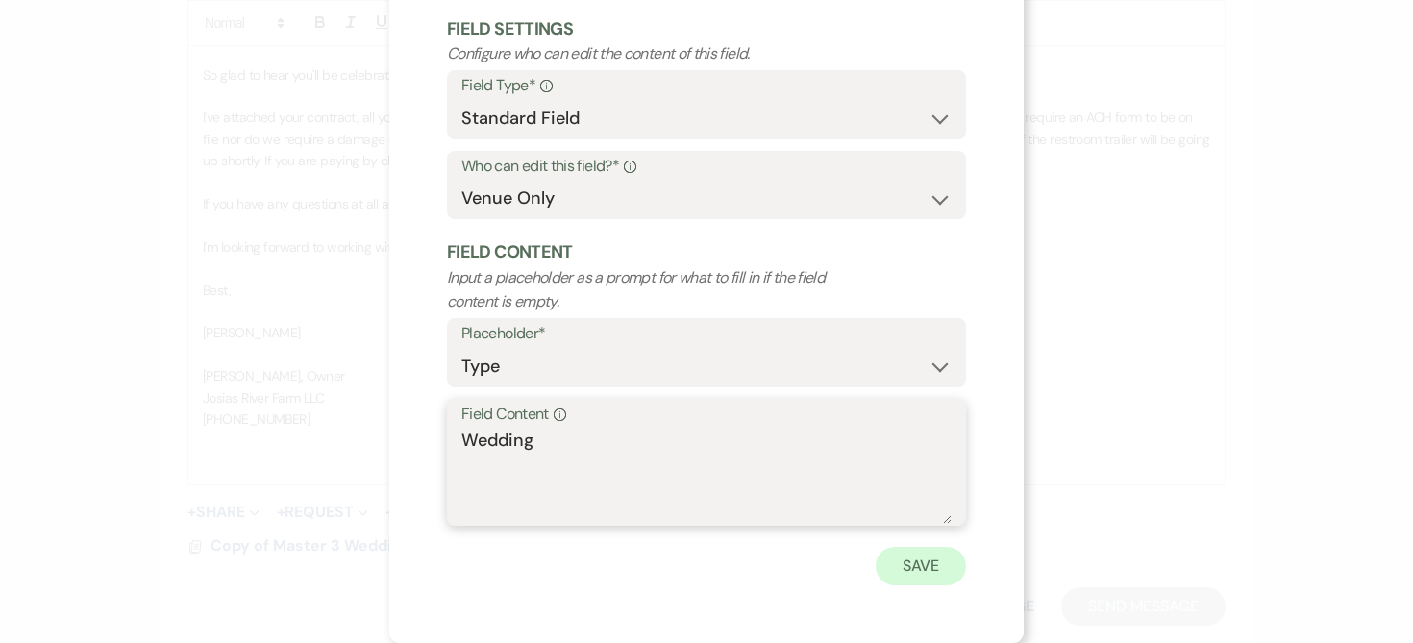
type textarea "Wedding"
click at [915, 564] on button "Save" at bounding box center [921, 566] width 90 height 38
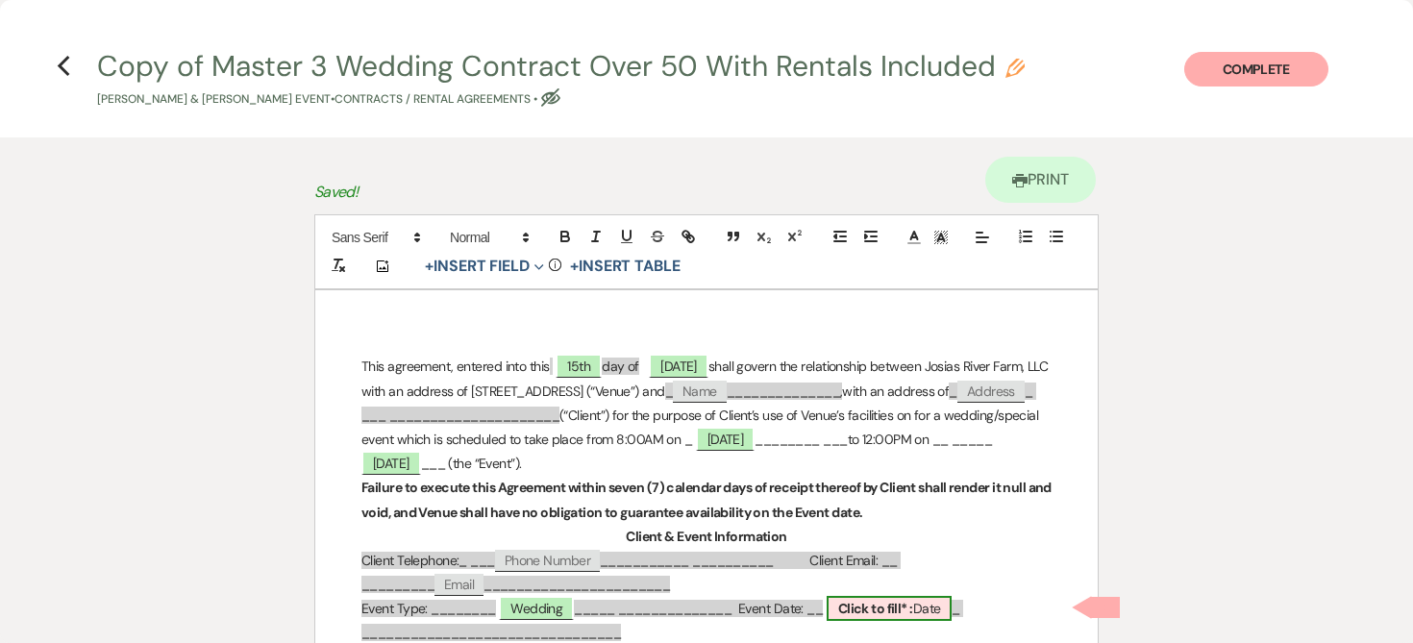
click at [931, 608] on span "Click to fill* : Date" at bounding box center [890, 608] width 126 height 25
select select "owner"
select select "Date"
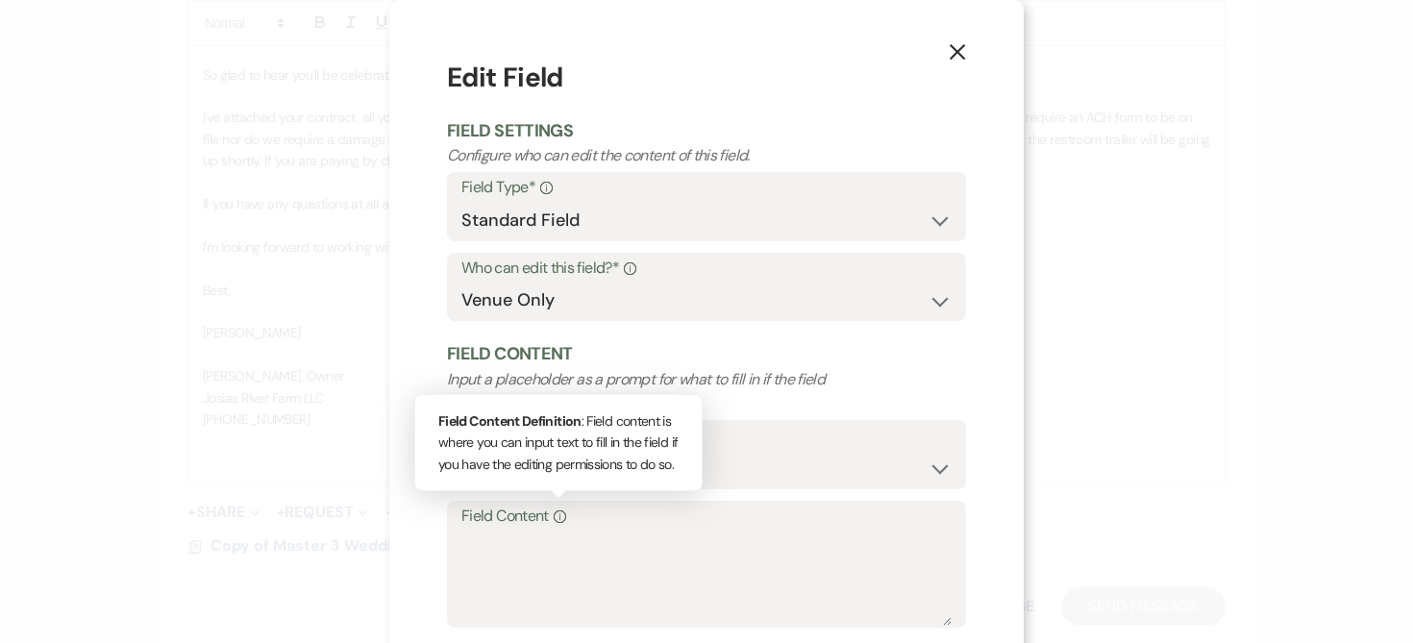
click at [554, 517] on icon "Info" at bounding box center [560, 517] width 12 height 12
click at [550, 530] on textarea "Field Content Info Field Content Definition : Field content is where you can in…" at bounding box center [707, 578] width 490 height 96
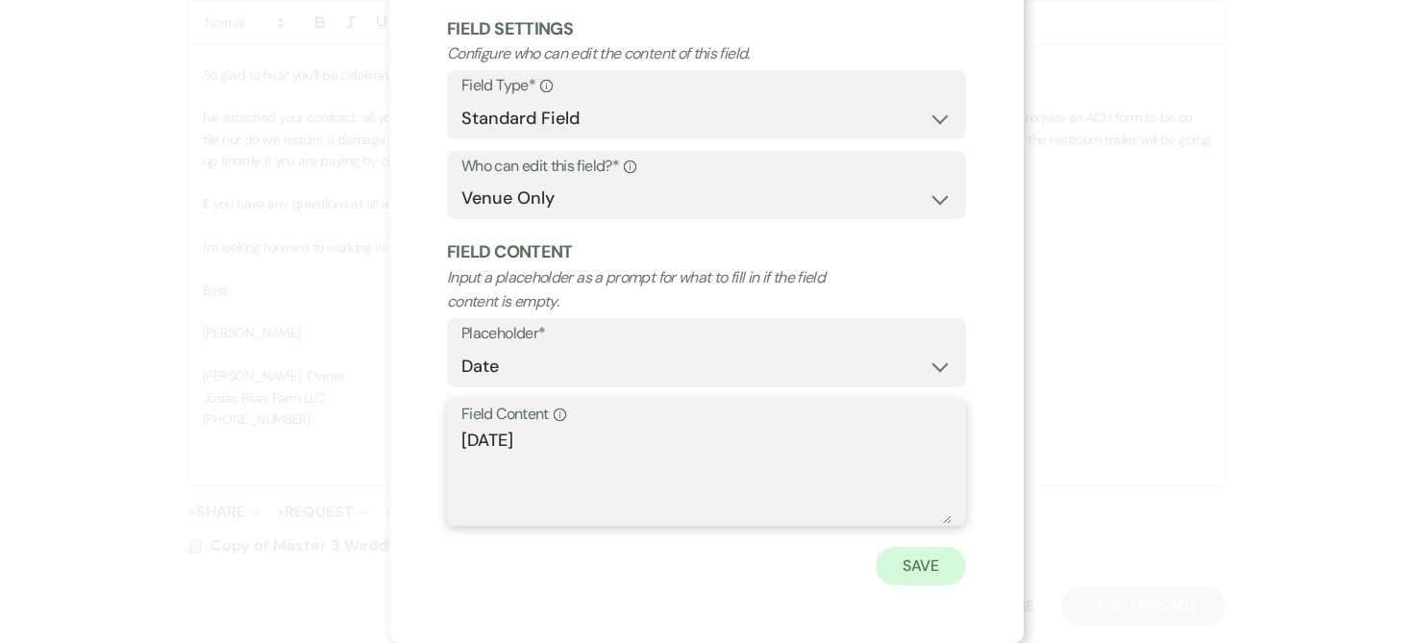
type textarea "[DATE]"
click at [917, 571] on button "Save" at bounding box center [921, 566] width 90 height 38
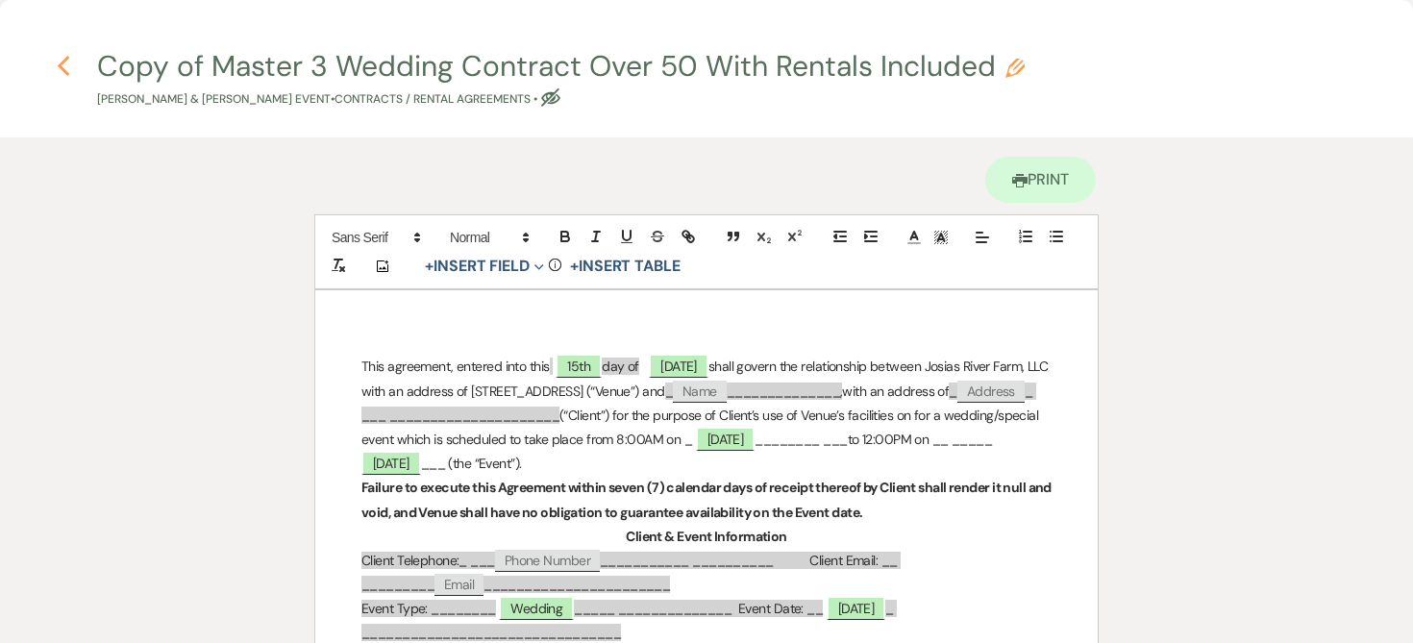
click at [62, 60] on icon "Previous" at bounding box center [64, 66] width 14 height 23
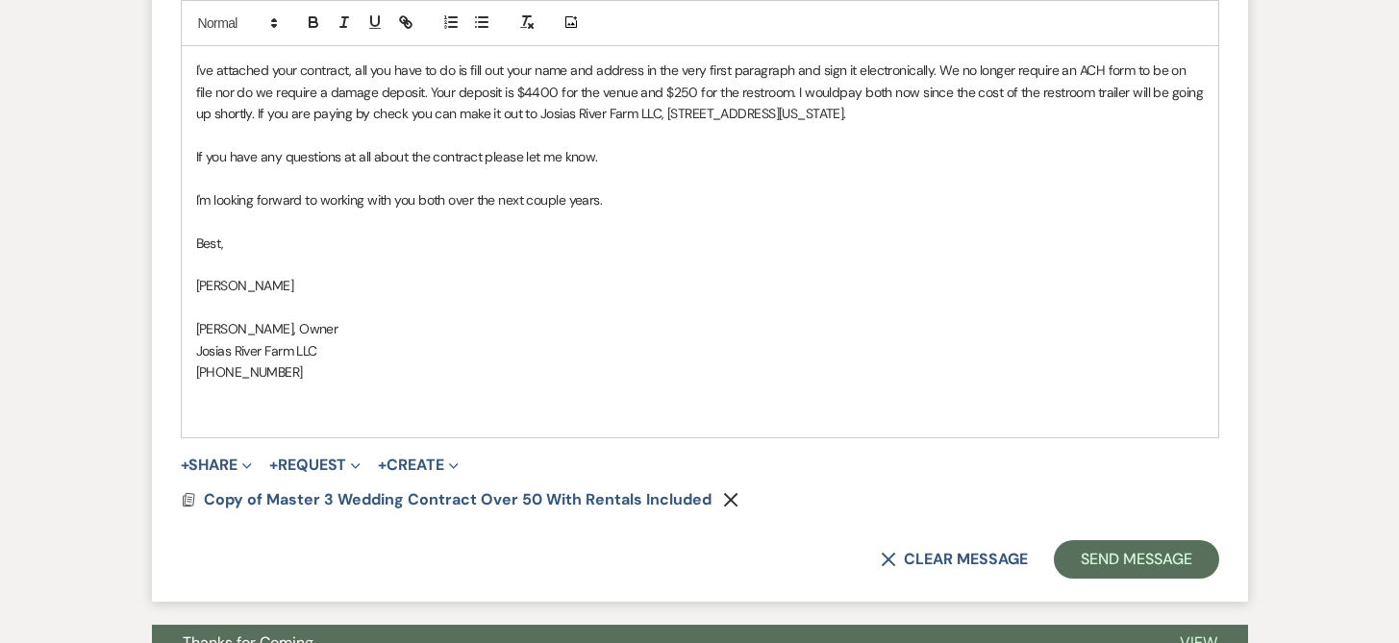
scroll to position [1274, 0]
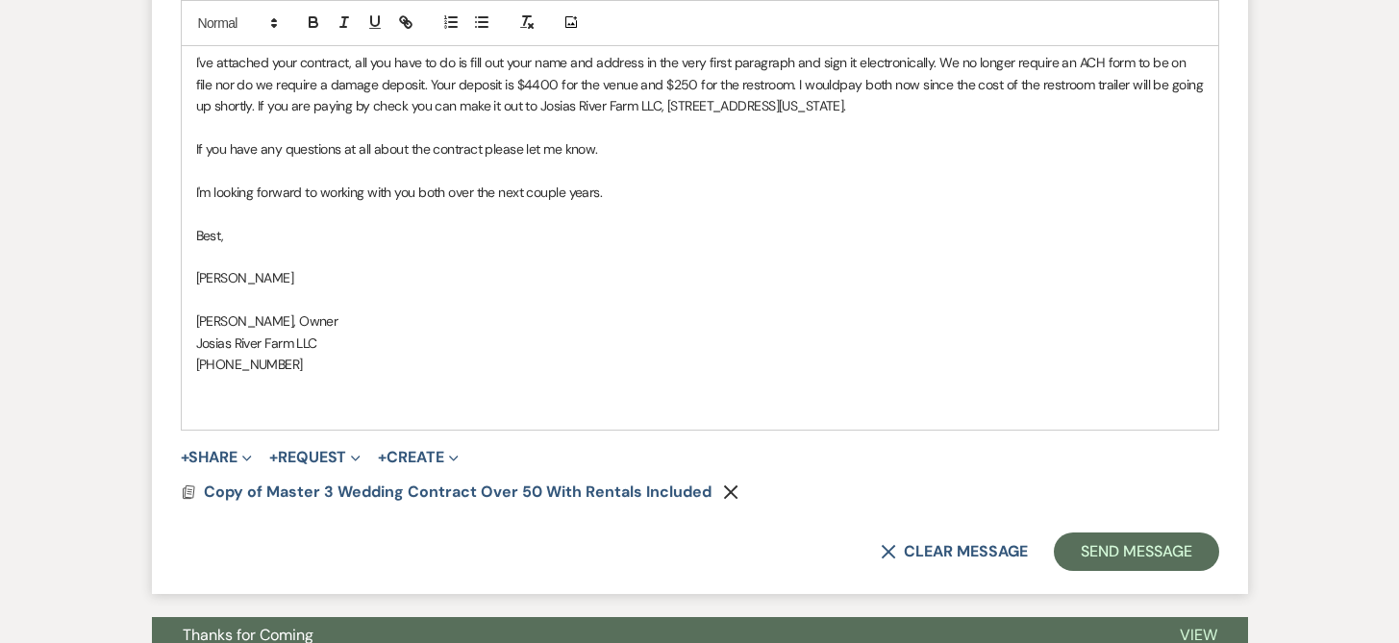
click at [934, 64] on p "I've attached your contract, all you have to do is fill out your name and addre…" at bounding box center [700, 84] width 1008 height 64
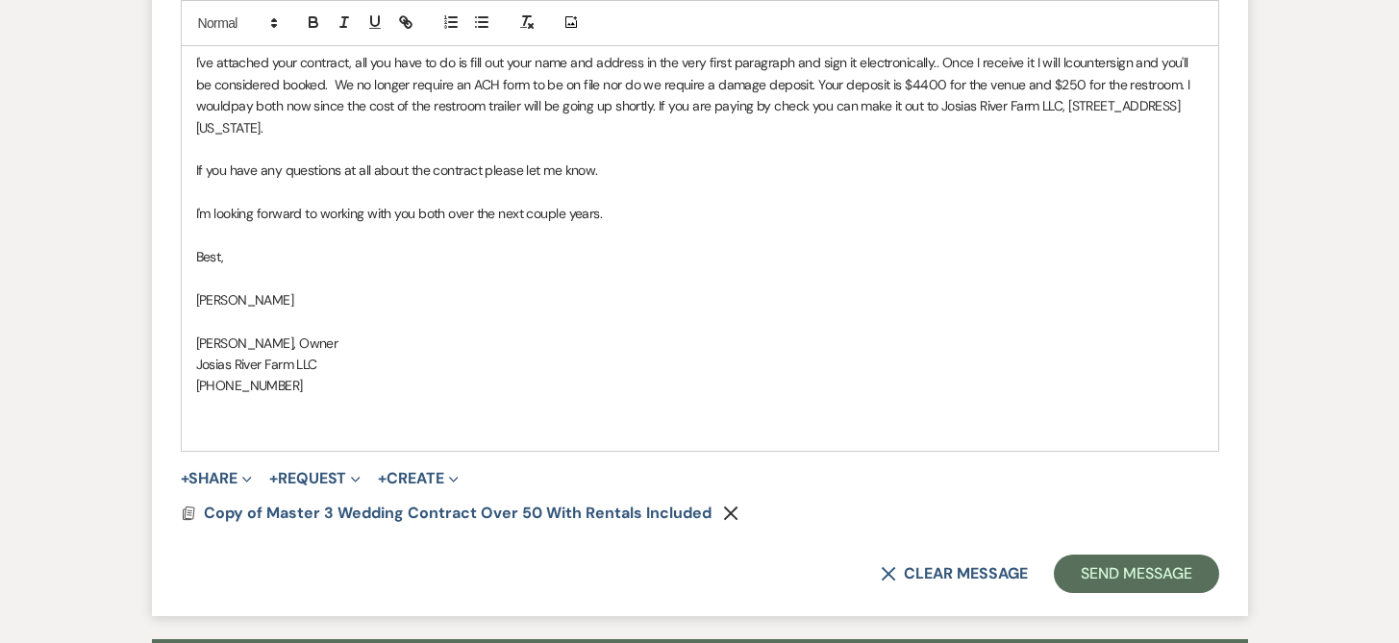
click at [1064, 60] on p "I've attached your contract, all you have to do is fill out your name and addre…" at bounding box center [700, 95] width 1008 height 87
click at [232, 102] on p "I've attached your contract, all you have to do is fill out your name and addre…" at bounding box center [700, 95] width 1008 height 87
click at [1098, 573] on button "Send Message" at bounding box center [1136, 574] width 164 height 38
